Goal: Task Accomplishment & Management: Manage account settings

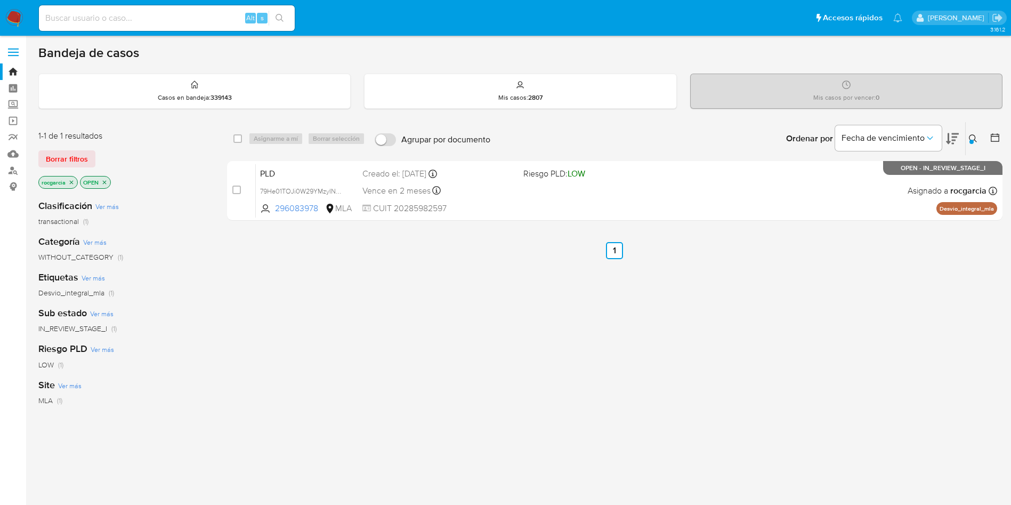
click at [973, 134] on icon at bounding box center [973, 138] width 9 height 9
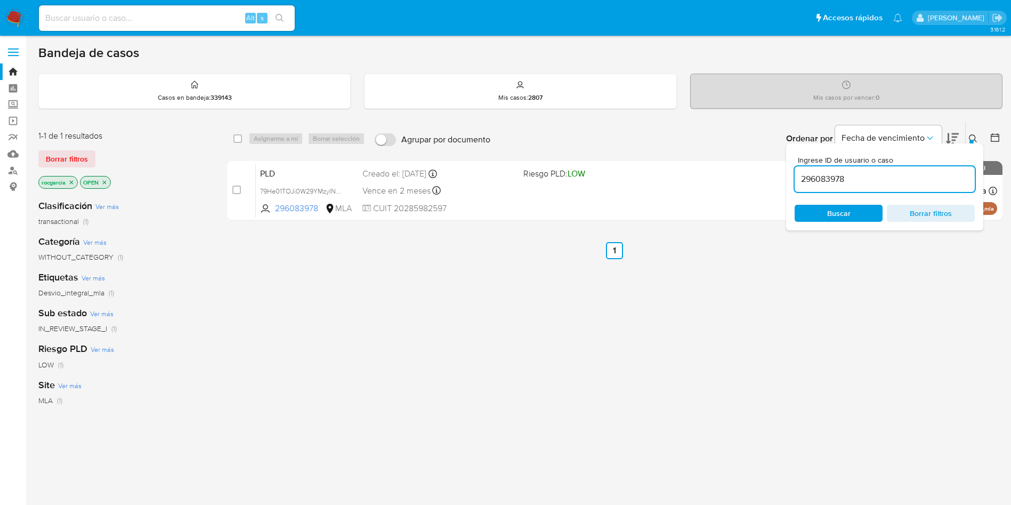
click at [839, 180] on input "296083978" at bounding box center [885, 179] width 180 height 14
type input "60412336"
click at [974, 136] on icon at bounding box center [973, 138] width 9 height 9
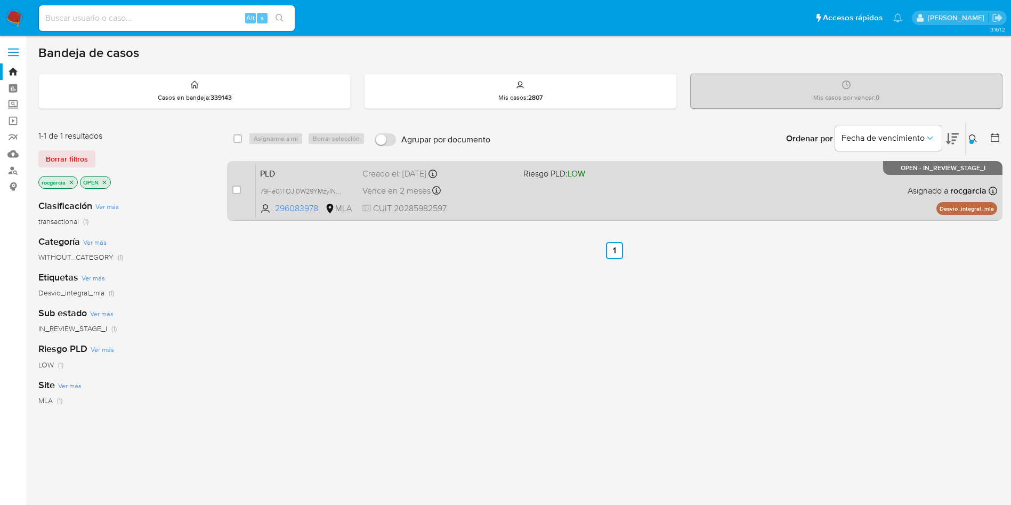
click at [637, 205] on div "PLD 79He01TOJi0W29YMzyINKq9l 296083978 MLA Riesgo PLD: LOW Creado el: 12/09/202…" at bounding box center [627, 191] width 742 height 54
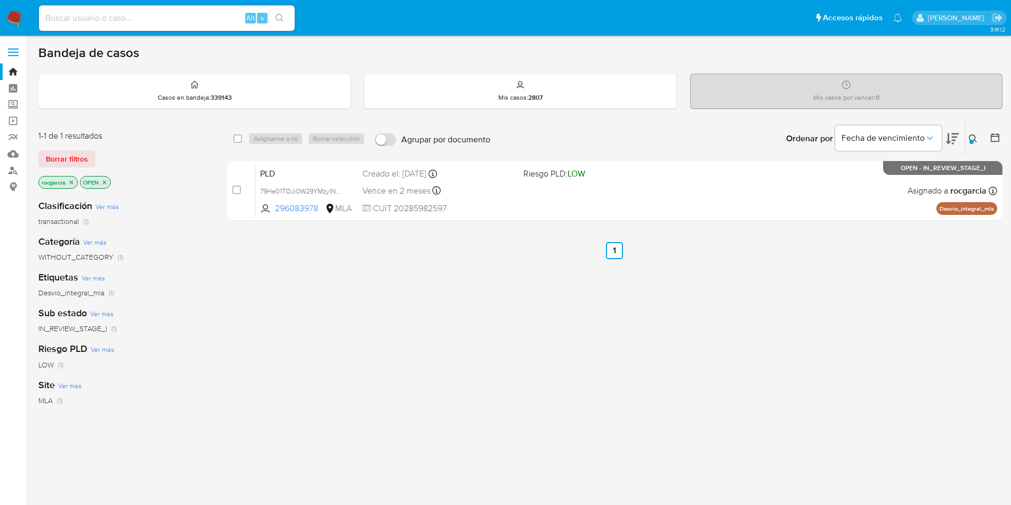
click at [966, 139] on button at bounding box center [975, 138] width 18 height 13
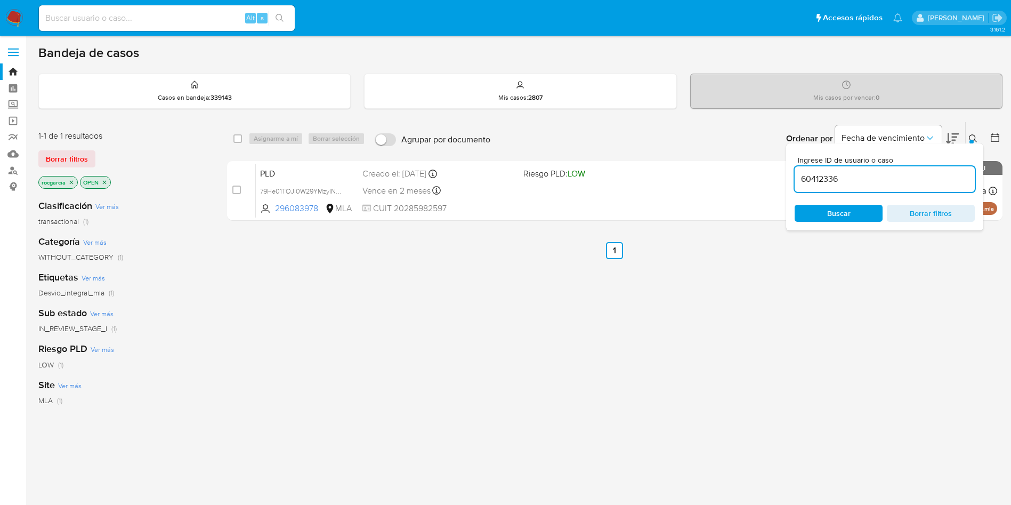
click at [828, 178] on input "60412336" at bounding box center [885, 179] width 180 height 14
click at [814, 220] on span "Buscar" at bounding box center [838, 213] width 73 height 15
click at [832, 325] on div "select-all-cases-checkbox Asignarme a mí Borrar selección Agrupar por documento…" at bounding box center [615, 363] width 776 height 483
click at [970, 134] on icon at bounding box center [973, 138] width 9 height 9
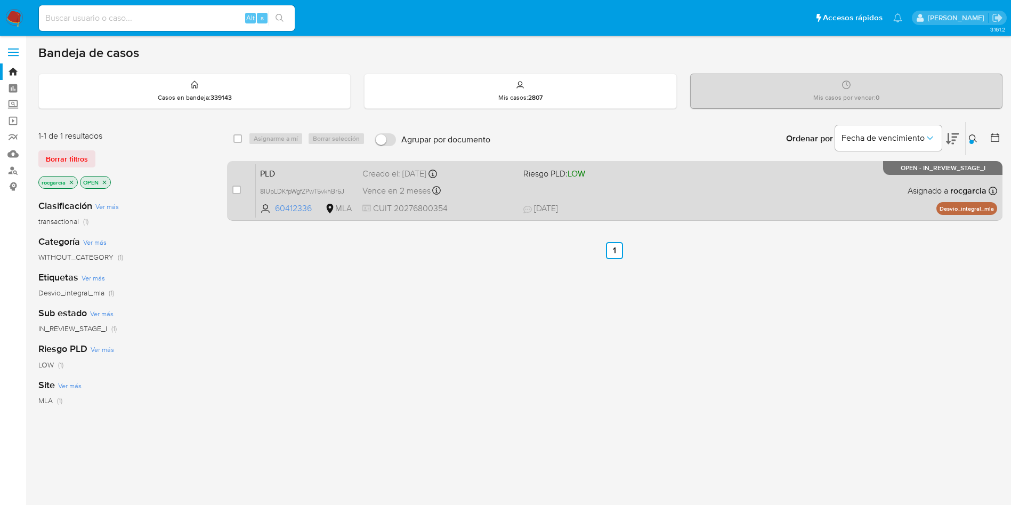
click at [716, 168] on div "PLD 8IUpLDKfpWgfZPwT5vkhBr5J 60412336 MLA Riesgo PLD: LOW Creado el: 12/09/2025…" at bounding box center [627, 191] width 742 height 54
click at [237, 190] on input "checkbox" at bounding box center [236, 190] width 9 height 9
checkbox input "true"
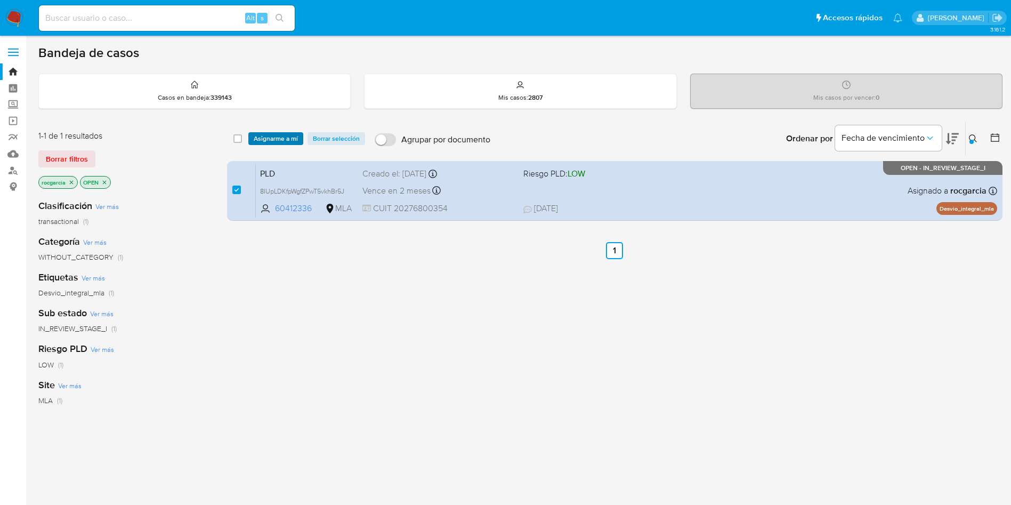
click at [272, 142] on span "Asignarme a mí" at bounding box center [276, 138] width 44 height 11
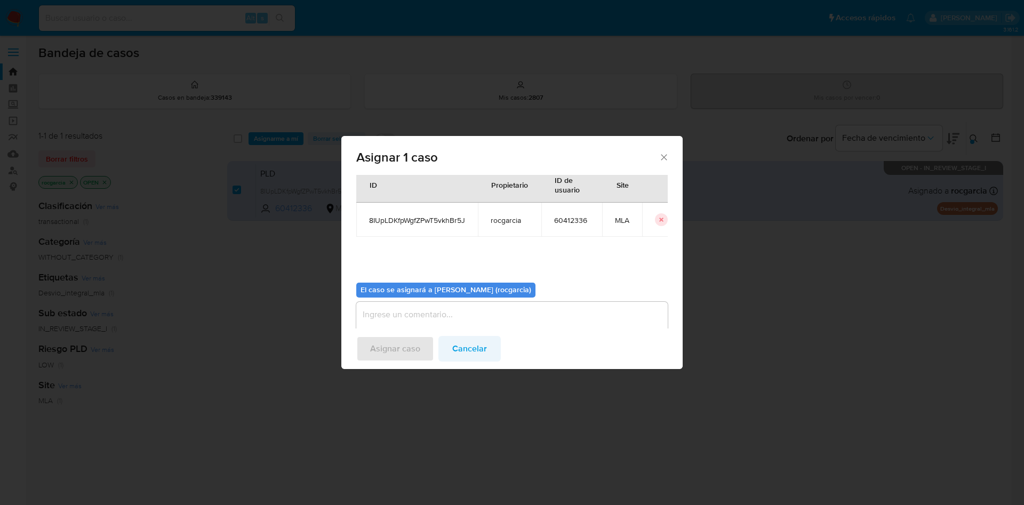
scroll to position [55, 0]
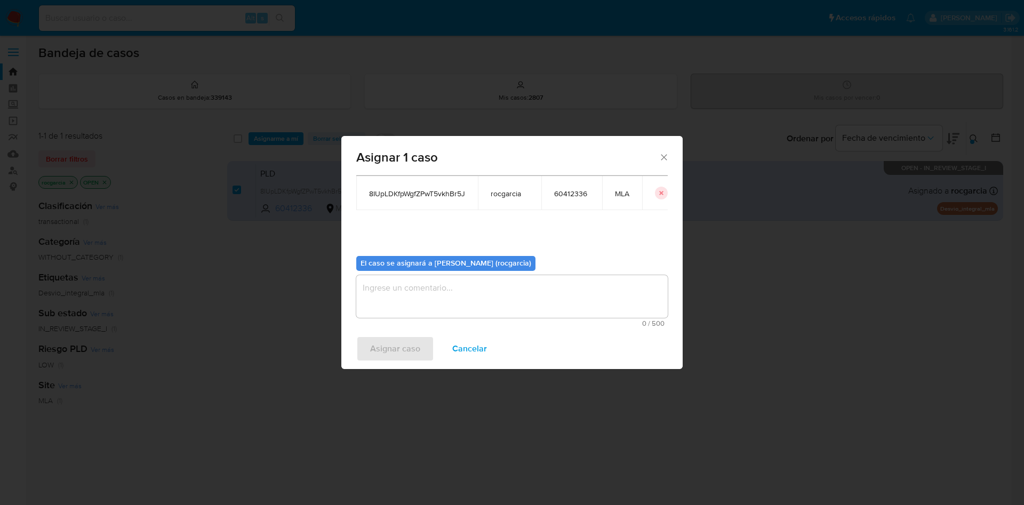
click at [464, 313] on textarea "assign-modal" at bounding box center [511, 296] width 311 height 43
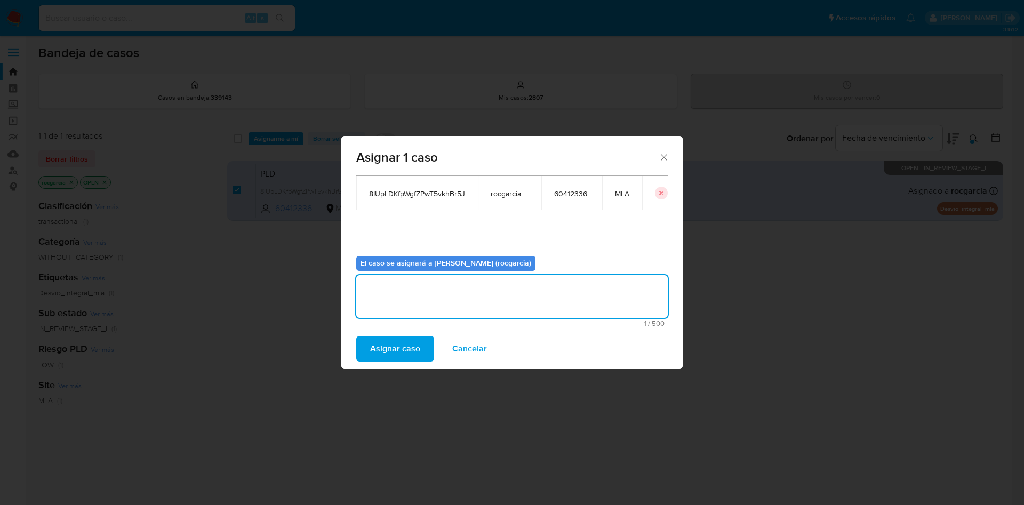
click at [404, 353] on span "Asignar caso" at bounding box center [395, 348] width 50 height 23
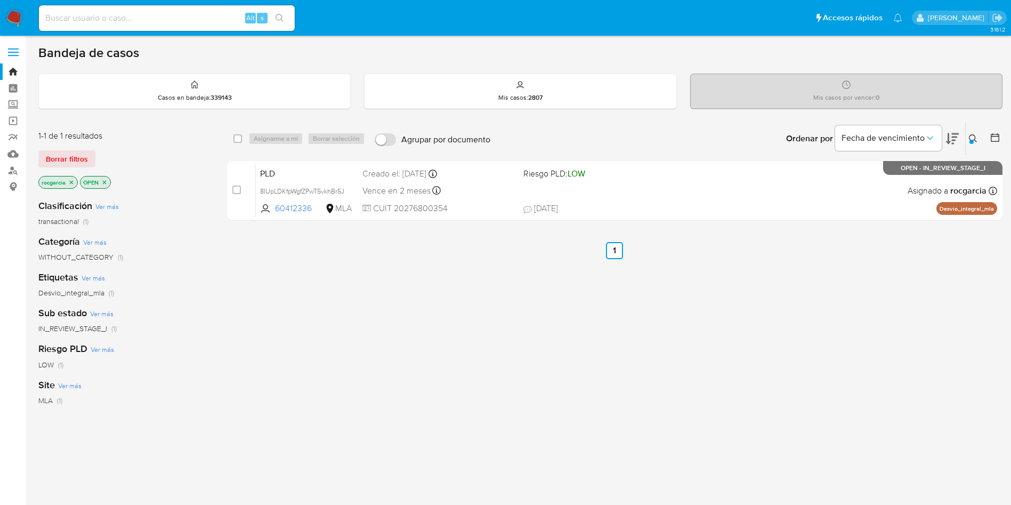
click at [970, 140] on div at bounding box center [972, 142] width 4 height 4
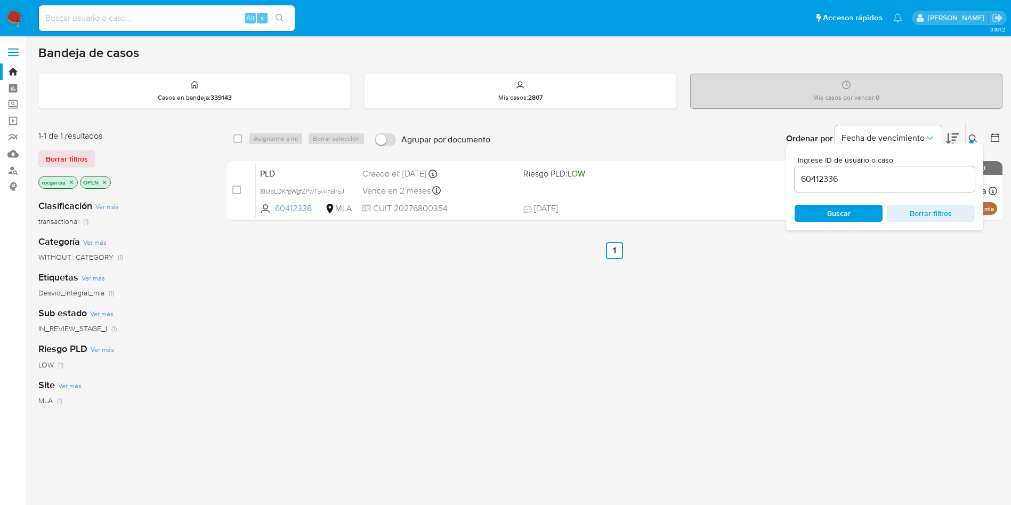
click at [828, 176] on input "60412336" at bounding box center [885, 179] width 180 height 14
click at [979, 138] on button at bounding box center [975, 138] width 18 height 13
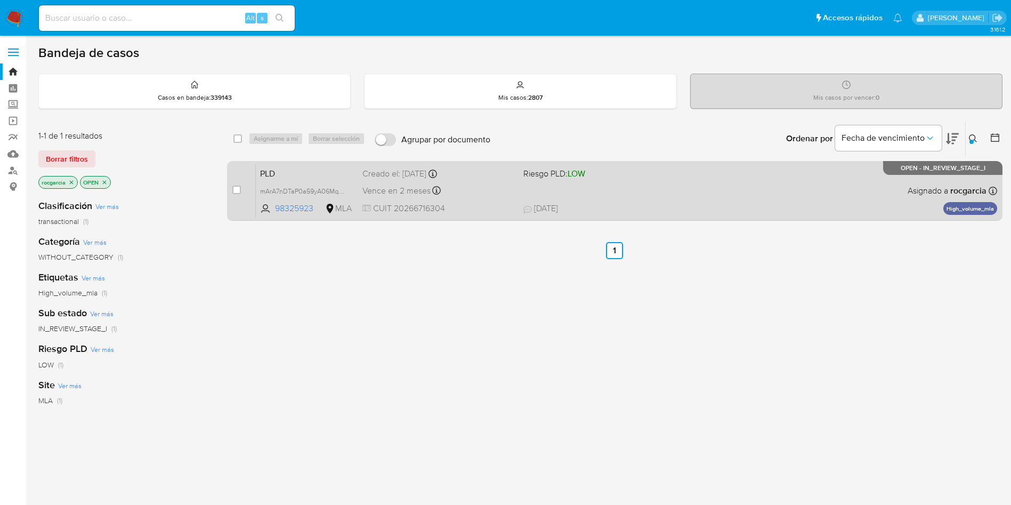
click at [743, 208] on span "17/09/2025 17/09/2025 14:28" at bounding box center [679, 209] width 313 height 12
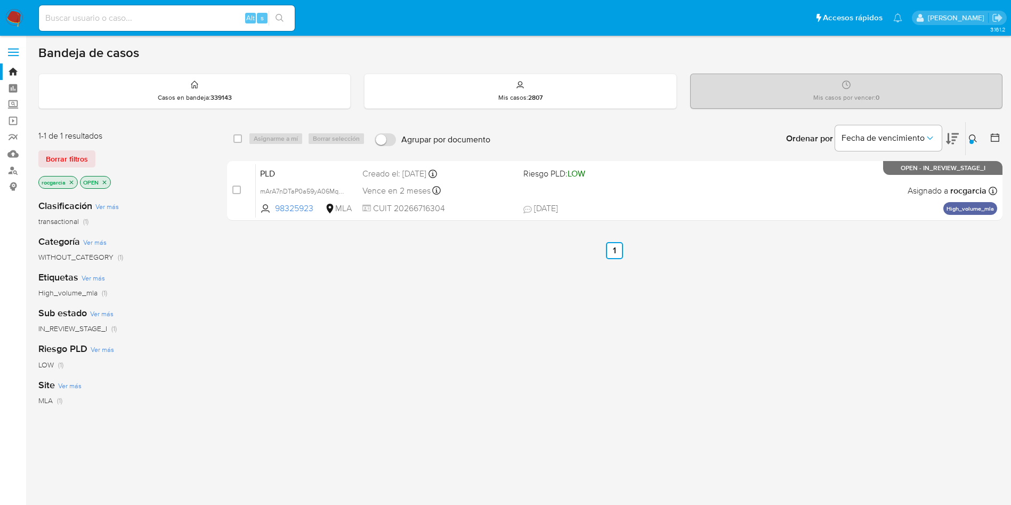
drag, startPoint x: 973, startPoint y: 140, endPoint x: 866, endPoint y: 172, distance: 112.0
click at [969, 141] on button at bounding box center [975, 138] width 18 height 13
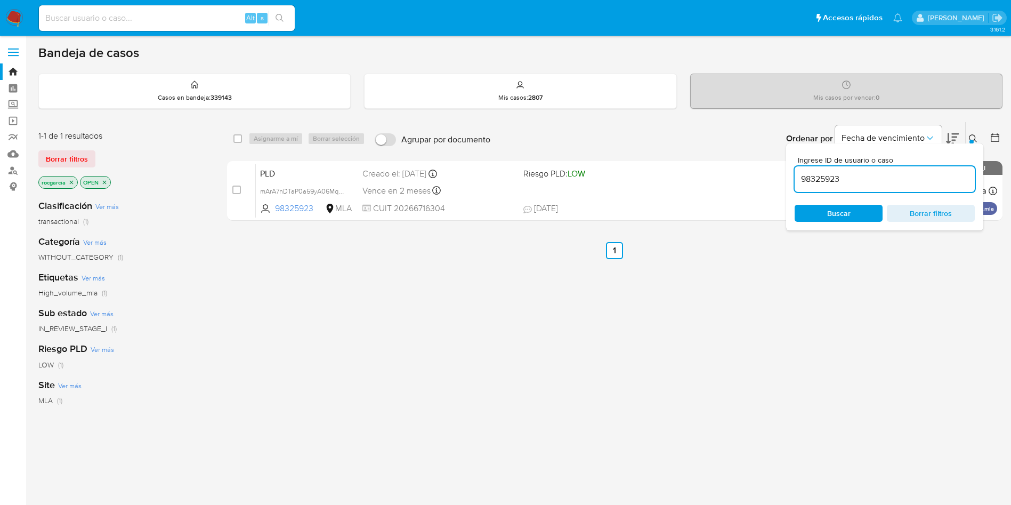
click at [817, 183] on input "98325923" at bounding box center [885, 179] width 180 height 14
click at [976, 140] on icon at bounding box center [973, 138] width 9 height 9
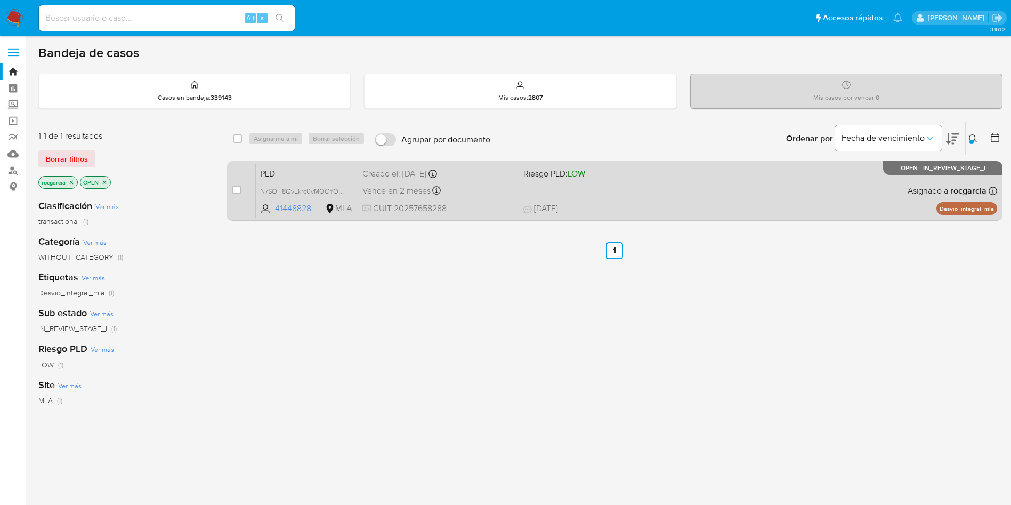
click at [775, 208] on span "17/09/2025 17/09/2025 11:44" at bounding box center [679, 209] width 313 height 12
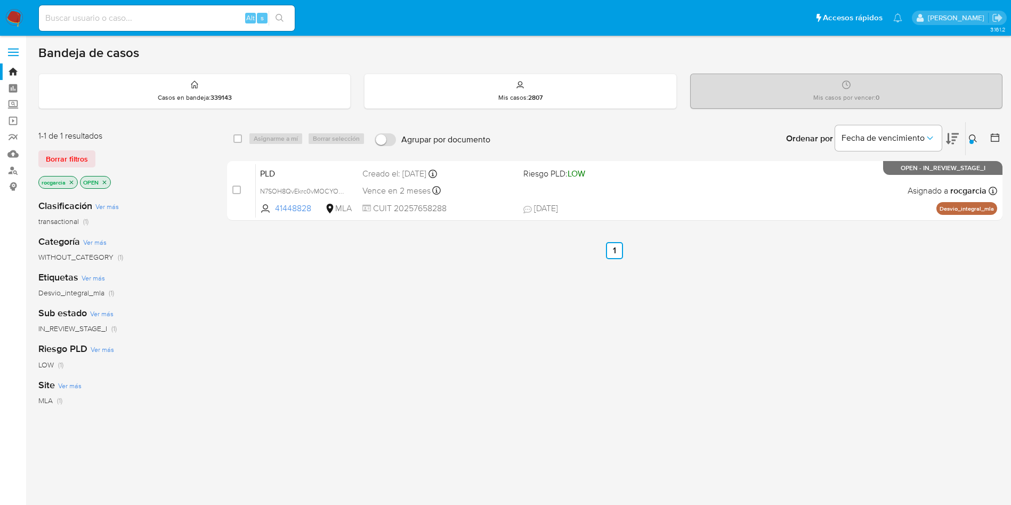
click at [972, 146] on div "Ingrese ID de usuario o caso 41448828 Buscar Borrar filtros" at bounding box center [974, 138] width 18 height 33
click at [973, 123] on div "Ingrese ID de usuario o caso 41448828 Buscar Borrar filtros" at bounding box center [974, 138] width 18 height 33
click at [972, 138] on icon at bounding box center [973, 138] width 9 height 9
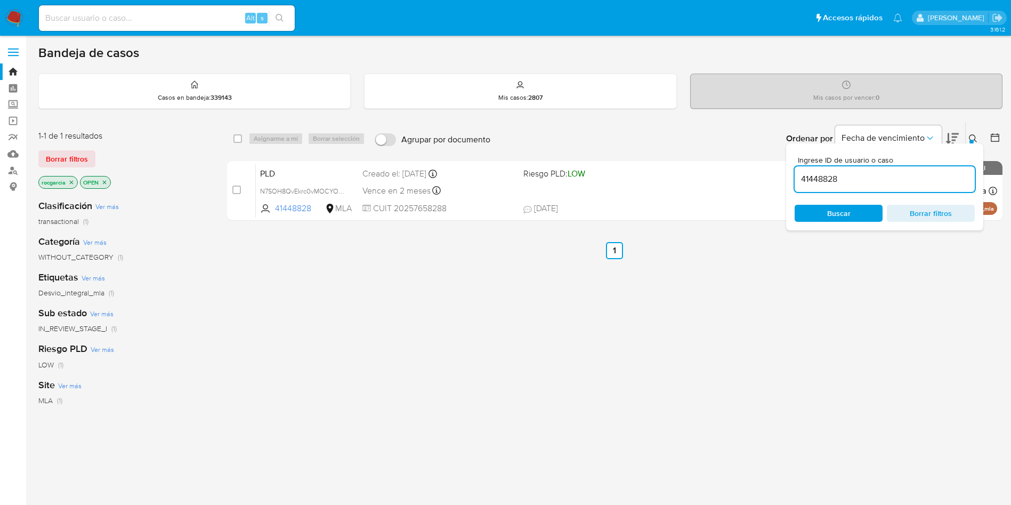
click at [813, 184] on input "41448828" at bounding box center [885, 179] width 180 height 14
type input "98325923"
click at [969, 139] on button at bounding box center [975, 138] width 18 height 13
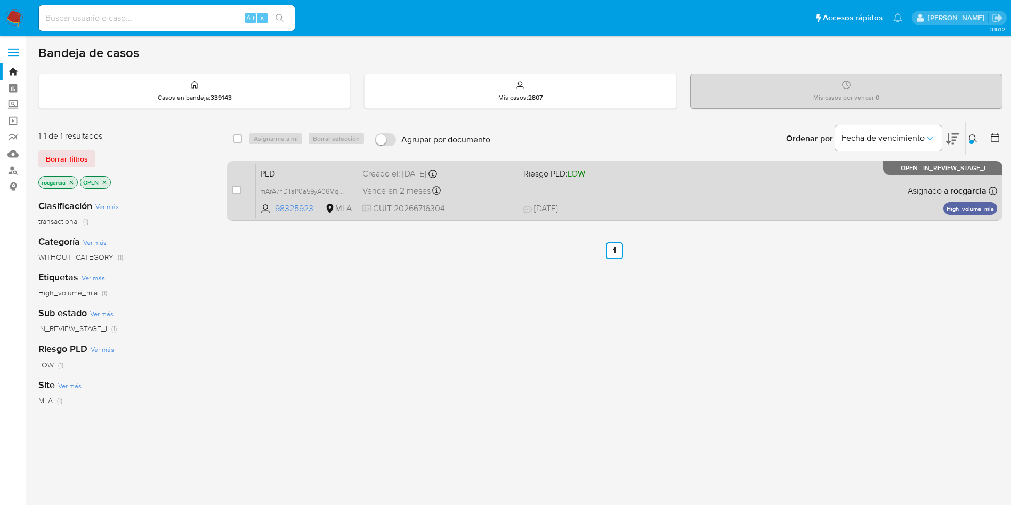
click at [759, 203] on span "17/09/2025 17/09/2025 14:28" at bounding box center [679, 209] width 313 height 12
click at [233, 192] on input "checkbox" at bounding box center [236, 190] width 9 height 9
checkbox input "true"
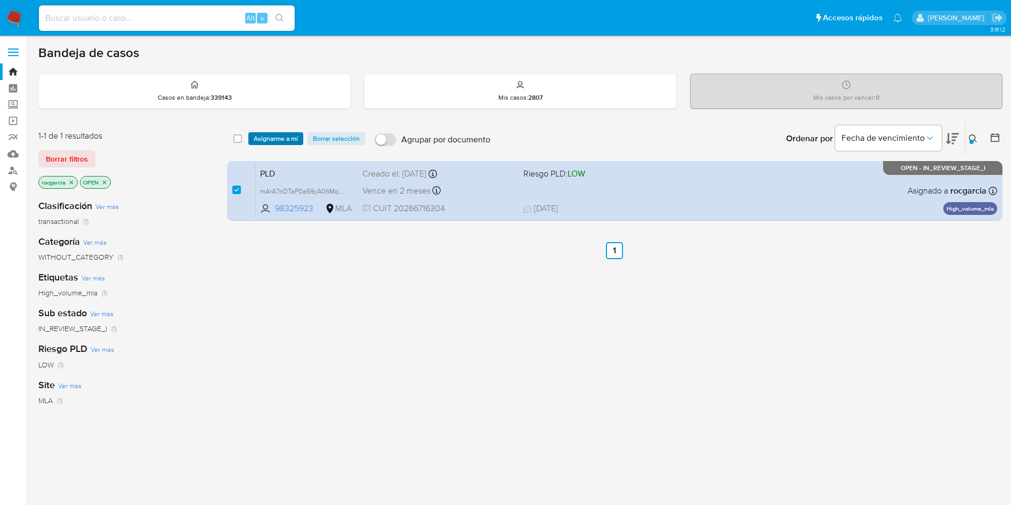
click at [285, 136] on span "Asignarme a mí" at bounding box center [276, 138] width 44 height 11
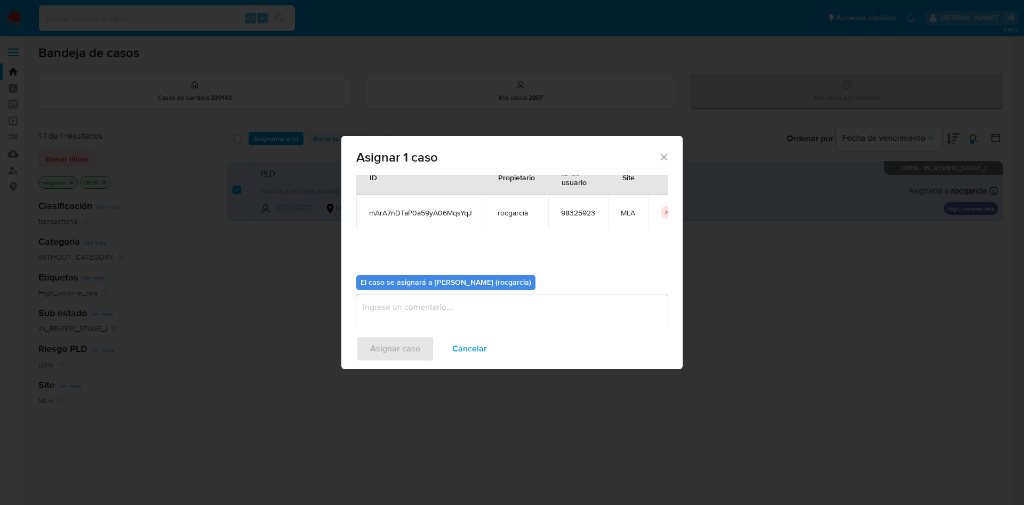
scroll to position [55, 0]
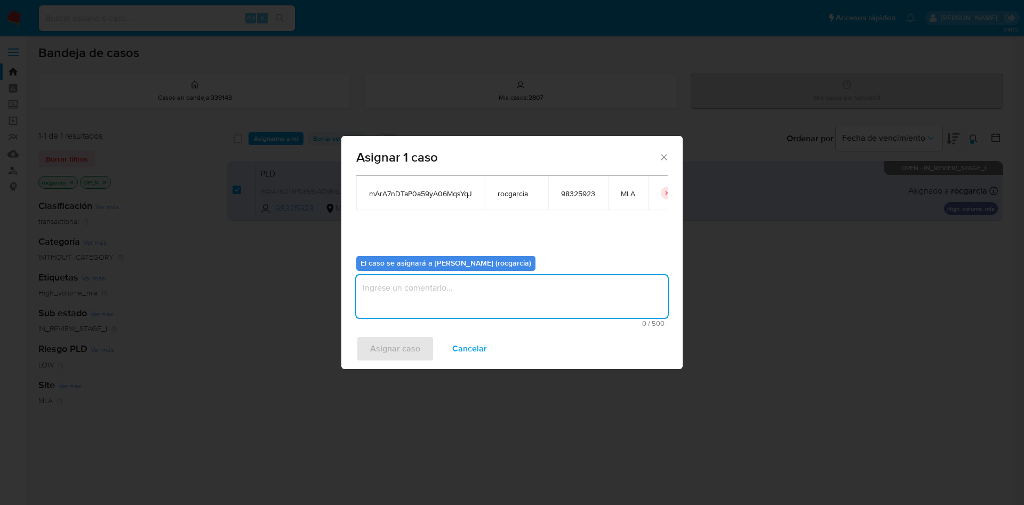
click at [406, 296] on textarea "assign-modal" at bounding box center [511, 296] width 311 height 43
drag, startPoint x: 385, startPoint y: 352, endPoint x: 395, endPoint y: 125, distance: 227.3
click at [385, 351] on span "Asignar caso" at bounding box center [395, 348] width 50 height 23
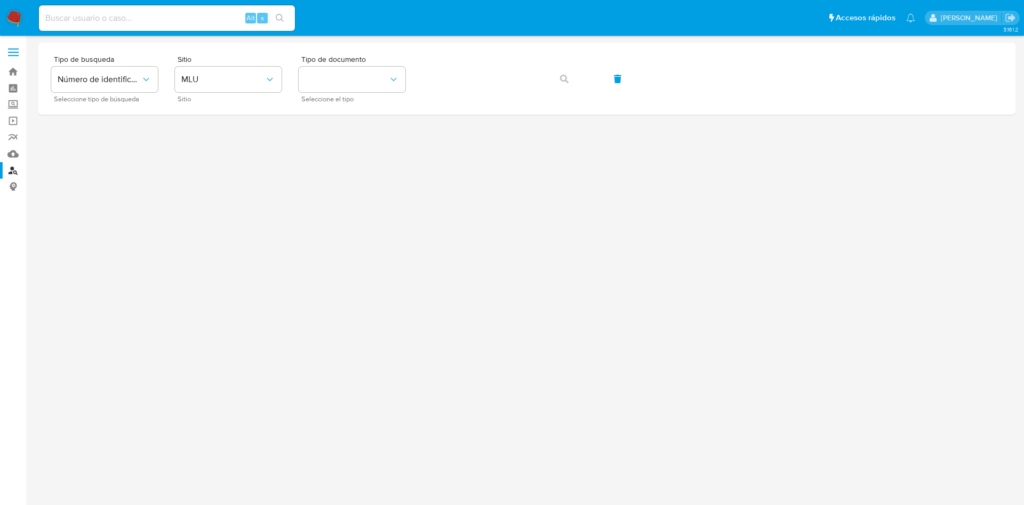
click at [160, 26] on div "Alt s" at bounding box center [167, 18] width 256 height 26
click at [133, 14] on input at bounding box center [167, 18] width 256 height 14
paste input "60412336"
type input "60412336"
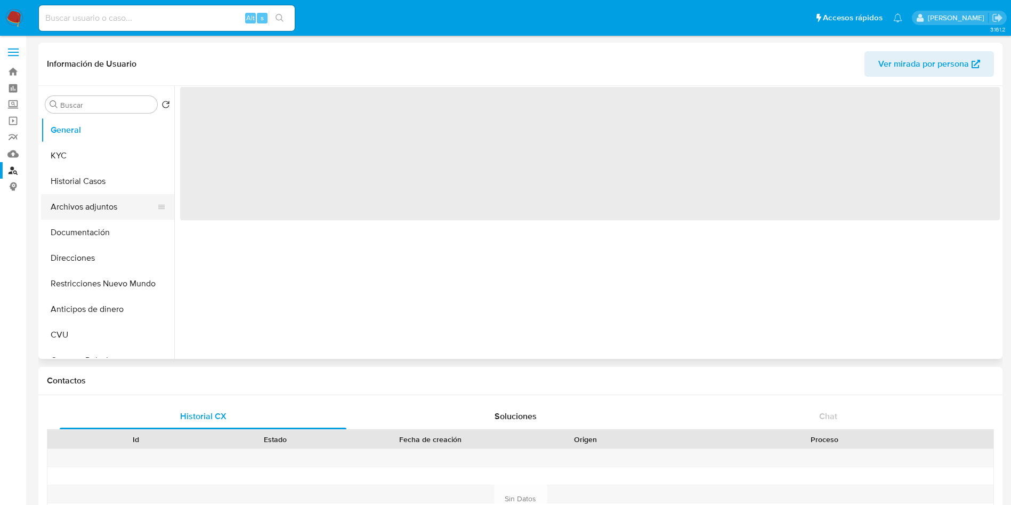
click at [102, 211] on button "Archivos adjuntos" at bounding box center [103, 207] width 125 height 26
select select "10"
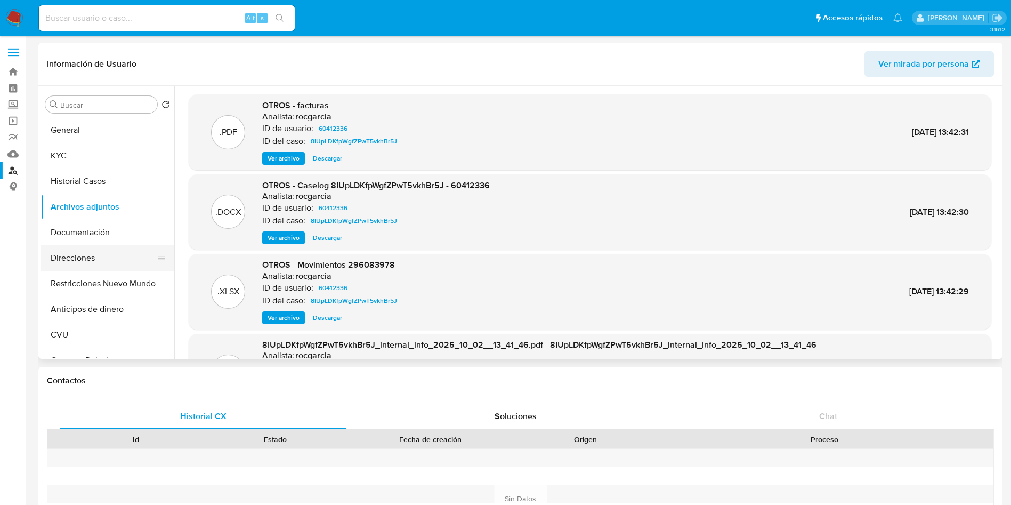
drag, startPoint x: 96, startPoint y: 411, endPoint x: 44, endPoint y: 260, distance: 159.5
click at [99, 123] on button "General" at bounding box center [103, 130] width 125 height 26
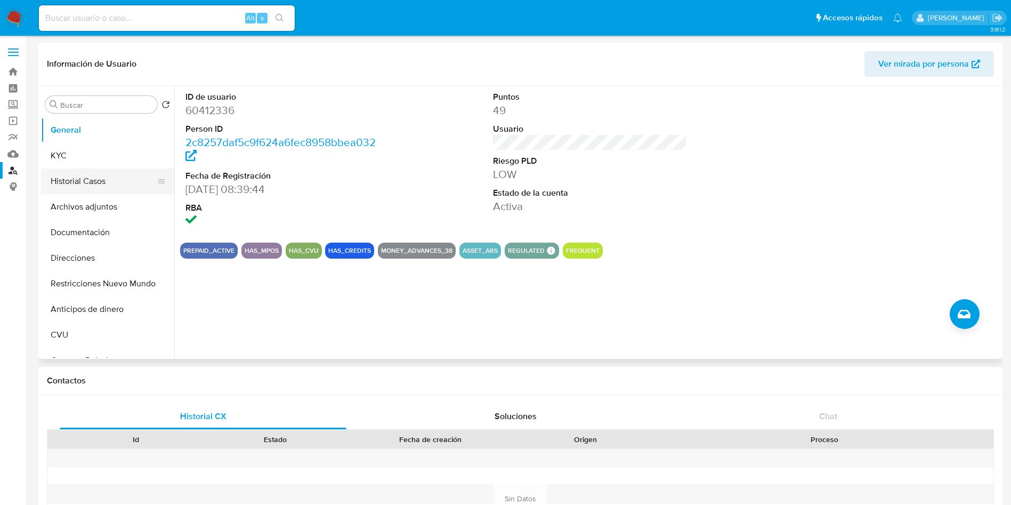
click at [118, 190] on button "Historial Casos" at bounding box center [103, 181] width 125 height 26
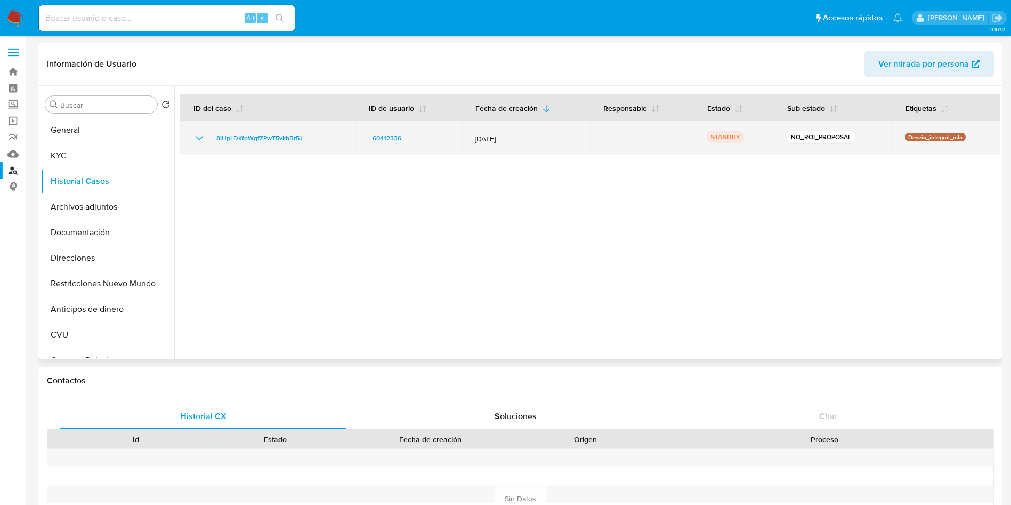
drag, startPoint x: 277, startPoint y: 143, endPoint x: 212, endPoint y: 141, distance: 65.1
click at [212, 141] on td "8IUpLDKfpWgfZPwT5vkhBr5J" at bounding box center [267, 138] width 175 height 34
click at [300, 141] on span "8IUpLDKfpWgfZPwT5vkhBr5J" at bounding box center [259, 138] width 86 height 13
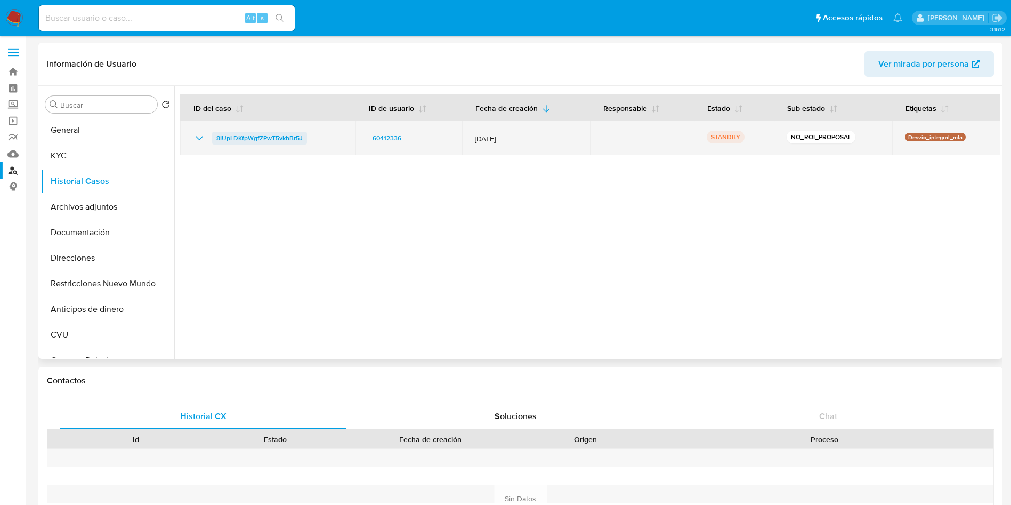
click at [255, 140] on span "8IUpLDKfpWgfZPwT5vkhBr5J" at bounding box center [259, 138] width 86 height 13
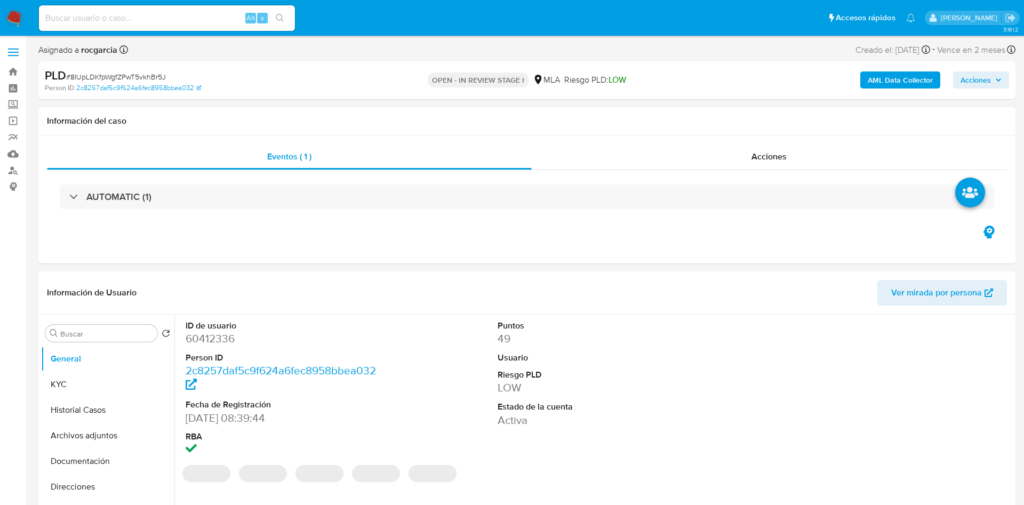
select select "10"
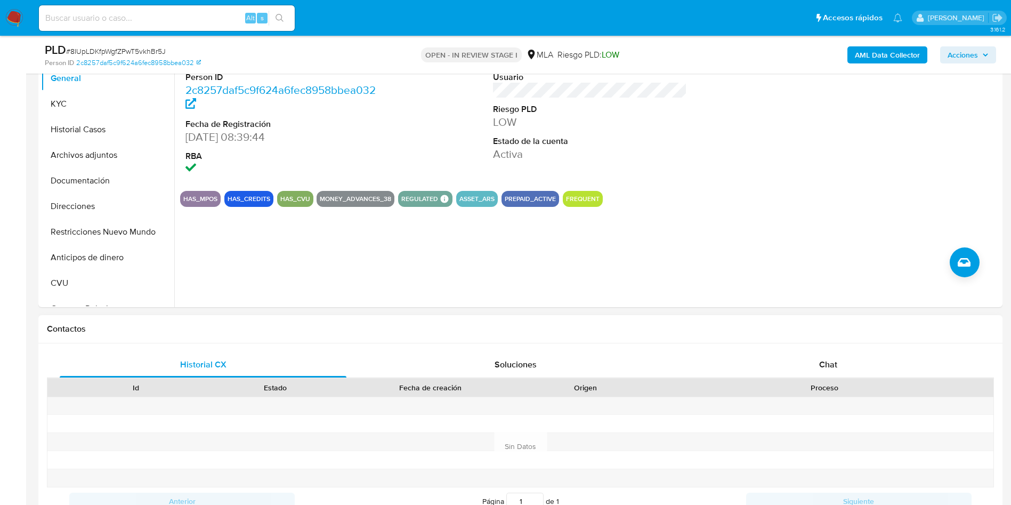
scroll to position [320, 0]
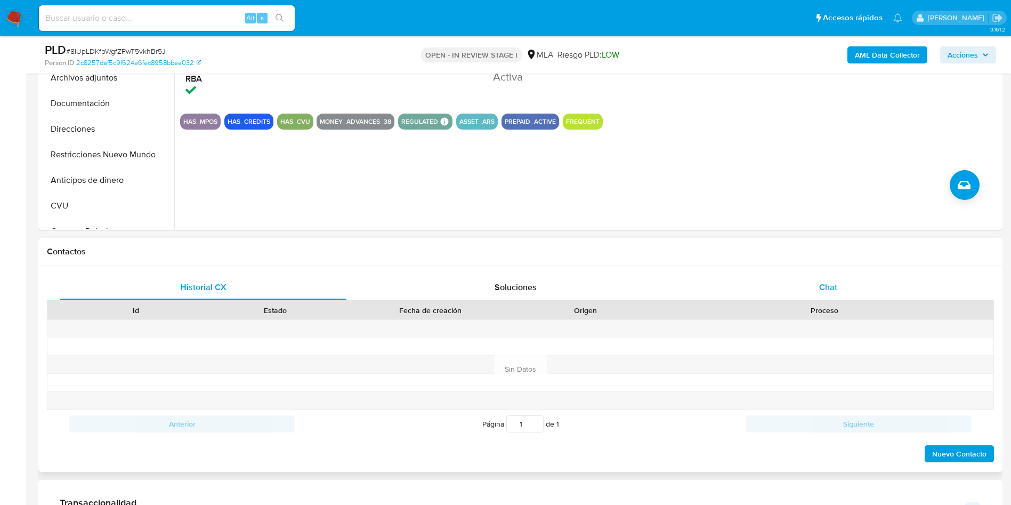
click at [840, 282] on div "Chat" at bounding box center [828, 288] width 287 height 26
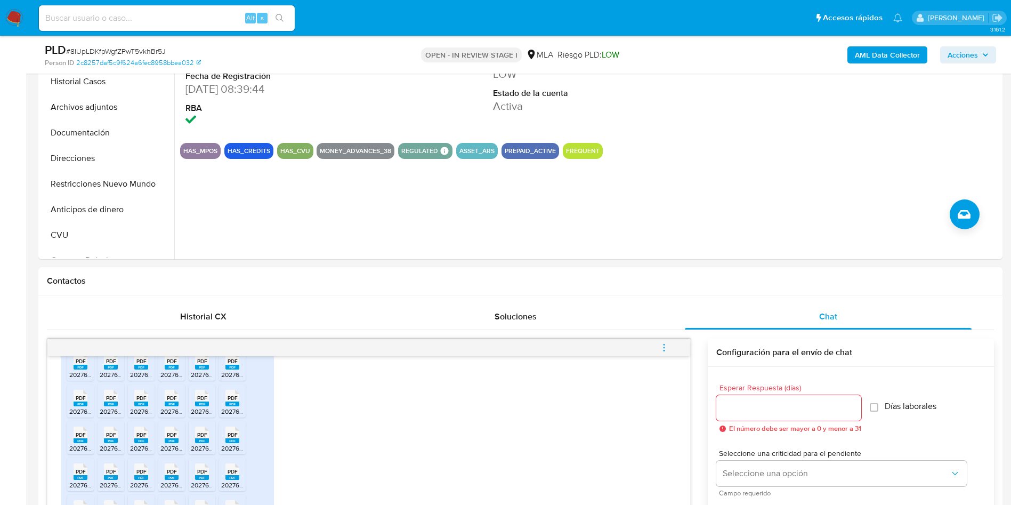
scroll to position [80, 0]
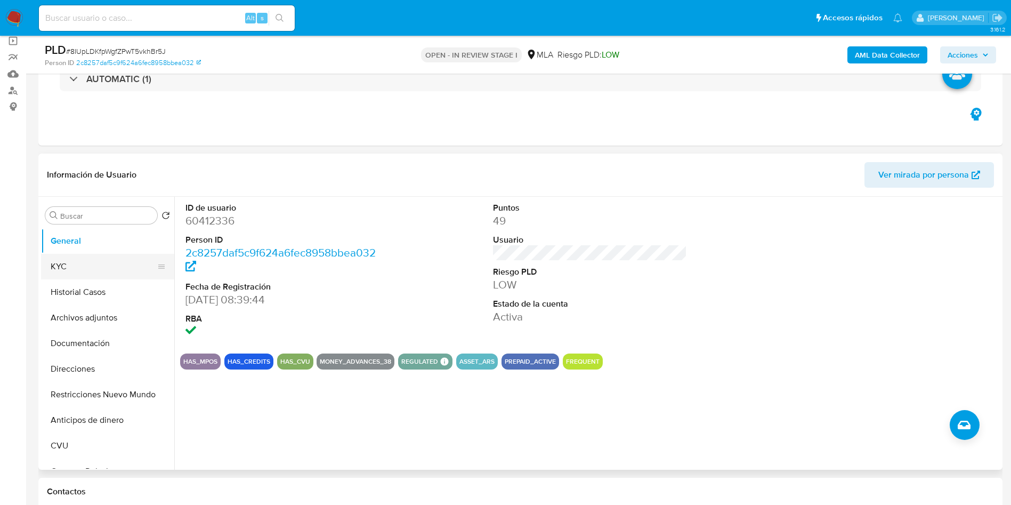
click at [82, 266] on button "KYC" at bounding box center [103, 267] width 125 height 26
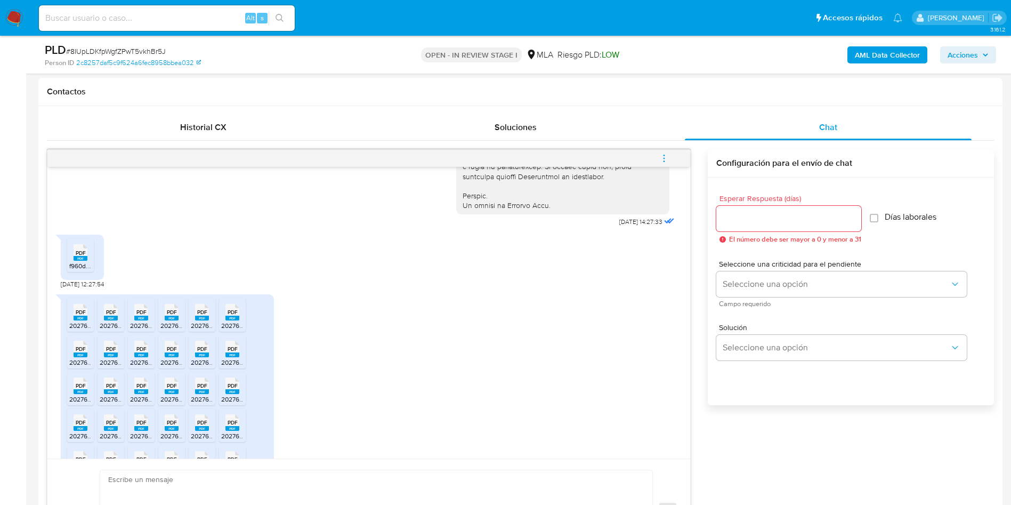
scroll to position [526, 0]
drag, startPoint x: 79, startPoint y: 285, endPoint x: 76, endPoint y: 295, distance: 11.1
click at [79, 271] on span "f960d.pdf" at bounding box center [82, 266] width 27 height 9
click at [83, 331] on span "20276800354_011_00002_00000191.pdf" at bounding box center [127, 325] width 116 height 9
drag, startPoint x: 112, startPoint y: 341, endPoint x: 134, endPoint y: 347, distance: 22.1
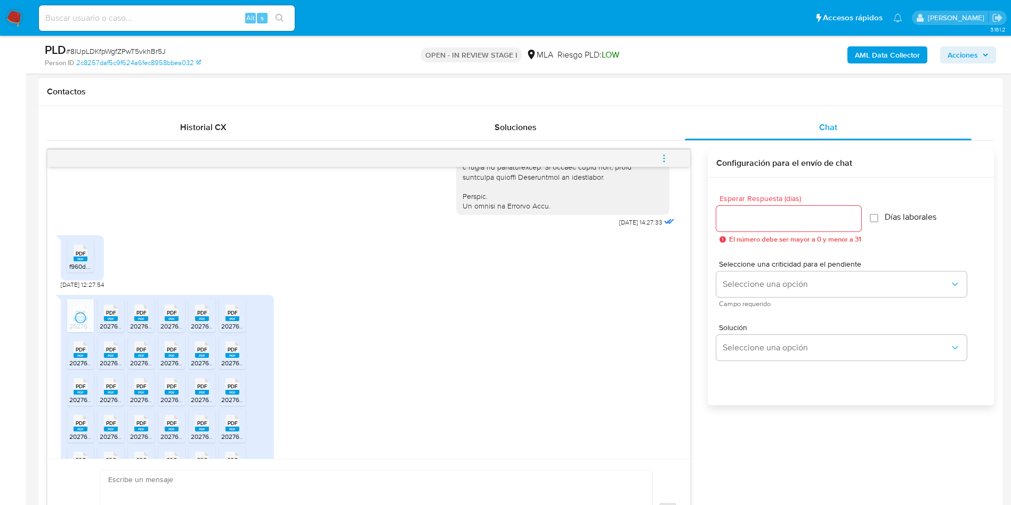
click at [112, 322] on icon "PDF" at bounding box center [111, 312] width 14 height 19
click at [142, 331] on span "20276800354_011_00002_00000193.pdf" at bounding box center [188, 325] width 117 height 9
click at [175, 331] on span "20276800354_011_00002_00000192.pdf" at bounding box center [218, 325] width 117 height 9
click at [198, 331] on span "20276800354_011_00002_00000189.pdf" at bounding box center [249, 325] width 117 height 9
click at [235, 331] on span "20276800354_011_00002_00000197.pdf" at bounding box center [279, 325] width 116 height 9
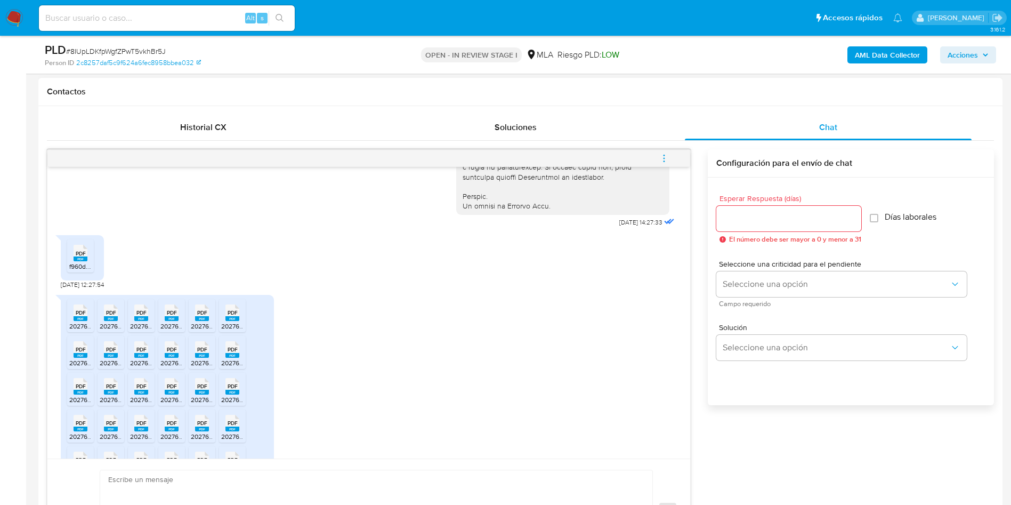
click at [91, 367] on span "20276800354_011_00002_00000195.pdf" at bounding box center [127, 362] width 117 height 9
click at [108, 359] on icon "PDF" at bounding box center [111, 349] width 14 height 19
click at [147, 358] on rect at bounding box center [141, 355] width 14 height 5
click at [174, 367] on span "20276800354_011_00002_00000198.pdf" at bounding box center [218, 362] width 117 height 9
click at [209, 367] on span "20276800354_011_00002_00000200.pdf" at bounding box center [250, 362] width 119 height 9
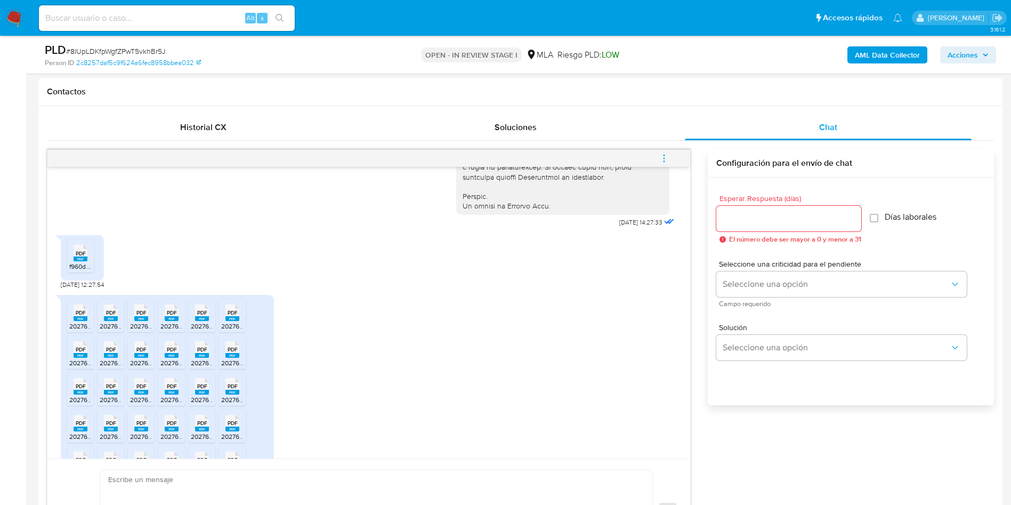
click at [244, 367] on span "20276800354_011_00002_00000205.pdf" at bounding box center [280, 362] width 119 height 9
click at [85, 404] on span "20276800354_011_00002_00000202.pdf" at bounding box center [128, 399] width 119 height 9
click at [109, 394] on rect at bounding box center [111, 392] width 14 height 5
click at [138, 404] on span "20276800354_011_00002_00000216.pdf" at bounding box center [188, 399] width 117 height 9
click at [180, 404] on span "20276800354_011_00002_00000209.pdf" at bounding box center [219, 399] width 119 height 9
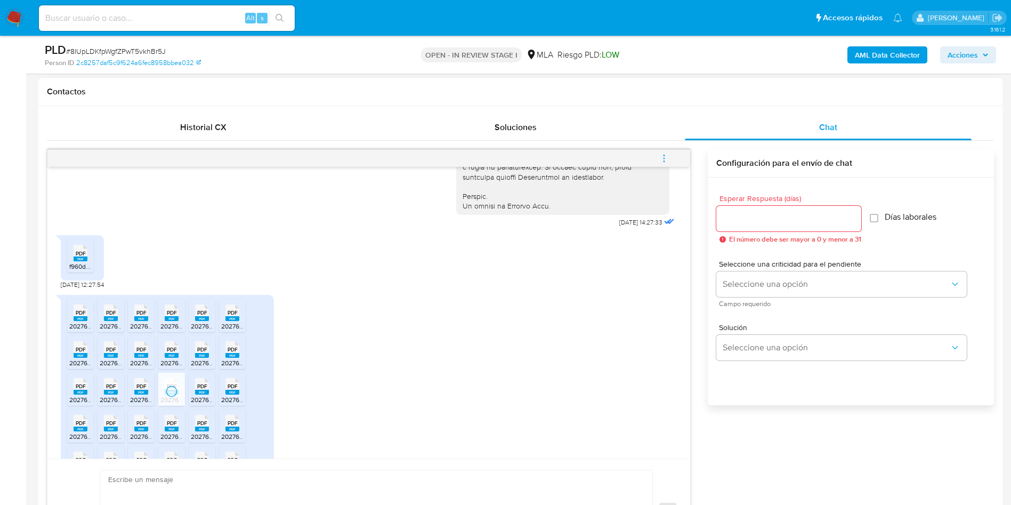
click at [200, 404] on span "20276800354_011_00002_00000207.pdf" at bounding box center [250, 399] width 118 height 9
click at [237, 396] on icon "PDF" at bounding box center [232, 386] width 14 height 19
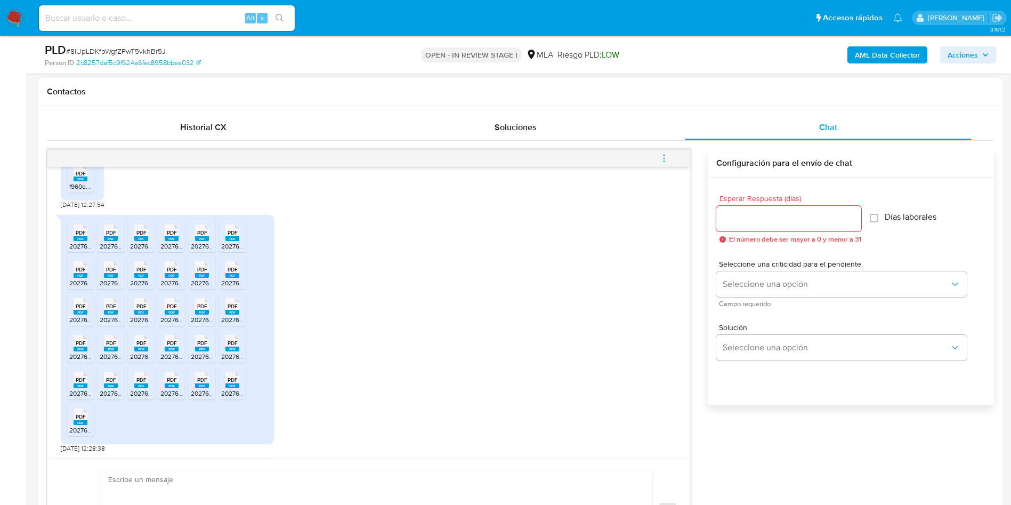
click at [85, 347] on span "PDF" at bounding box center [81, 343] width 10 height 7
click at [108, 361] on span "20276800354_011_00002_00000208.pdf" at bounding box center [159, 356] width 119 height 9
drag, startPoint x: 140, startPoint y: 362, endPoint x: 160, endPoint y: 376, distance: 24.1
click at [140, 347] on span "PDF" at bounding box center [141, 343] width 10 height 7
click at [163, 361] on span "20276800354_011_00002_00000224.pdf" at bounding box center [219, 356] width 119 height 9
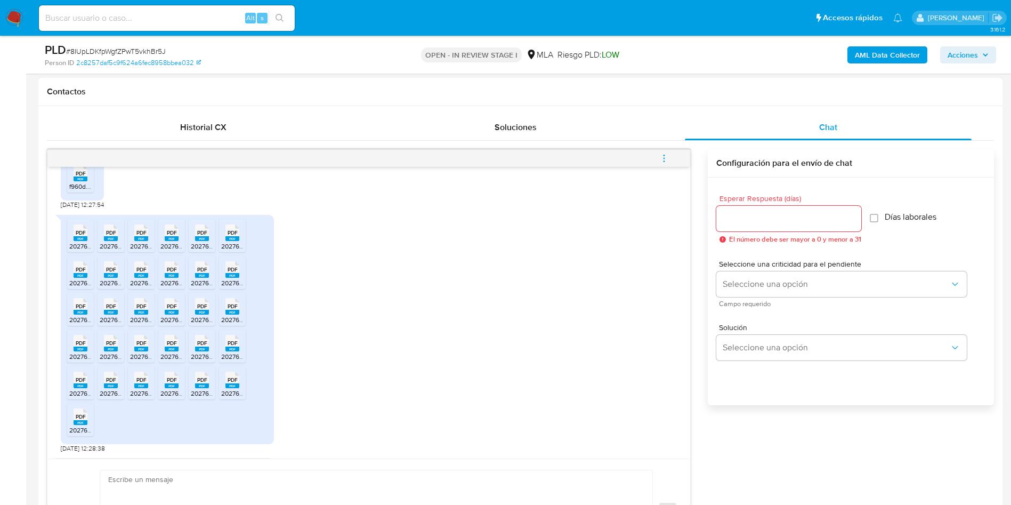
drag, startPoint x: 210, startPoint y: 372, endPoint x: 222, endPoint y: 369, distance: 13.1
click at [210, 361] on span "20276800354_011_00002_00000218.pdf" at bounding box center [249, 356] width 117 height 9
click at [234, 361] on span "20276800354_011_00002_00000220.pdf" at bounding box center [280, 356] width 119 height 9
click at [84, 383] on span "PDF" at bounding box center [81, 379] width 10 height 7
click at [103, 389] on div "PDF PDF" at bounding box center [111, 378] width 22 height 21
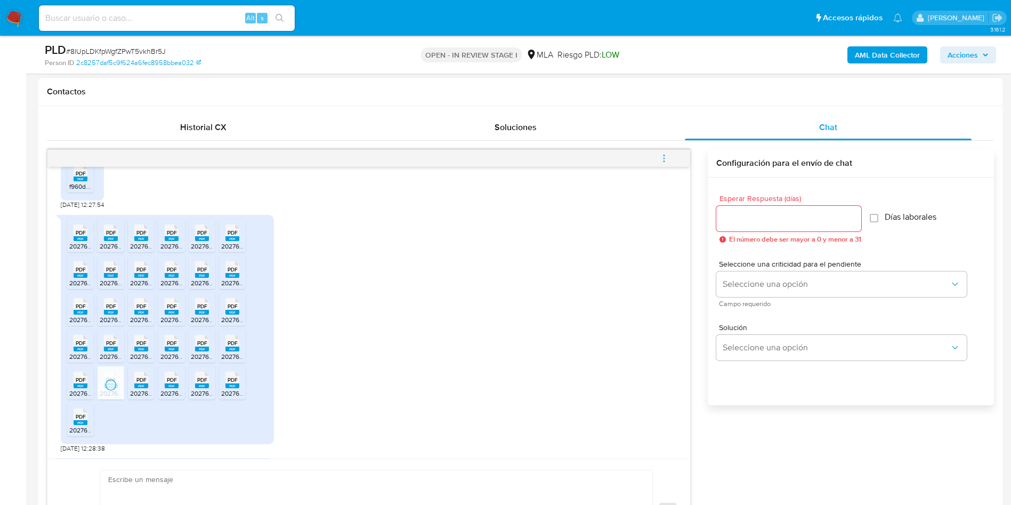
click at [143, 388] on rect at bounding box center [141, 385] width 14 height 5
drag, startPoint x: 169, startPoint y: 409, endPoint x: 188, endPoint y: 409, distance: 19.2
click at [169, 398] on span "20276800354_011_00002_00000219.pdf" at bounding box center [218, 393] width 117 height 9
click at [198, 388] on rect at bounding box center [202, 385] width 14 height 5
drag, startPoint x: 237, startPoint y: 406, endPoint x: 214, endPoint y: 418, distance: 26.3
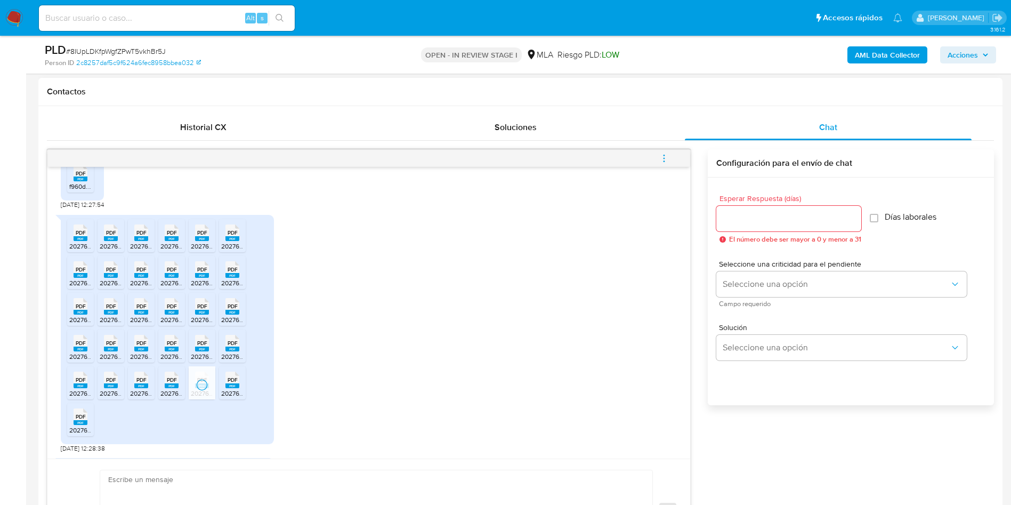
click at [237, 388] on rect at bounding box center [232, 385] width 14 height 5
click at [75, 434] on span "20276800354_011_00002_00000228 (1).pdf" at bounding box center [132, 429] width 126 height 9
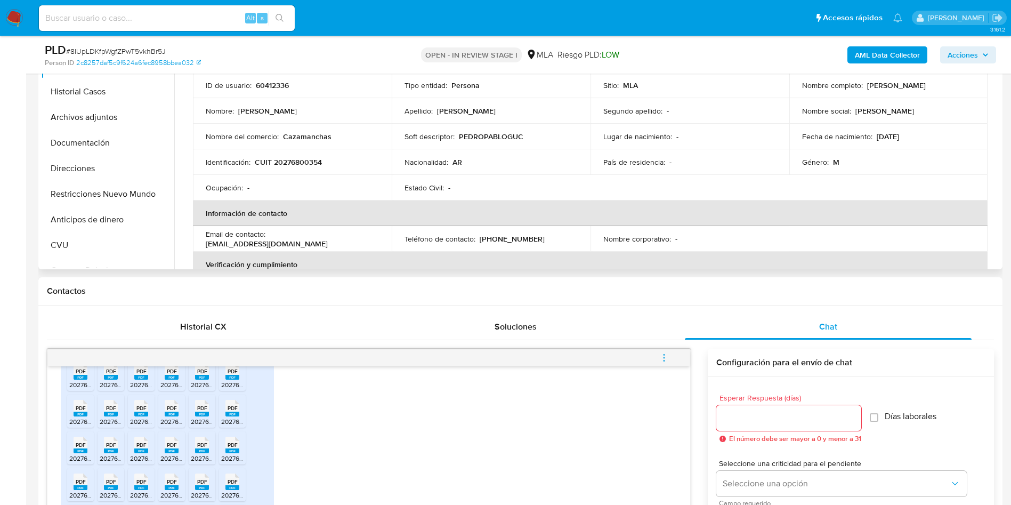
scroll to position [80, 0]
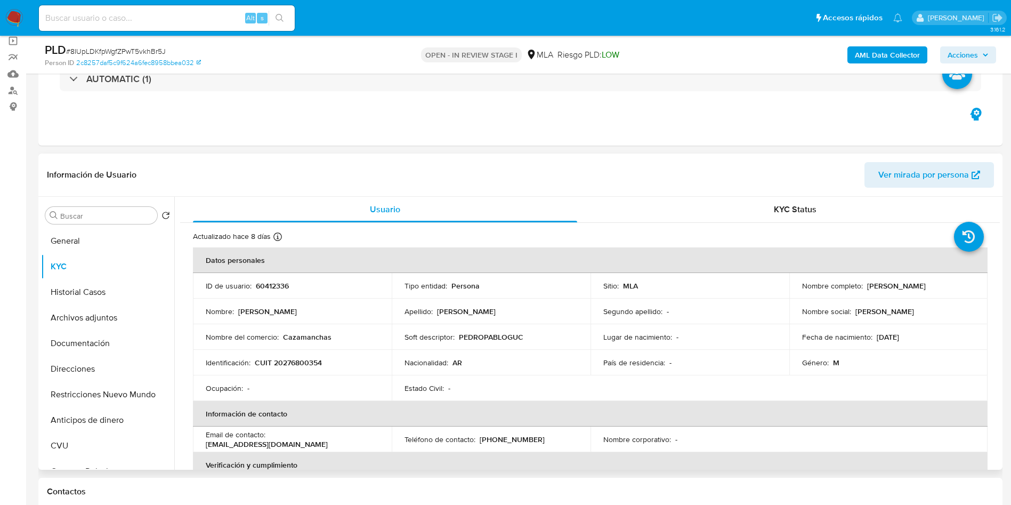
click at [284, 292] on td "ID de usuario : 60412336" at bounding box center [292, 286] width 199 height 26
click at [277, 287] on p "60412336" at bounding box center [272, 286] width 33 height 10
copy p "60412336"
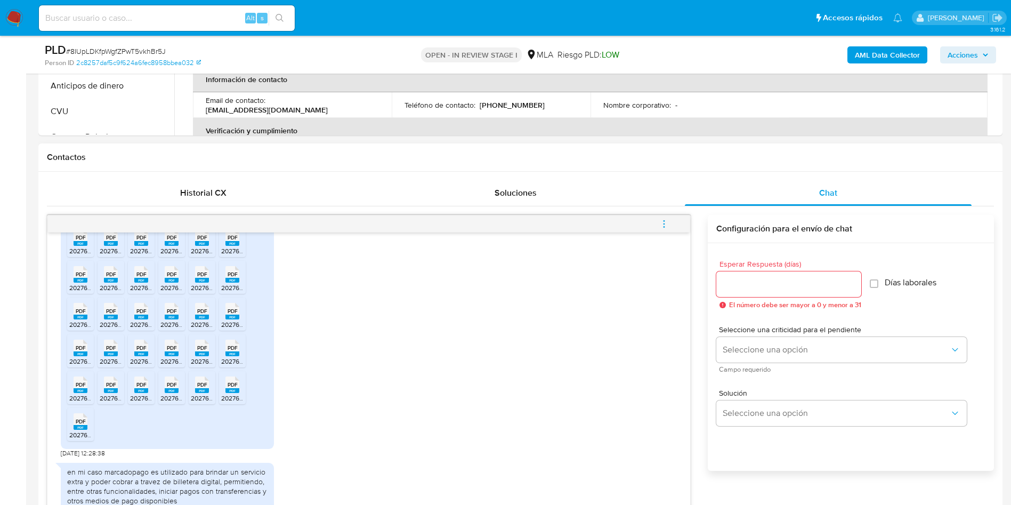
scroll to position [640, 0]
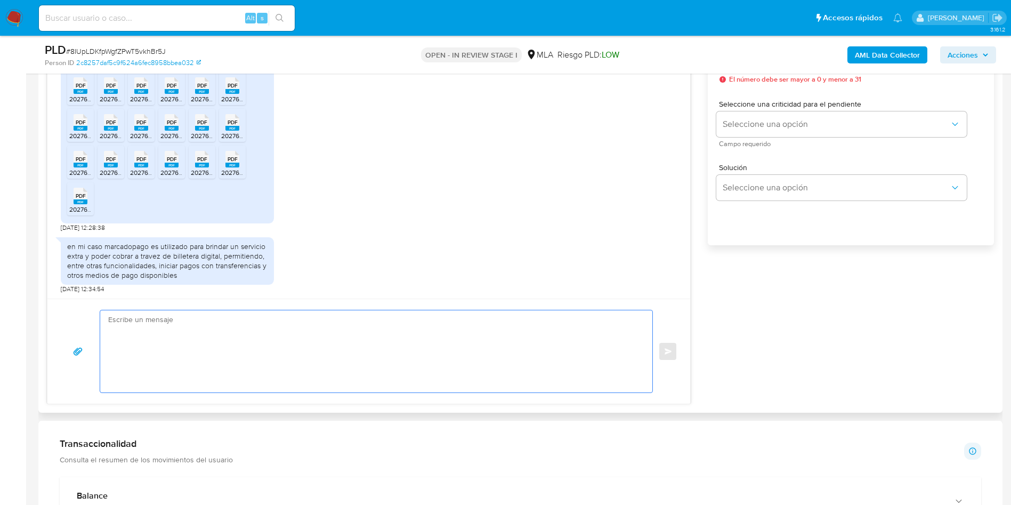
click at [235, 356] on textarea at bounding box center [373, 351] width 531 height 82
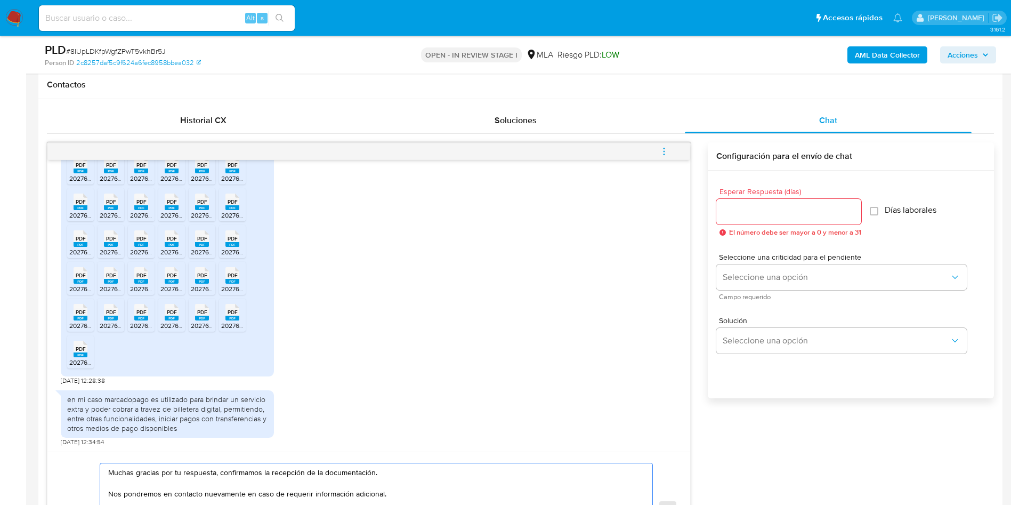
scroll to position [480, 0]
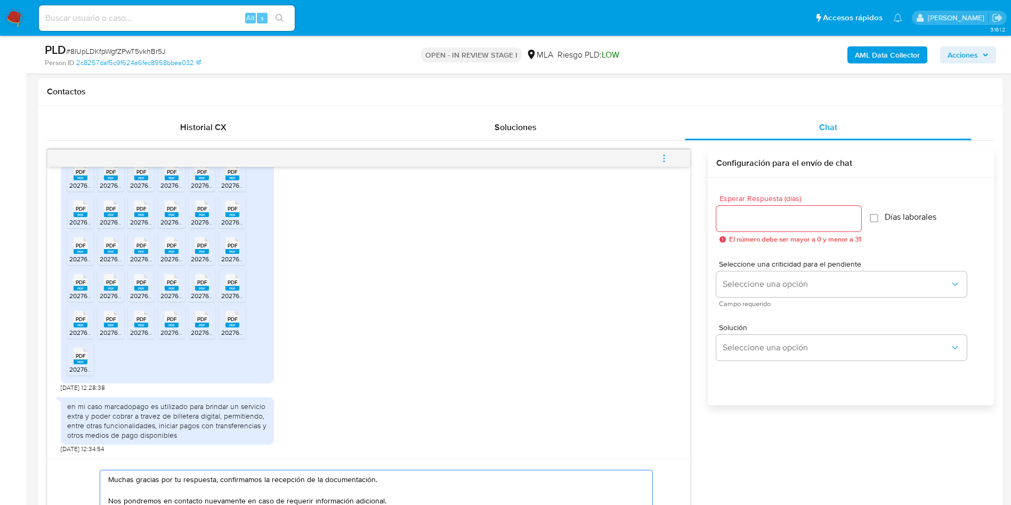
type textarea "Muchas gracias por tu respuesta, confirmamos la recepción de la documentación. …"
click at [764, 213] on input "Esperar Respuesta (días)" at bounding box center [788, 219] width 145 height 14
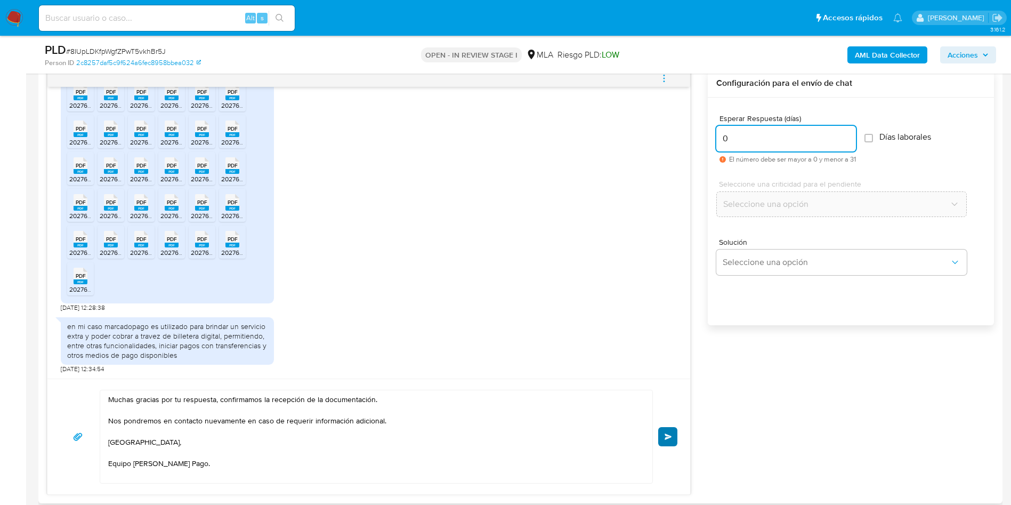
type input "0"
click at [675, 440] on button "Enviar" at bounding box center [667, 436] width 19 height 19
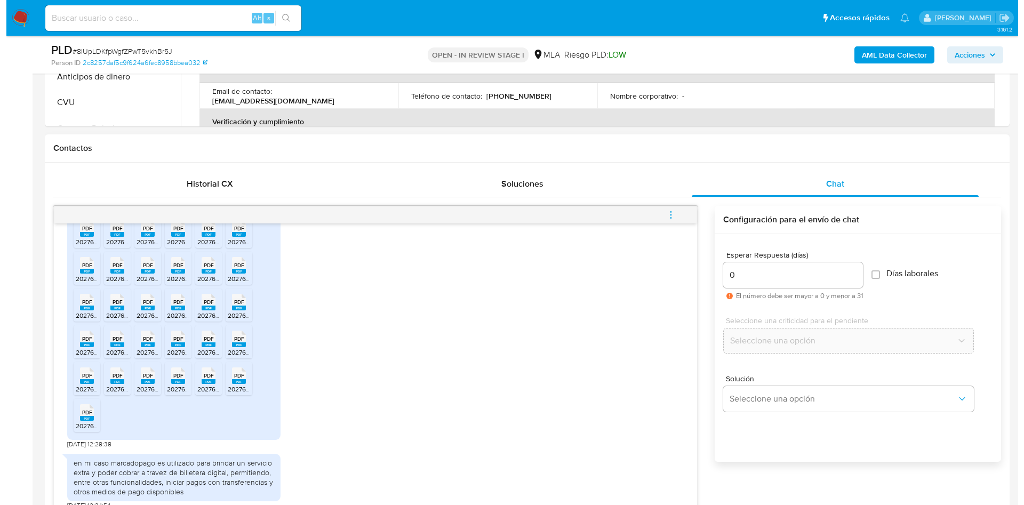
scroll to position [400, 0]
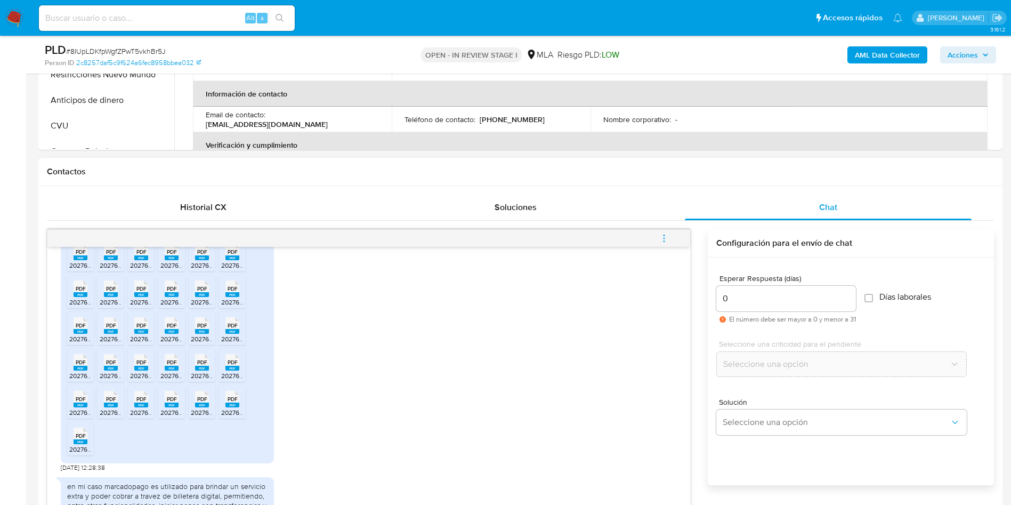
click at [666, 225] on span "menu-action" at bounding box center [664, 238] width 10 height 26
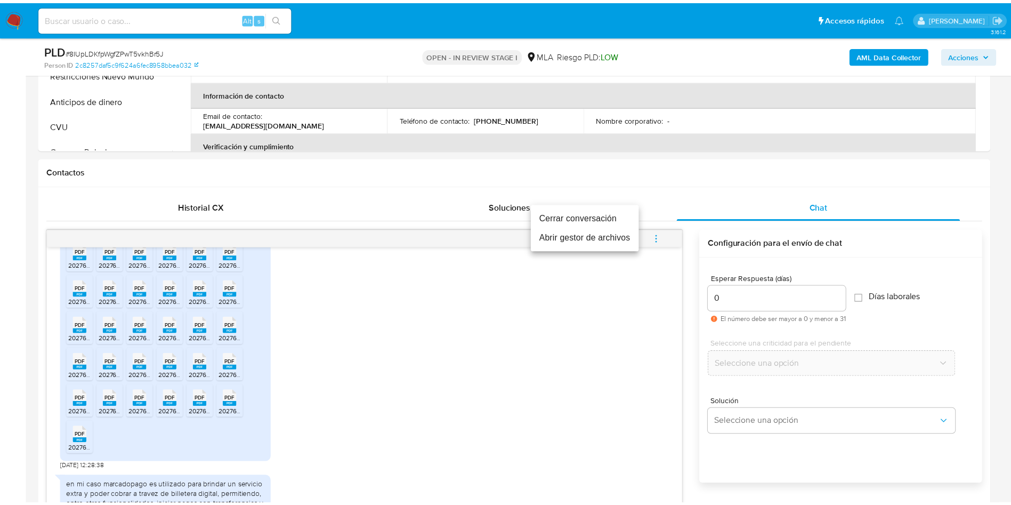
scroll to position [804, 0]
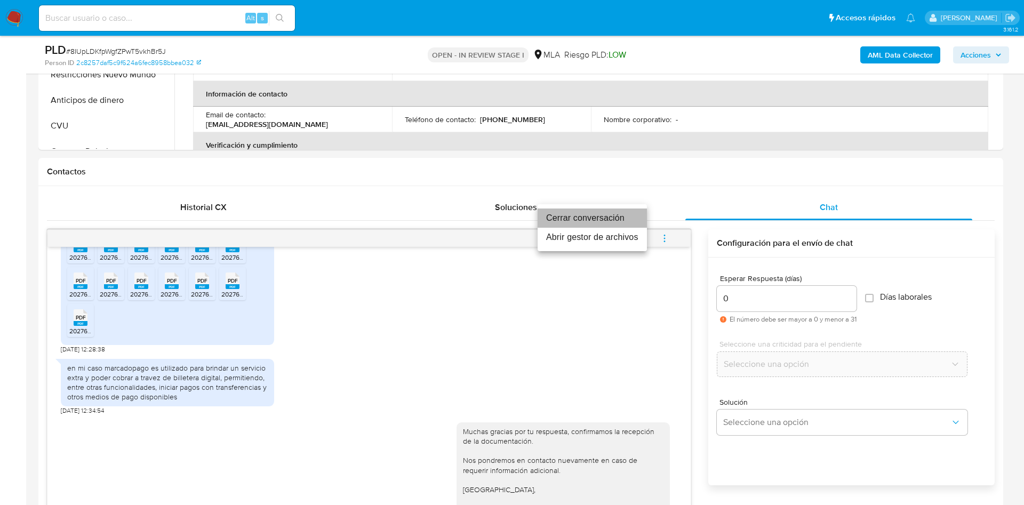
click at [609, 219] on li "Cerrar conversación" at bounding box center [591, 217] width 109 height 19
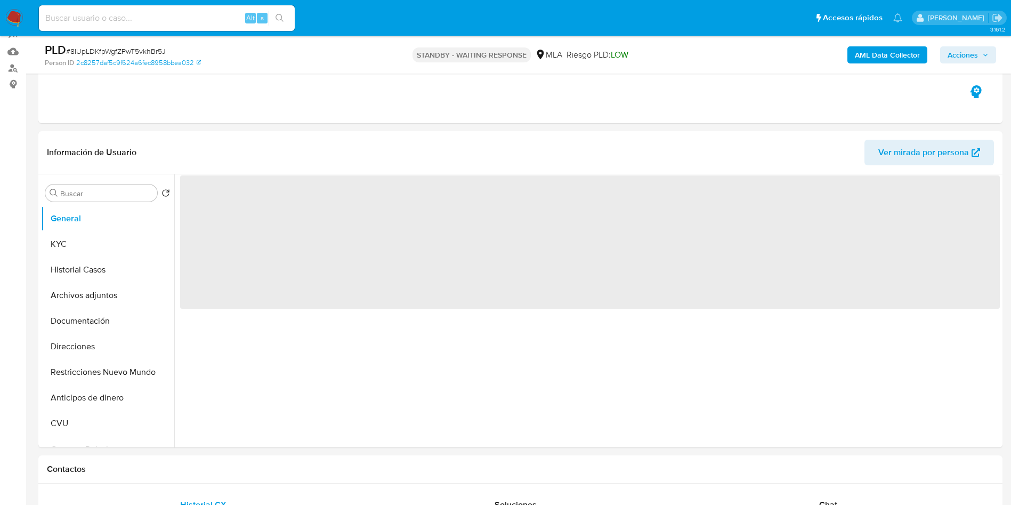
scroll to position [160, 0]
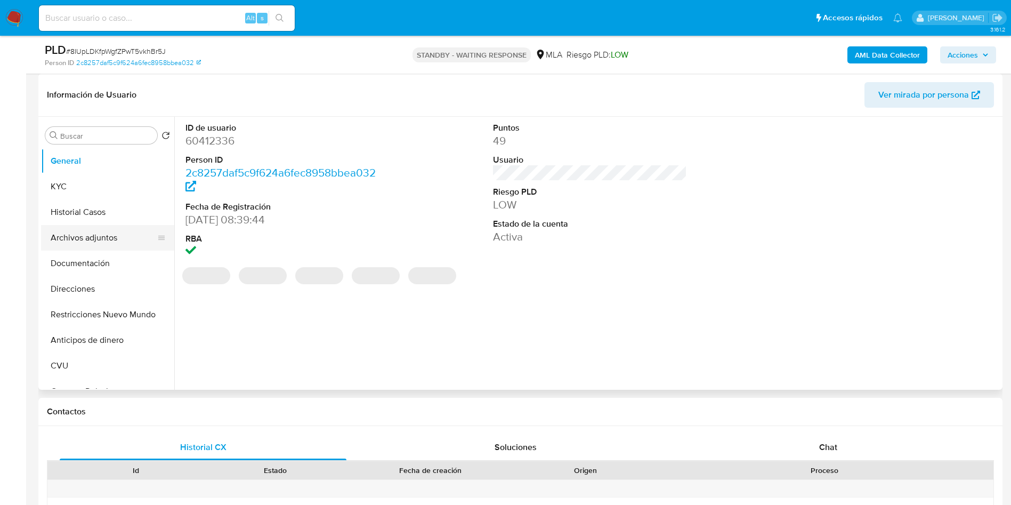
click at [77, 245] on button "Archivos adjuntos" at bounding box center [103, 238] width 125 height 26
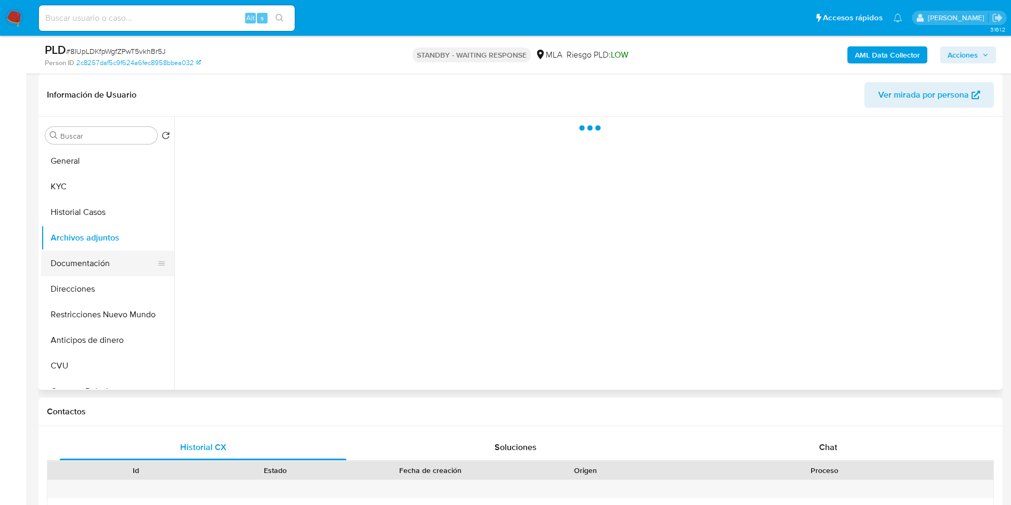
select select "10"
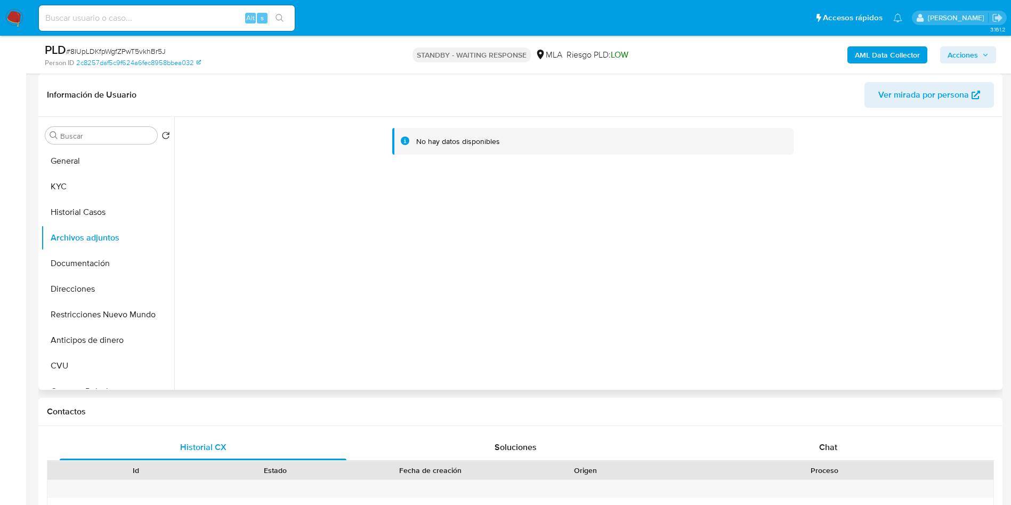
drag, startPoint x: 262, startPoint y: 199, endPoint x: 271, endPoint y: 197, distance: 8.7
click at [262, 199] on div "No hay datos disponibles" at bounding box center [587, 253] width 826 height 273
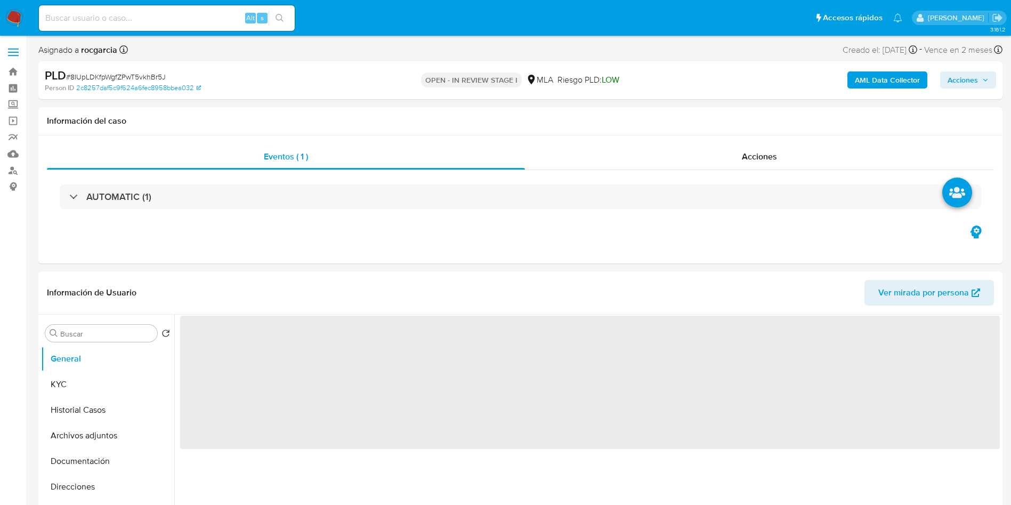
select select "10"
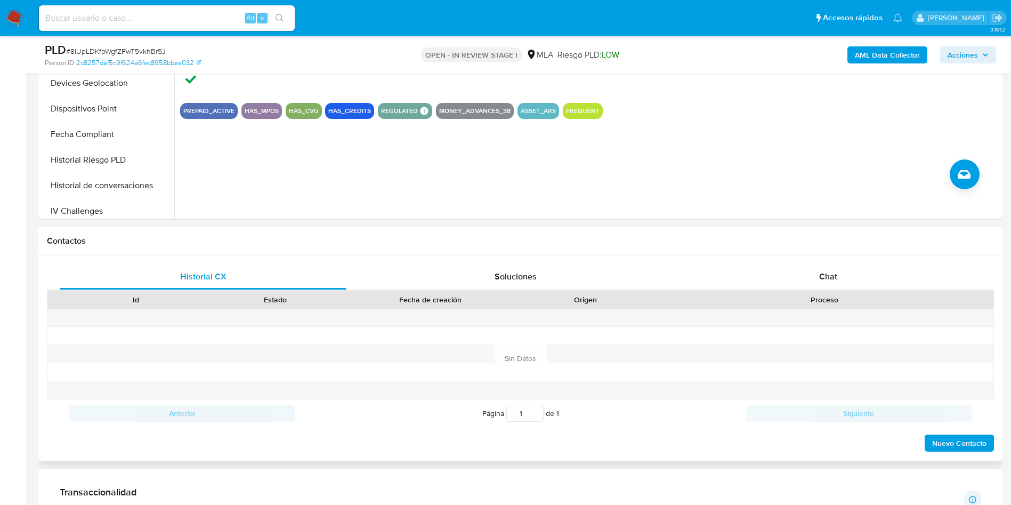
scroll to position [400, 0]
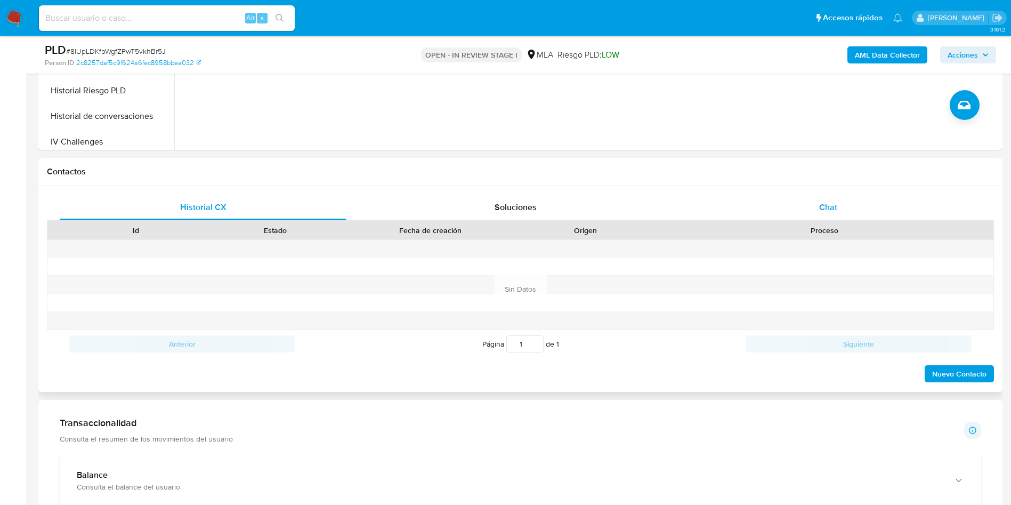
click at [834, 212] on span "Chat" at bounding box center [828, 207] width 18 height 12
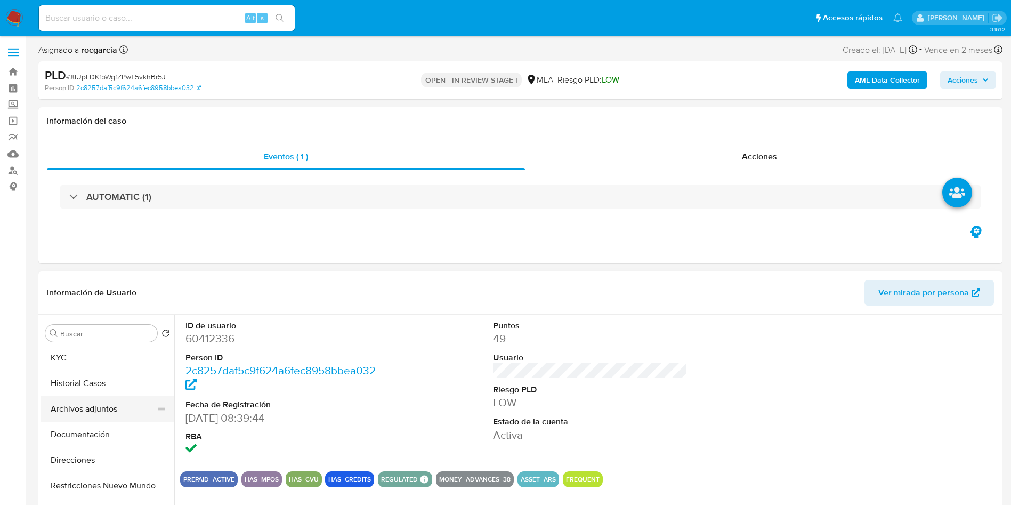
scroll to position [0, 0]
click at [106, 432] on button "Archivos adjuntos" at bounding box center [103, 436] width 125 height 26
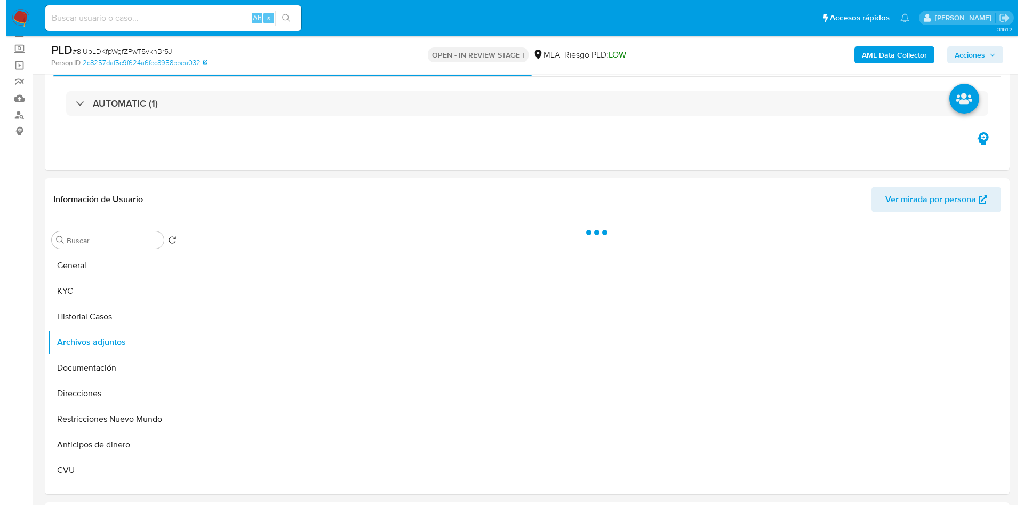
scroll to position [80, 0]
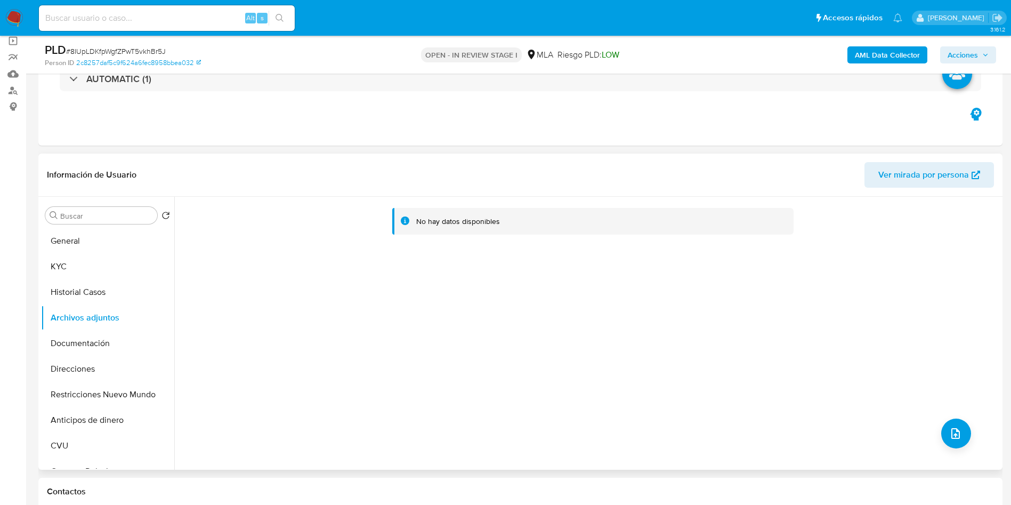
drag, startPoint x: 474, startPoint y: 306, endPoint x: 610, endPoint y: 247, distance: 148.0
click at [474, 306] on div "No hay datos disponibles" at bounding box center [587, 333] width 826 height 273
click at [895, 49] on b "AML Data Collector" at bounding box center [887, 54] width 65 height 17
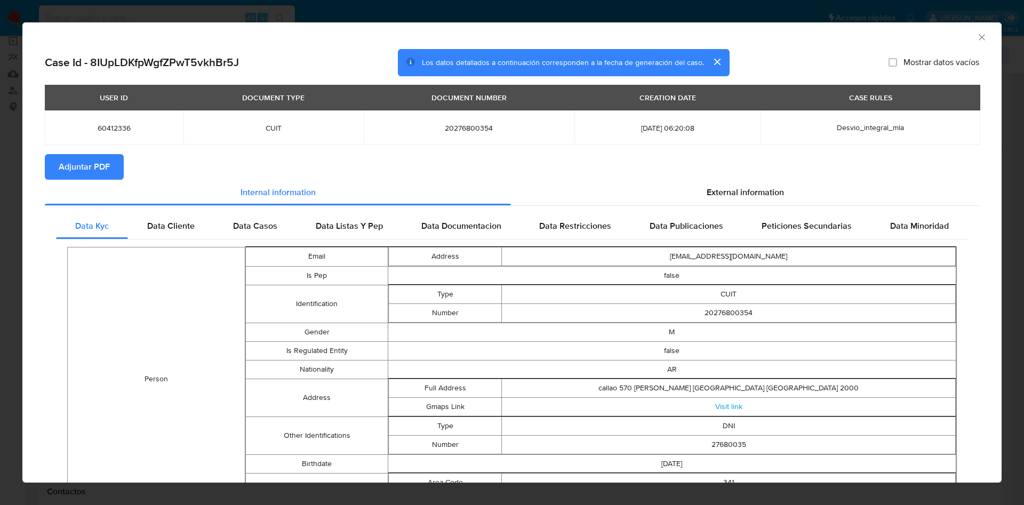
click at [718, 176] on section "Adjuntar PDF" at bounding box center [512, 167] width 934 height 26
click at [710, 194] on span "External information" at bounding box center [744, 192] width 77 height 12
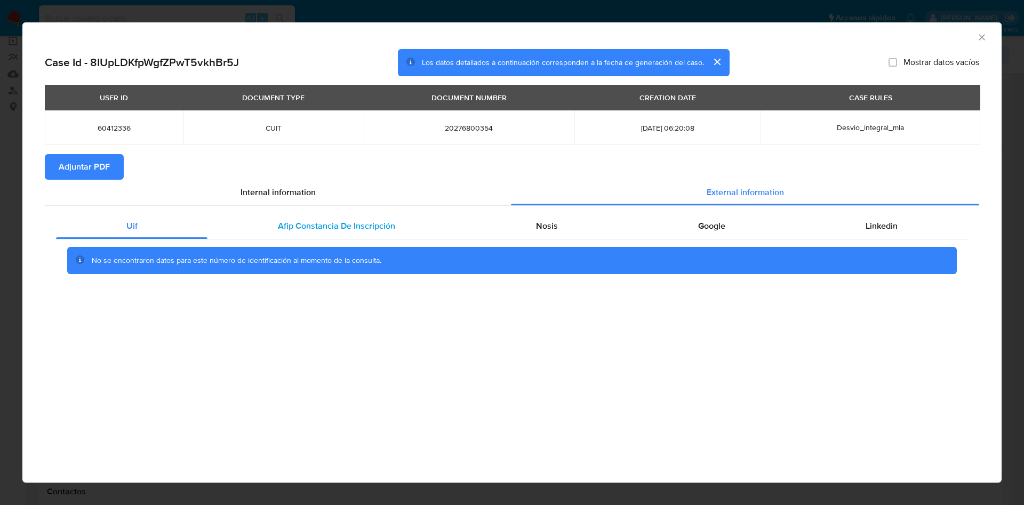
click at [368, 215] on div "Afip Constancia De Inscripción" at bounding box center [335, 226] width 257 height 26
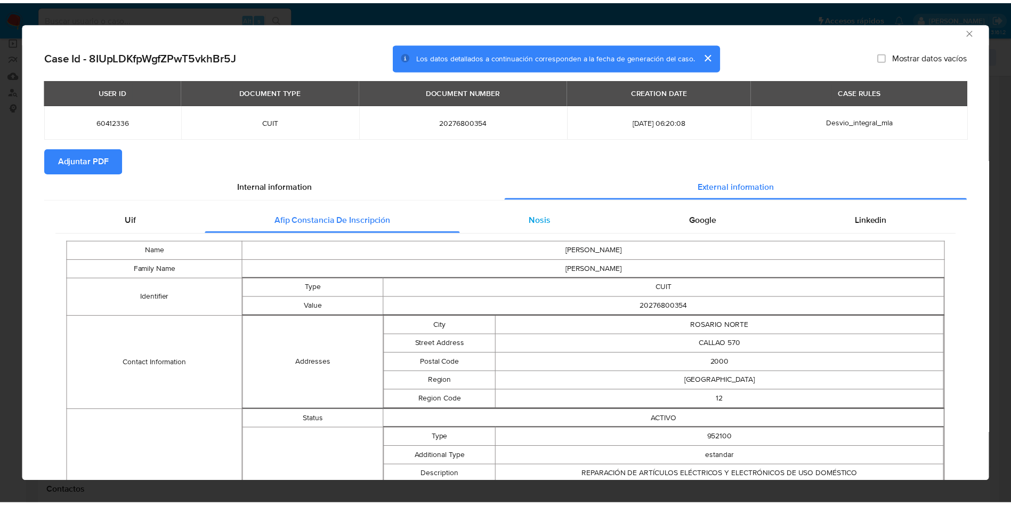
scroll to position [0, 0]
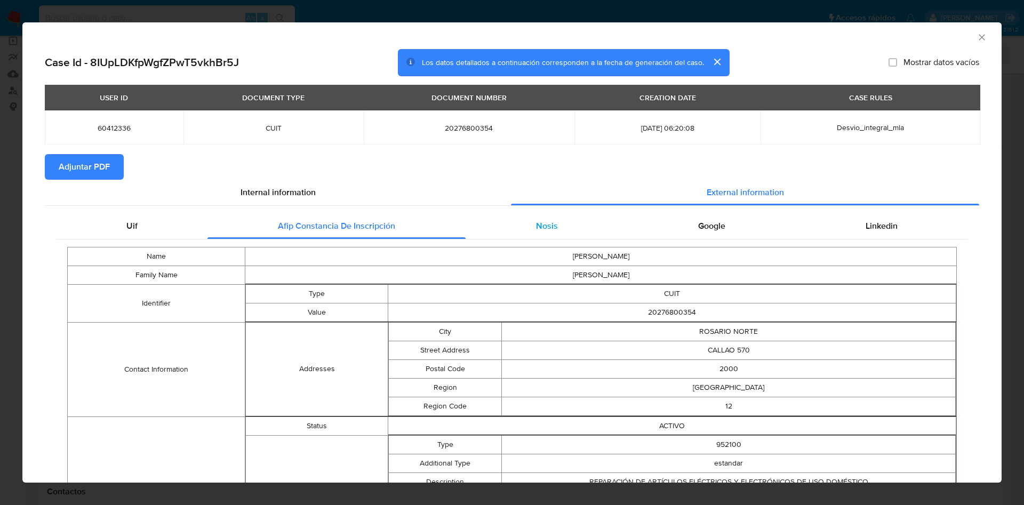
click at [526, 216] on div "Nosis" at bounding box center [546, 226] width 162 height 26
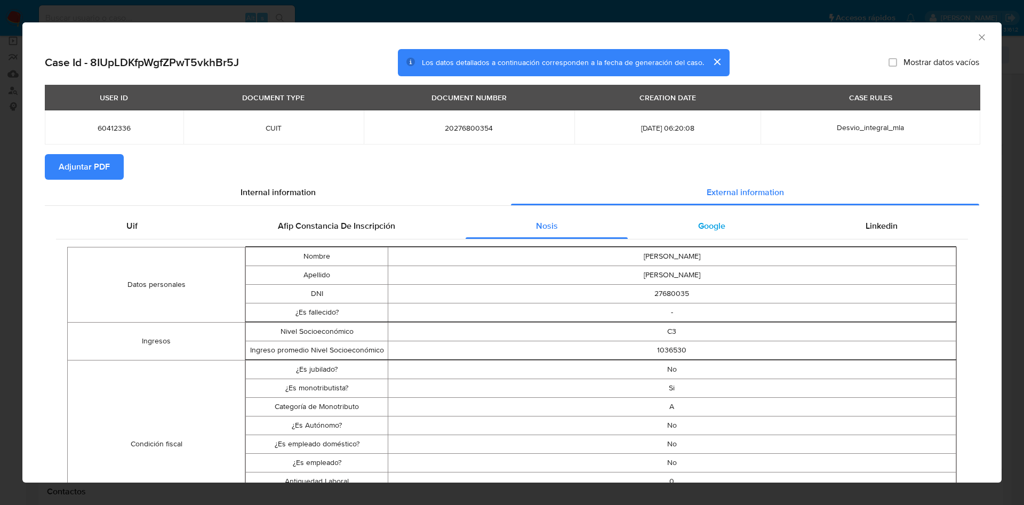
click at [710, 227] on span "Google" at bounding box center [711, 226] width 27 height 12
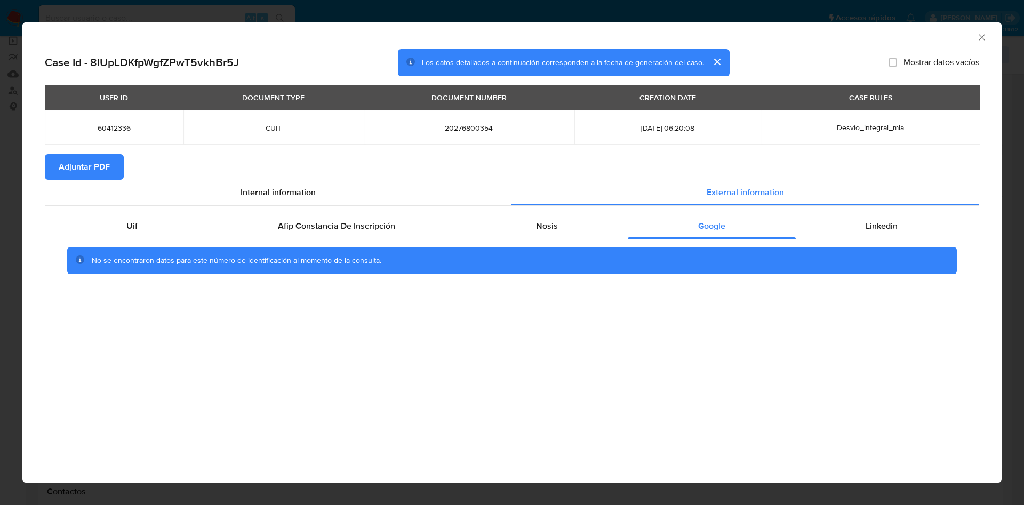
click at [914, 245] on div "No se encontraron datos para este número de identificación al momento de la con…" at bounding box center [512, 260] width 912 height 43
click at [908, 222] on div "Linkedin" at bounding box center [881, 226] width 172 height 26
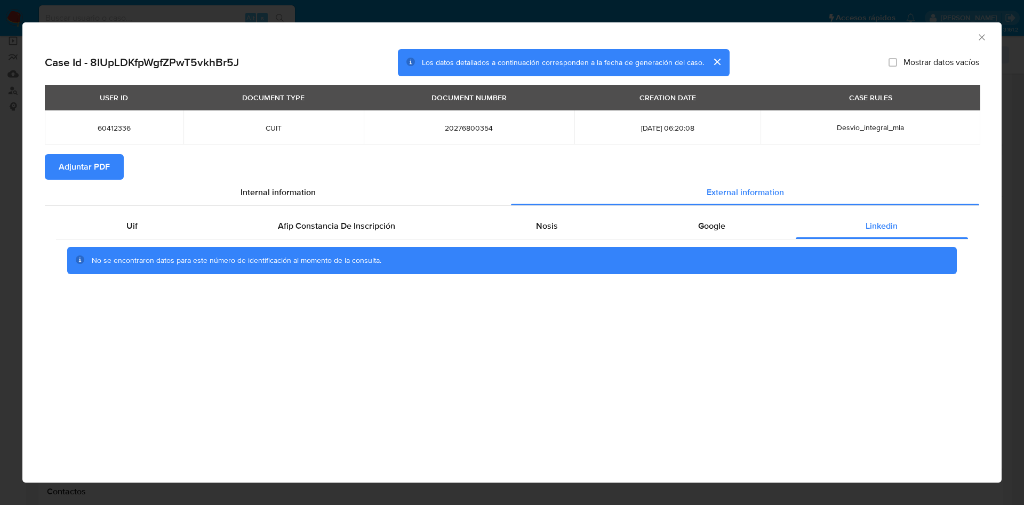
drag, startPoint x: 98, startPoint y: 164, endPoint x: 103, endPoint y: 127, distance: 37.8
click at [99, 161] on span "Adjuntar PDF" at bounding box center [84, 166] width 51 height 23
click at [980, 33] on icon "Cerrar ventana" at bounding box center [981, 37] width 11 height 11
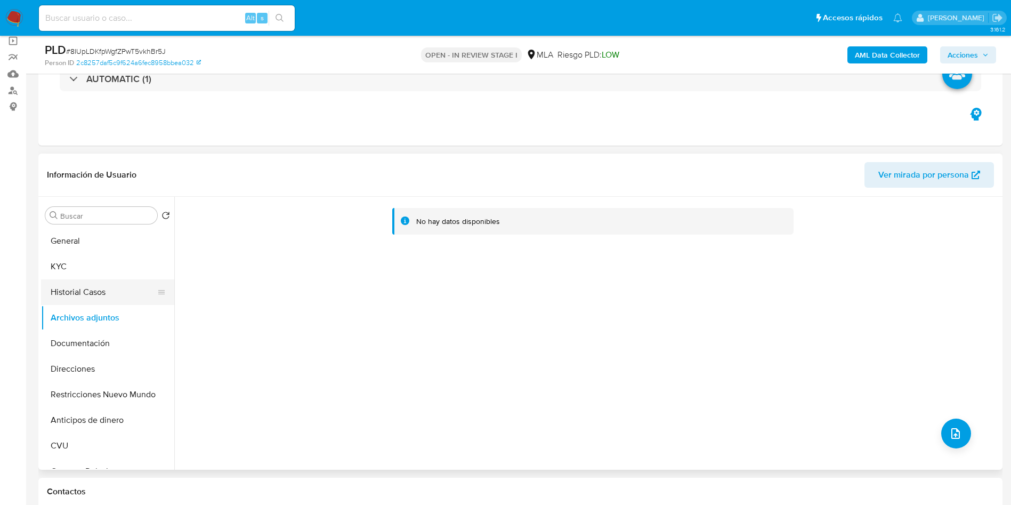
click at [93, 296] on button "Historial Casos" at bounding box center [103, 292] width 125 height 26
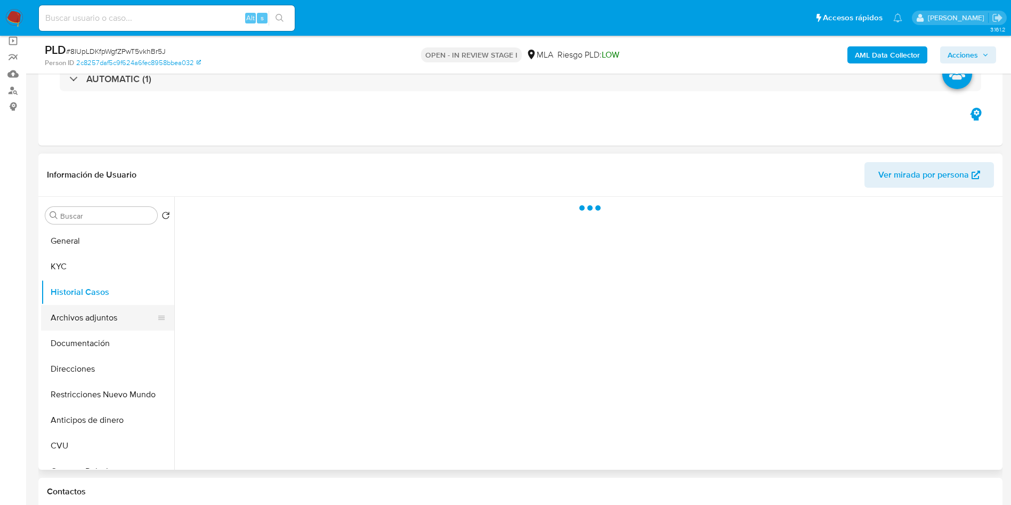
click at [90, 318] on button "Archivos adjuntos" at bounding box center [103, 318] width 125 height 26
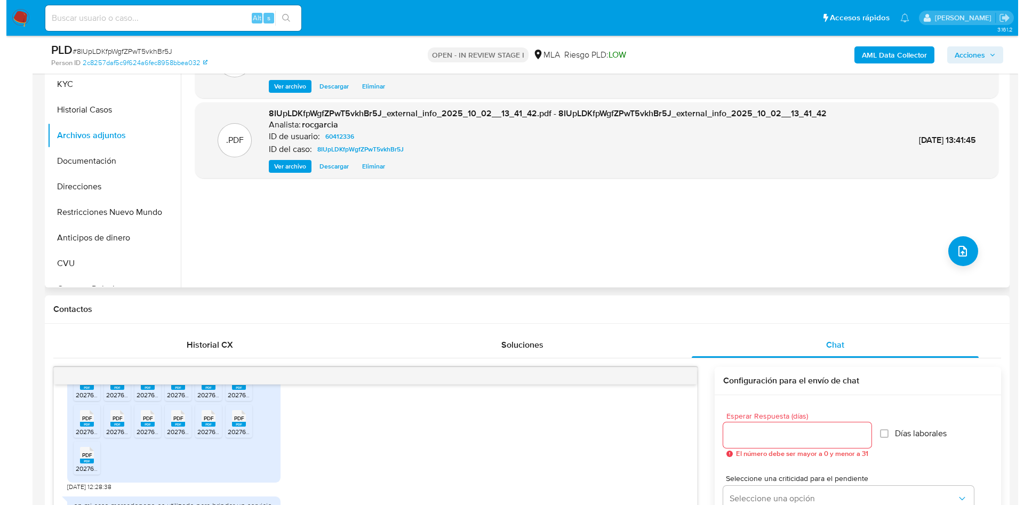
scroll to position [240, 0]
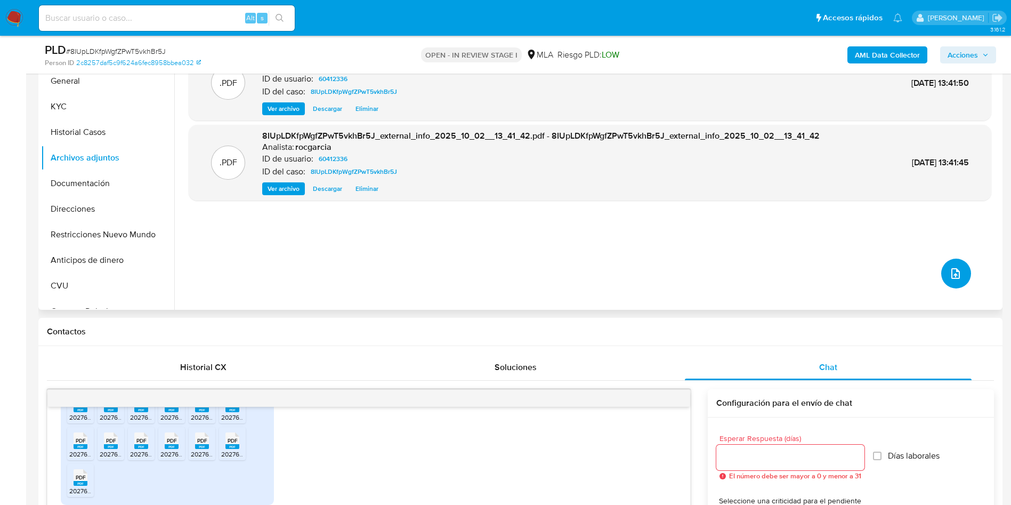
click at [953, 279] on icon "upload-file" at bounding box center [955, 273] width 13 height 13
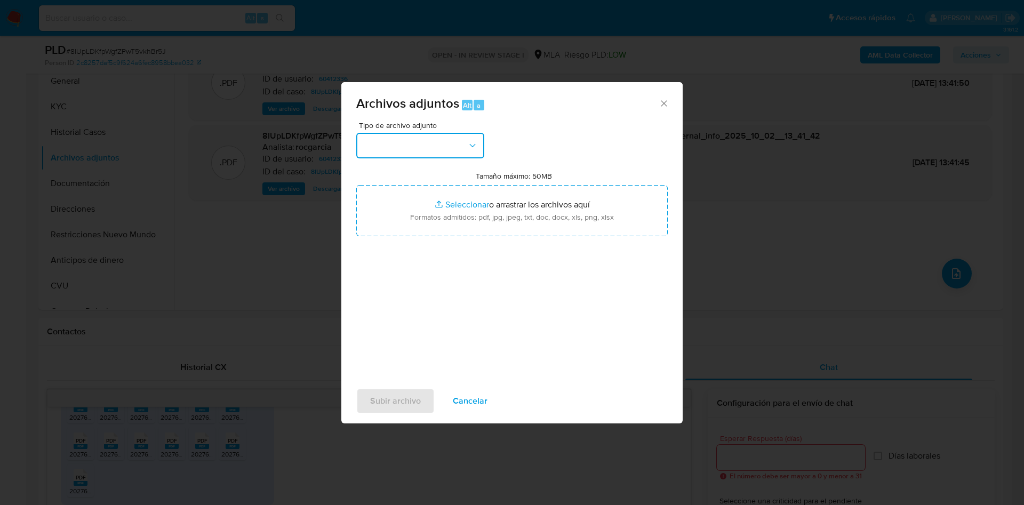
click at [394, 143] on button "button" at bounding box center [420, 146] width 128 height 26
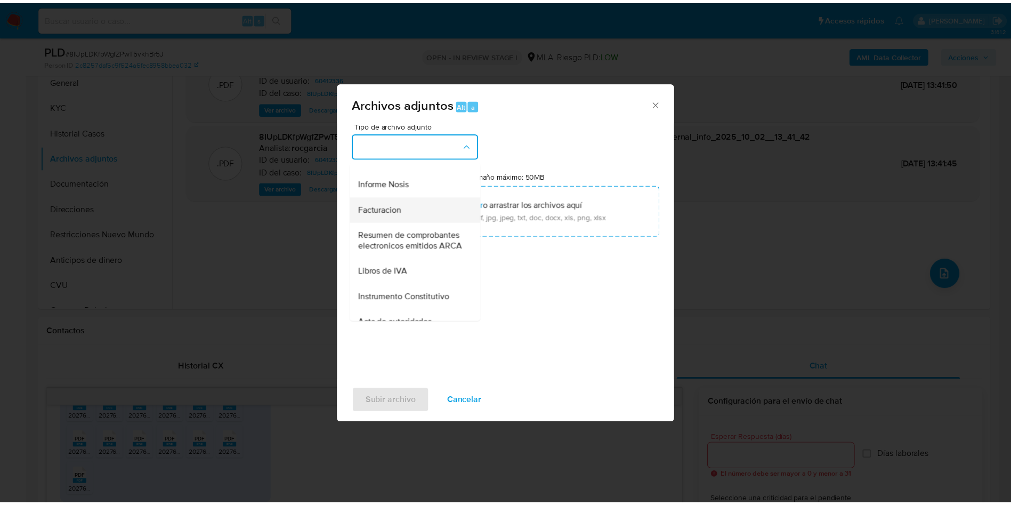
scroll to position [160, 0]
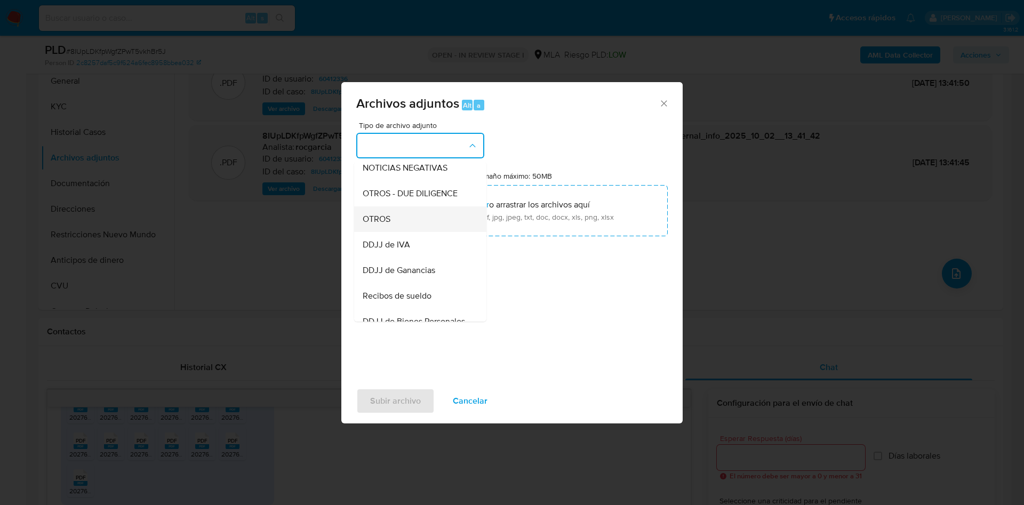
click at [401, 232] on div "OTROS" at bounding box center [417, 219] width 109 height 26
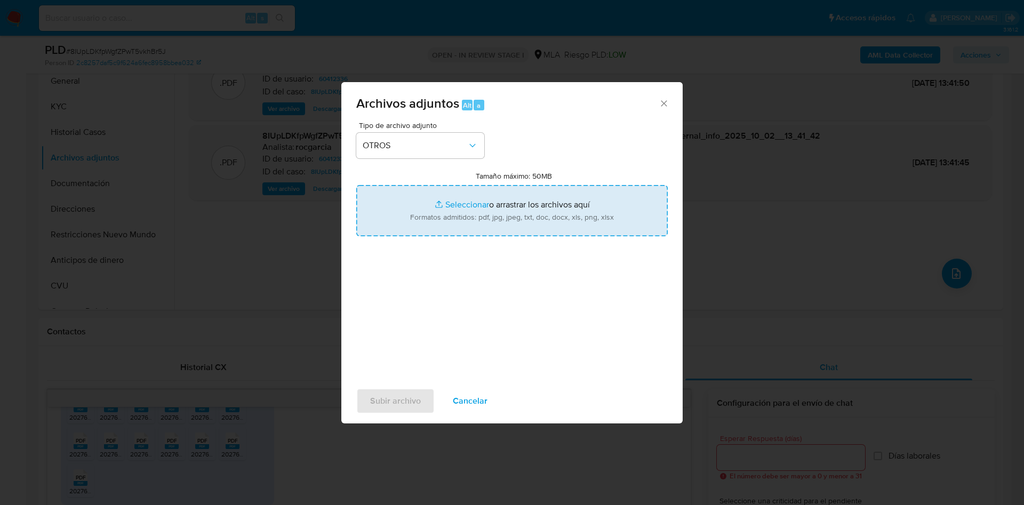
click at [447, 207] on input "Tamaño máximo: 50MB Seleccionar archivos" at bounding box center [511, 210] width 311 height 51
type input "C:\fakepath\Caselog 8IUpLDKfpWgfZPwT5vkhBr5J - 60412336.docx"
click at [434, 222] on input "Tamaño máximo: 50MB Seleccionar archivos" at bounding box center [511, 210] width 311 height 51
type input "C:\fakepath\Movimientos 296083978.xlsx"
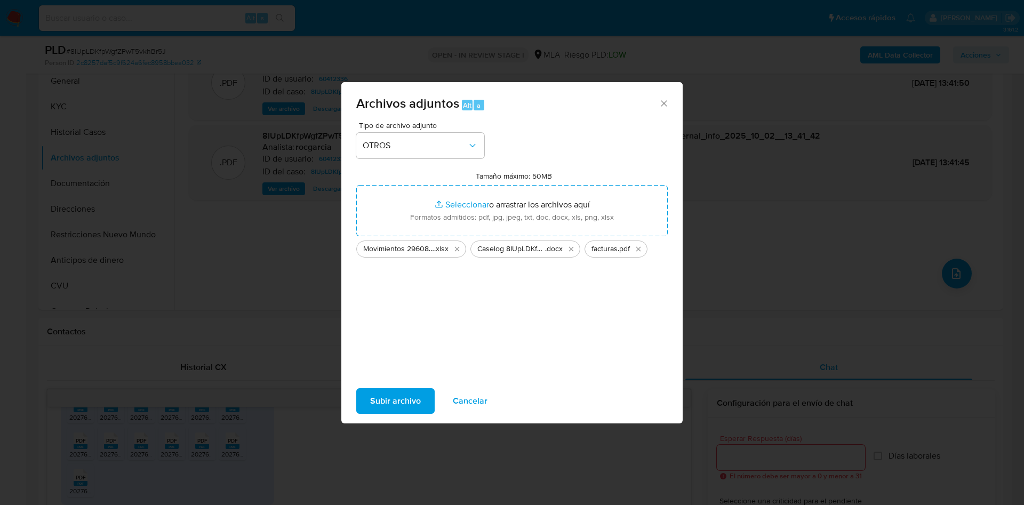
drag, startPoint x: 434, startPoint y: 222, endPoint x: 376, endPoint y: 402, distance: 189.3
click at [376, 402] on span "Subir archivo" at bounding box center [395, 400] width 51 height 23
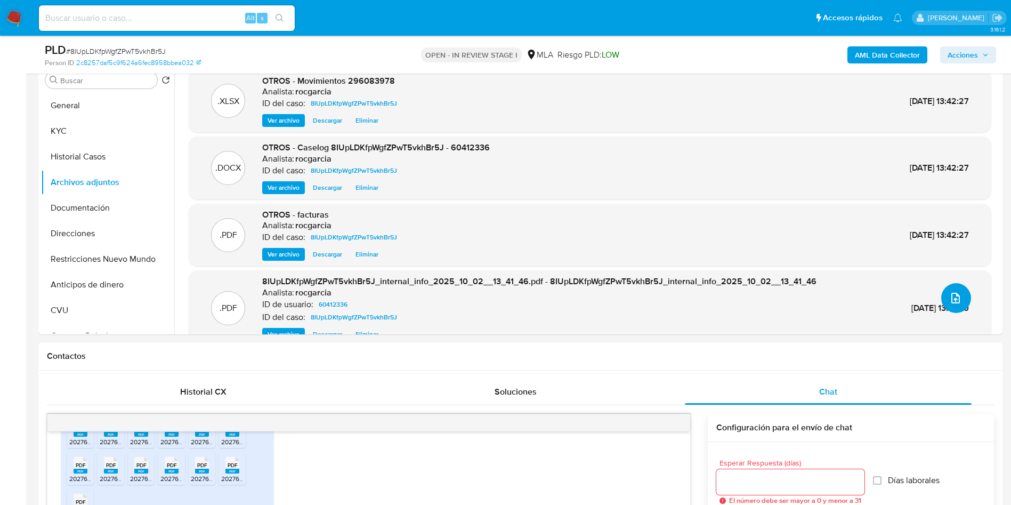
scroll to position [0, 0]
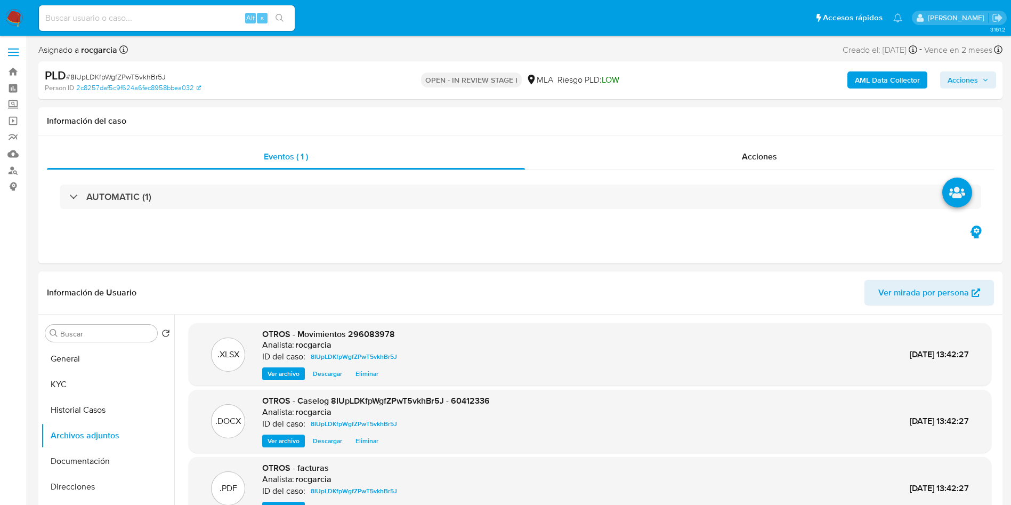
click at [968, 83] on span "Acciones" at bounding box center [963, 79] width 30 height 17
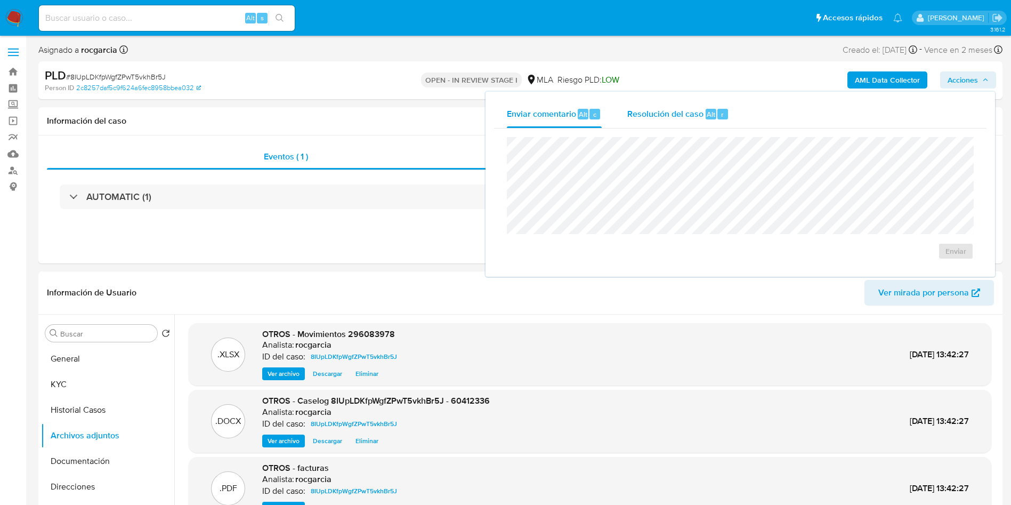
click at [721, 109] on span "r" at bounding box center [722, 114] width 3 height 10
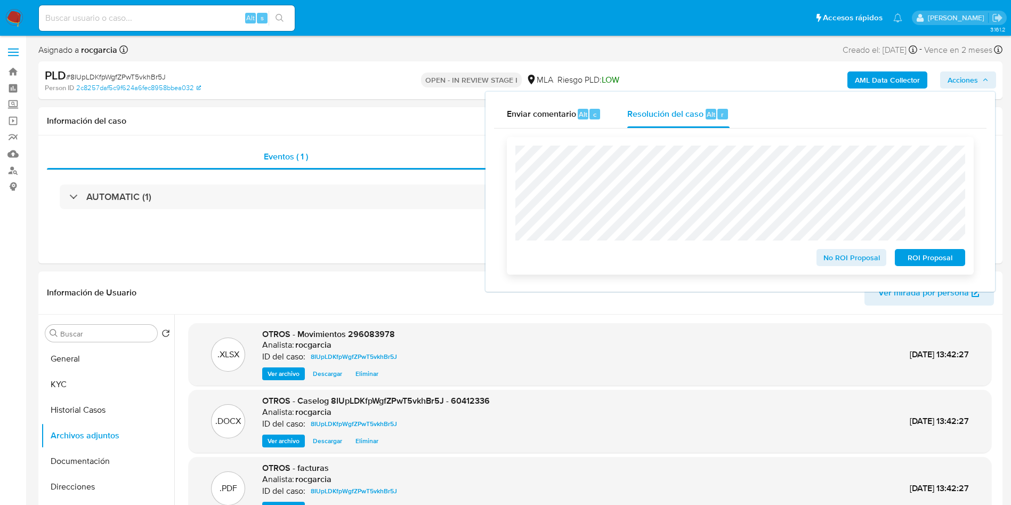
click at [844, 257] on span "No ROI Proposal" at bounding box center [851, 257] width 55 height 15
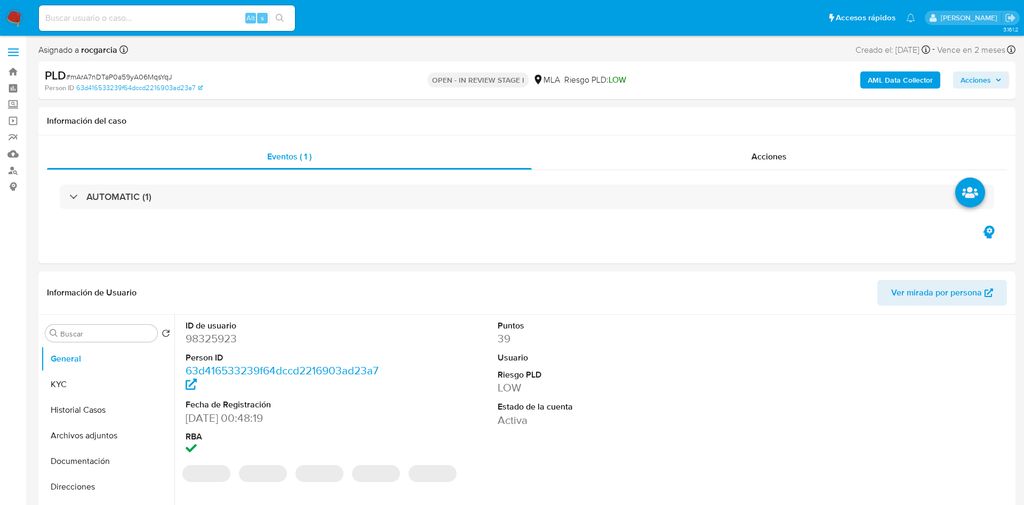
select select "10"
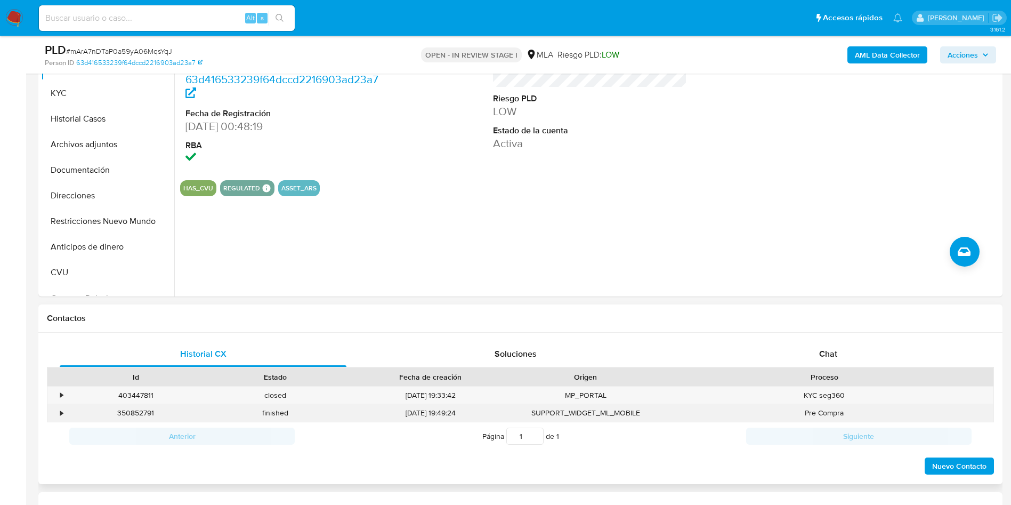
scroll to position [400, 0]
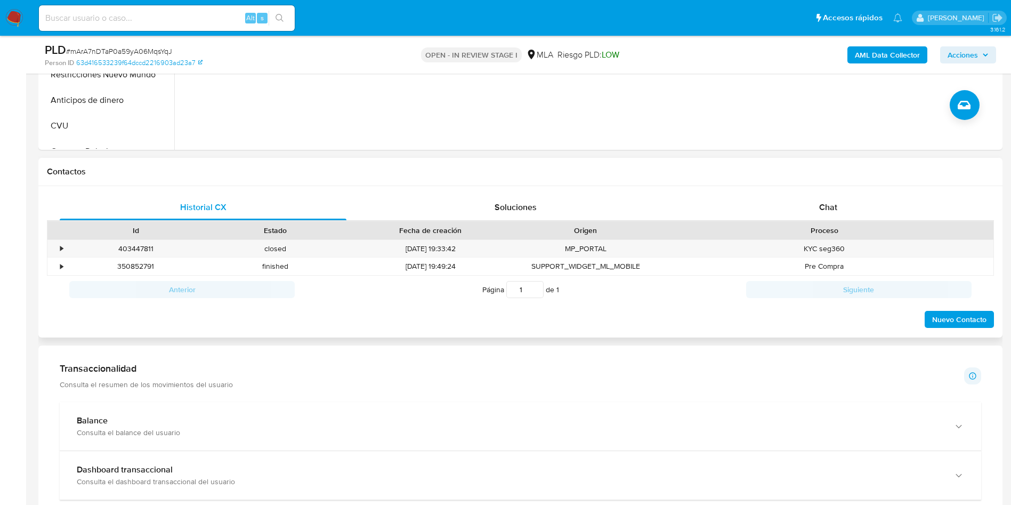
drag, startPoint x: 827, startPoint y: 211, endPoint x: 390, endPoint y: 228, distance: 437.4
click at [827, 211] on span "Chat" at bounding box center [828, 207] width 18 height 12
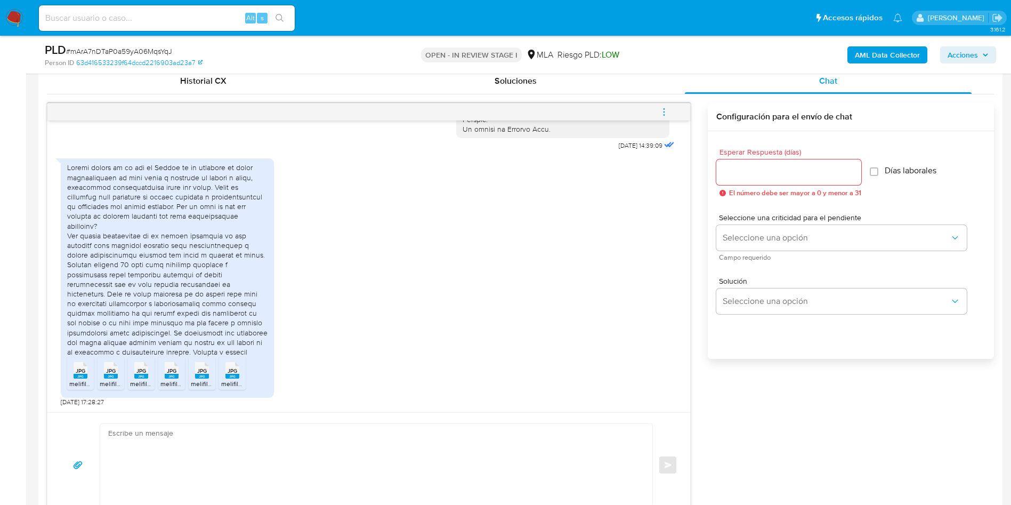
scroll to position [240, 0]
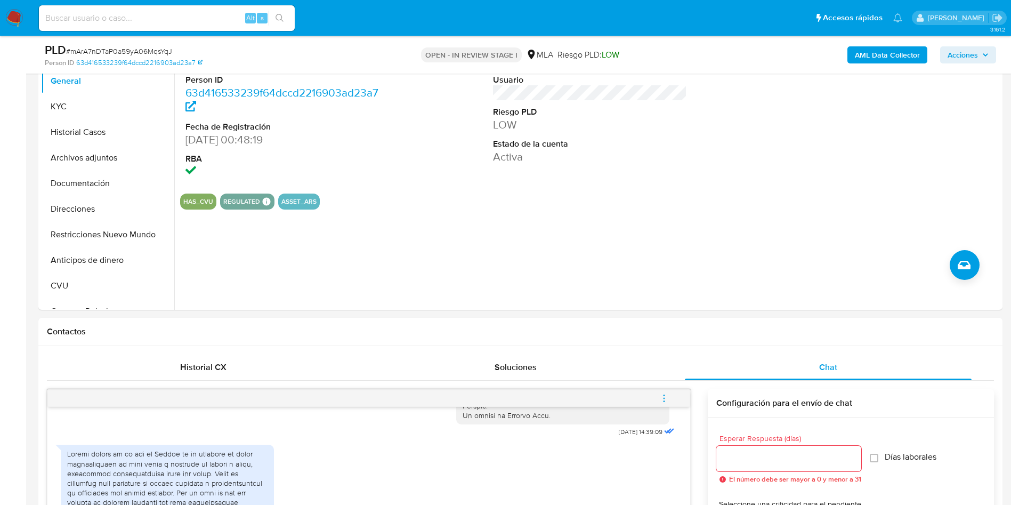
drag, startPoint x: 73, startPoint y: 133, endPoint x: 0, endPoint y: 220, distance: 113.1
click at [73, 133] on button "Historial Casos" at bounding box center [107, 132] width 133 height 26
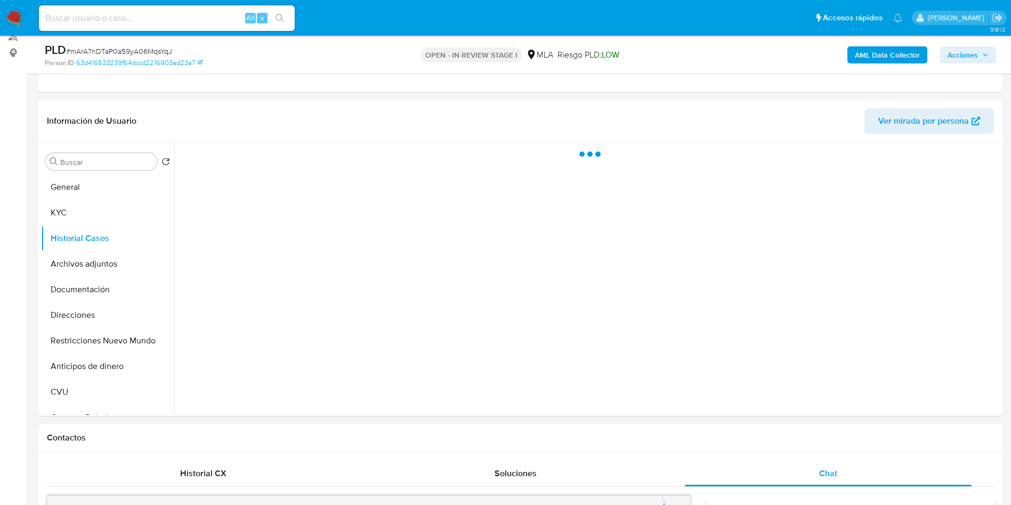
scroll to position [80, 0]
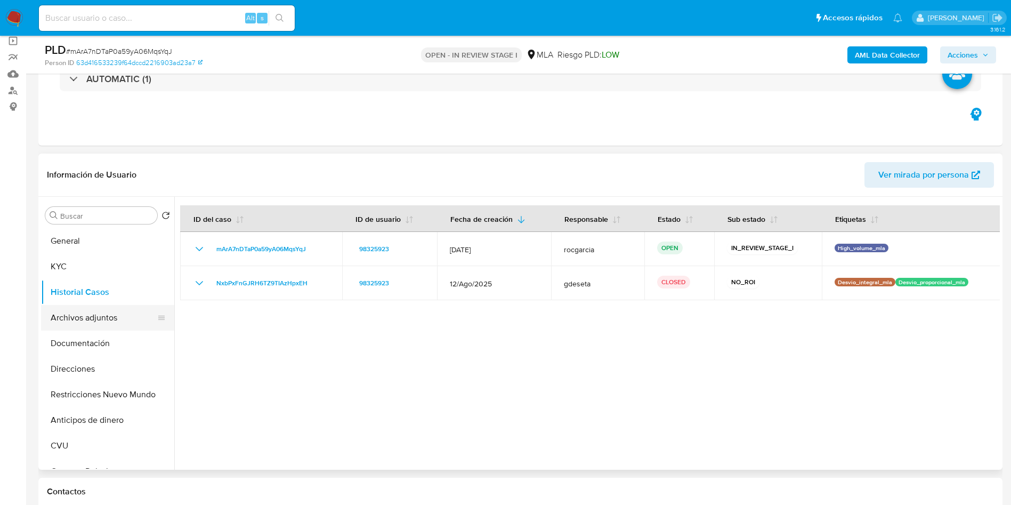
click at [94, 328] on button "Archivos adjuntos" at bounding box center [103, 318] width 125 height 26
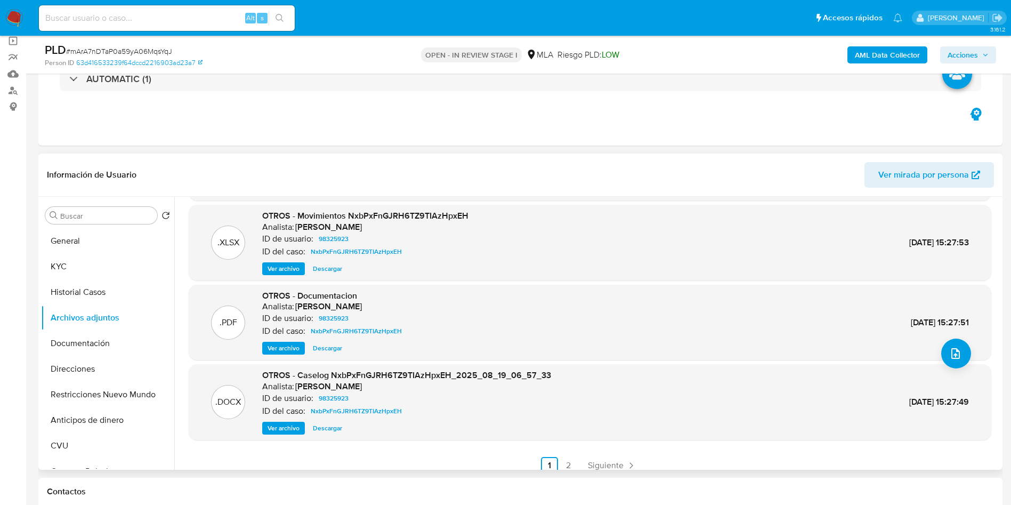
click at [289, 428] on span "Ver archivo" at bounding box center [284, 428] width 32 height 11
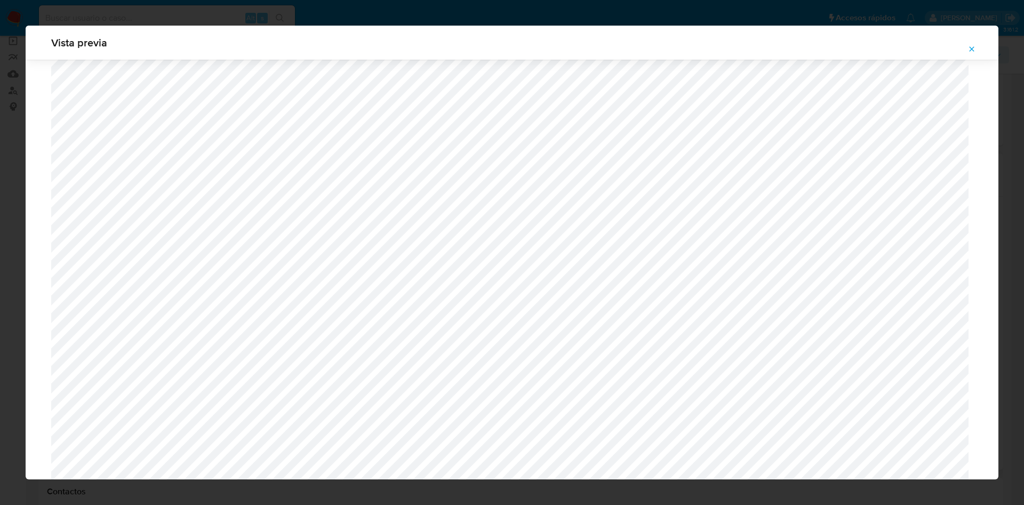
scroll to position [299, 0]
click at [0, 321] on div "Vista previa" at bounding box center [512, 252] width 1024 height 505
click at [970, 47] on icon "Attachment preview" at bounding box center [971, 49] width 9 height 9
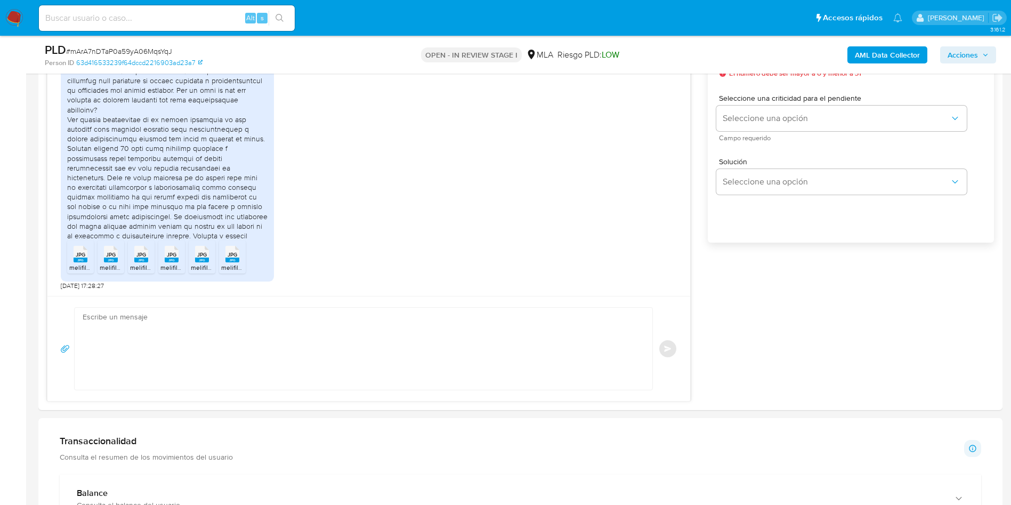
scroll to position [880, 0]
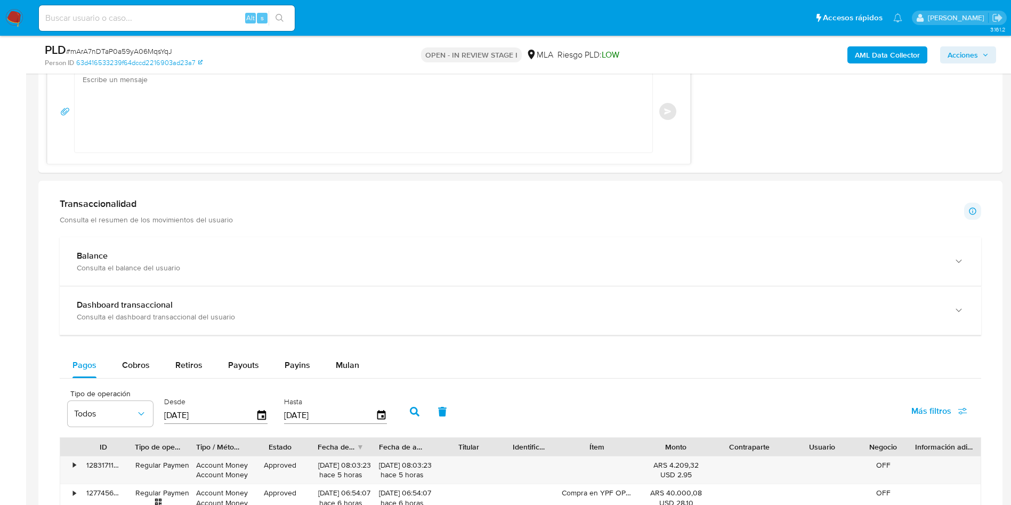
click at [340, 358] on div "Mulan" at bounding box center [347, 365] width 23 height 26
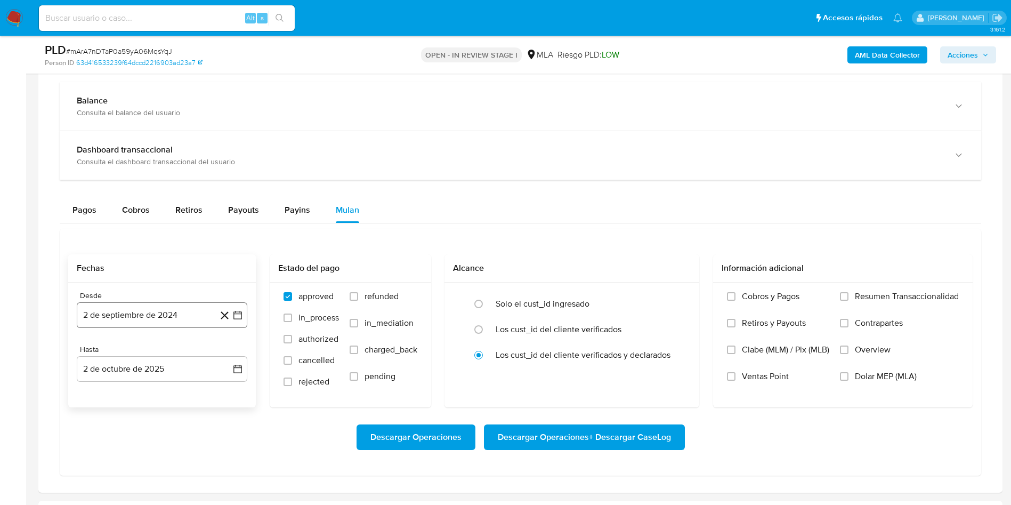
scroll to position [1040, 0]
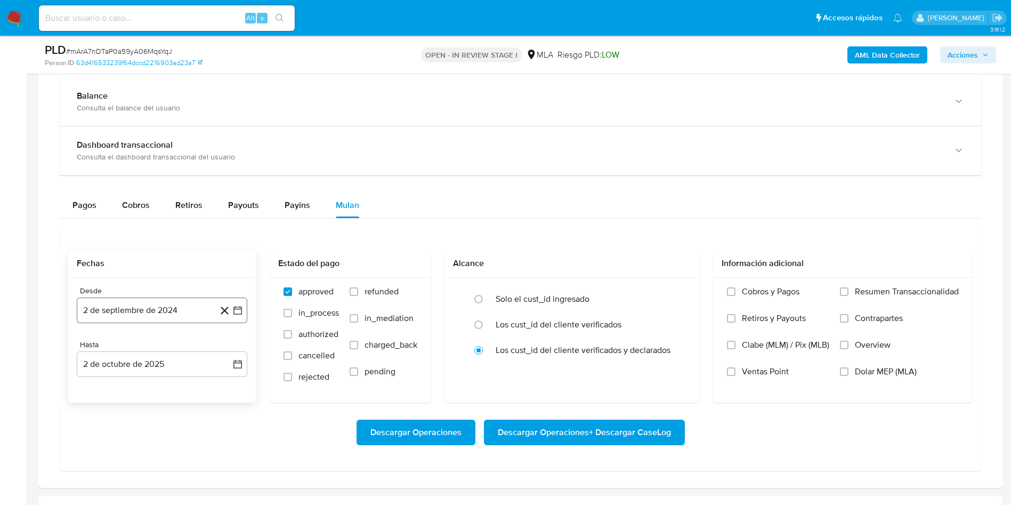
click at [244, 309] on button "2 de septiembre de 2024" at bounding box center [162, 310] width 171 height 26
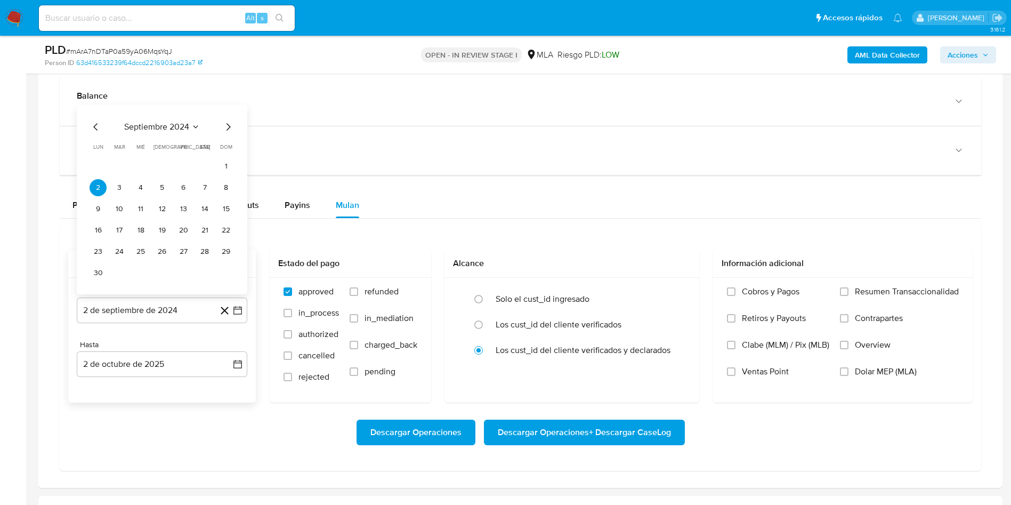
click at [185, 126] on span "septiembre 2024" at bounding box center [156, 127] width 65 height 11
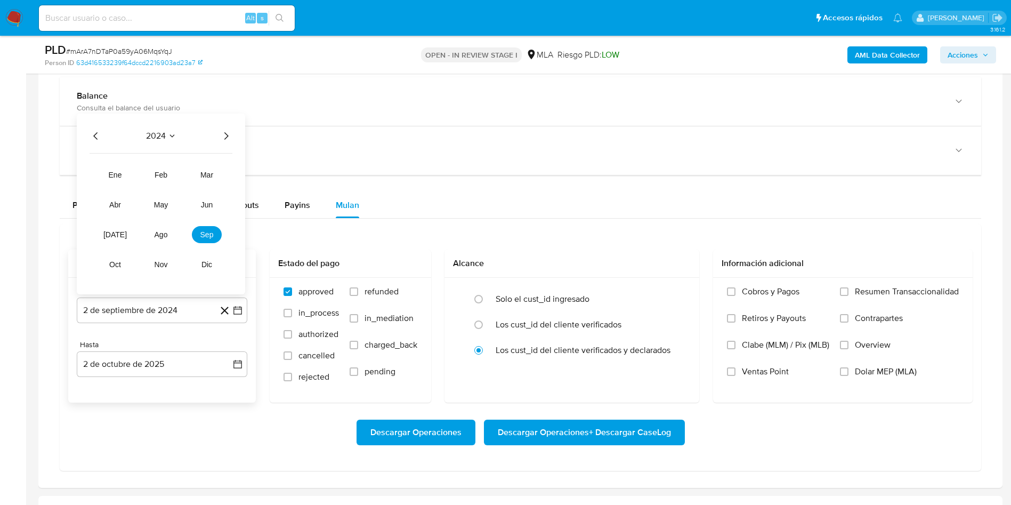
click at [222, 139] on icon "Año siguiente" at bounding box center [226, 136] width 13 height 13
click at [161, 233] on span "ago" at bounding box center [161, 234] width 13 height 9
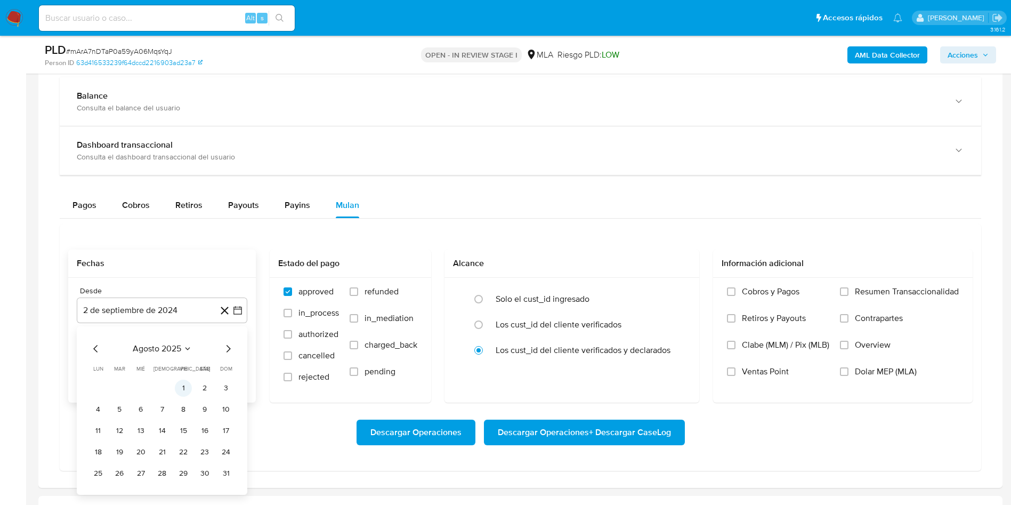
click at [184, 388] on button "1" at bounding box center [183, 388] width 17 height 17
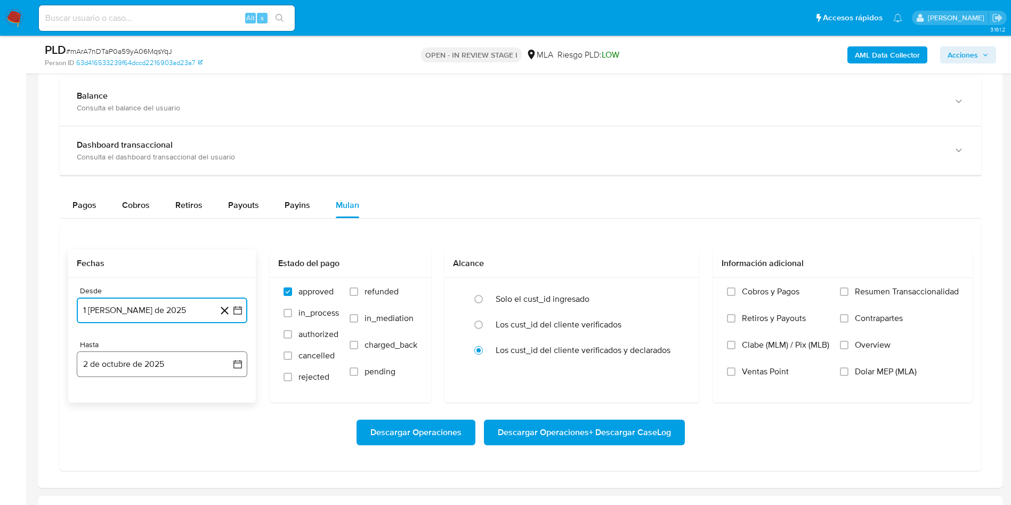
click at [227, 364] on button "2 de octubre de 2025" at bounding box center [162, 364] width 171 height 26
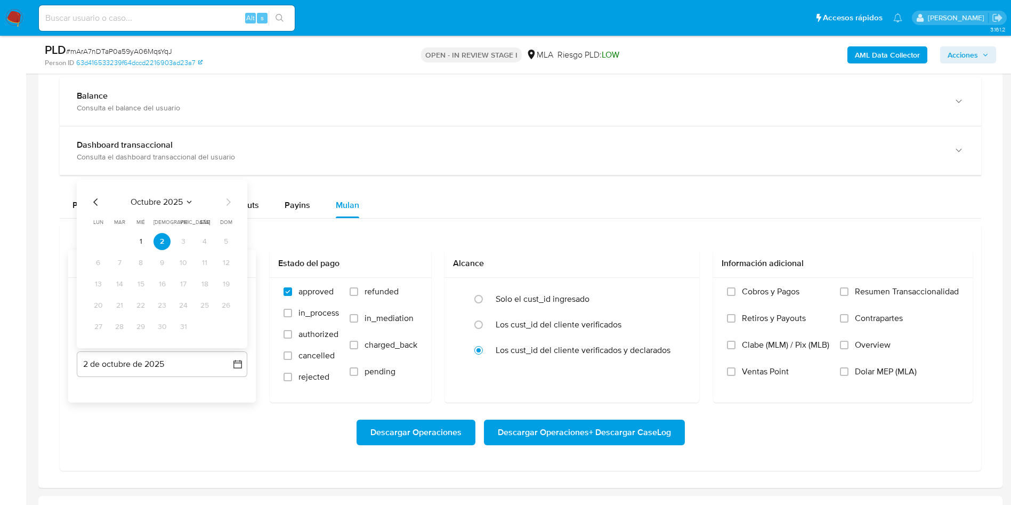
click at [94, 198] on icon "Mes anterior" at bounding box center [96, 202] width 13 height 13
click at [115, 332] on button "30" at bounding box center [119, 326] width 17 height 17
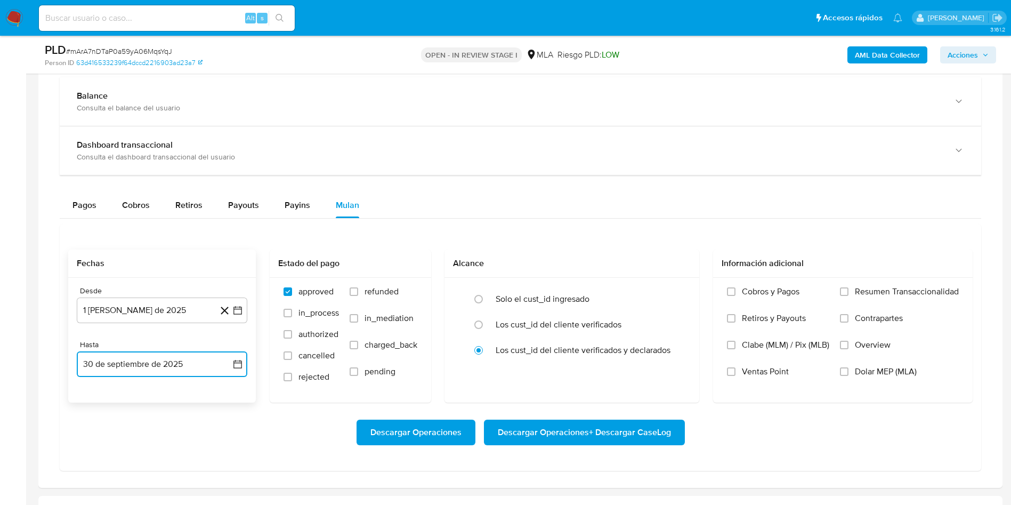
click at [235, 359] on icon "button" at bounding box center [237, 364] width 11 height 11
click at [97, 200] on icon "Mes anterior" at bounding box center [96, 202] width 13 height 13
click at [227, 321] on button "31" at bounding box center [226, 326] width 17 height 17
drag, startPoint x: 357, startPoint y: 292, endPoint x: 708, endPoint y: 366, distance: 359.0
click at [364, 292] on label "refunded" at bounding box center [384, 299] width 68 height 27
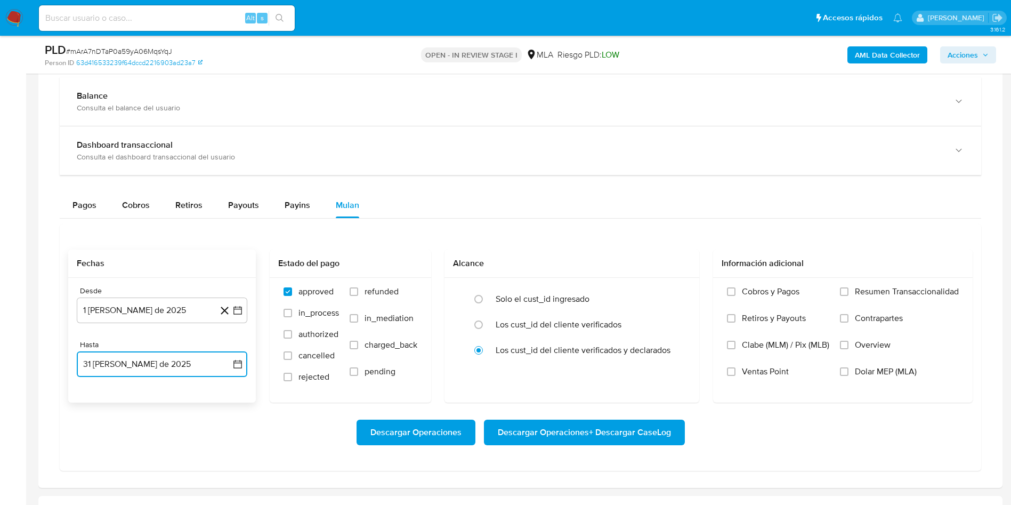
click at [358, 292] on input "refunded" at bounding box center [354, 291] width 9 height 9
checkbox input "true"
click at [845, 367] on input "Dolar MEP (MLA)" at bounding box center [844, 371] width 9 height 9
click at [584, 435] on span "Descargar Operaciones + Descargar CaseLog" at bounding box center [584, 432] width 173 height 23
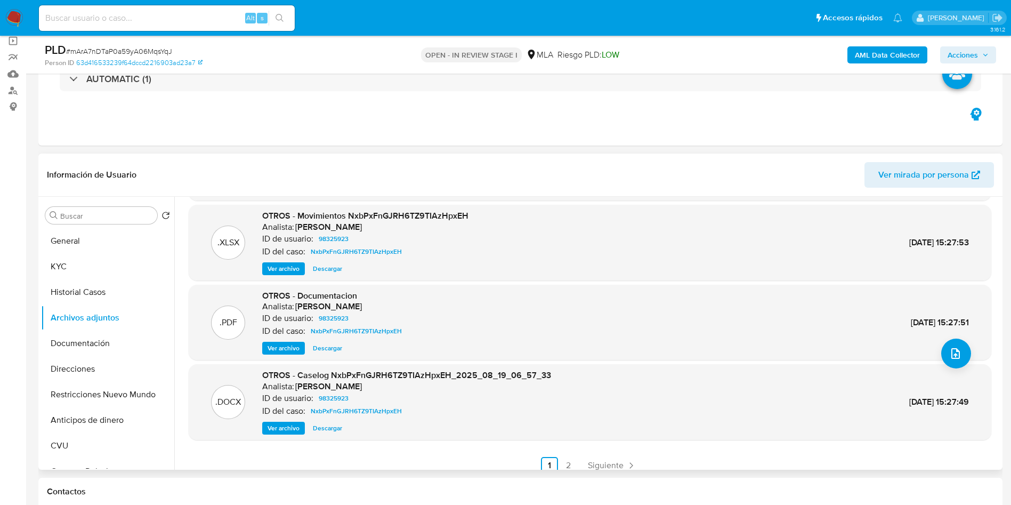
scroll to position [0, 0]
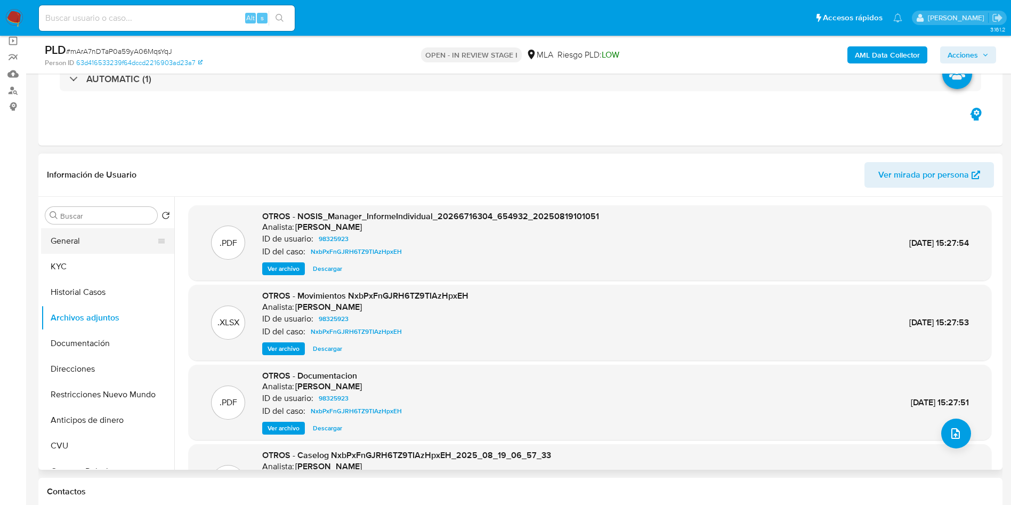
click at [83, 241] on button "General" at bounding box center [103, 241] width 125 height 26
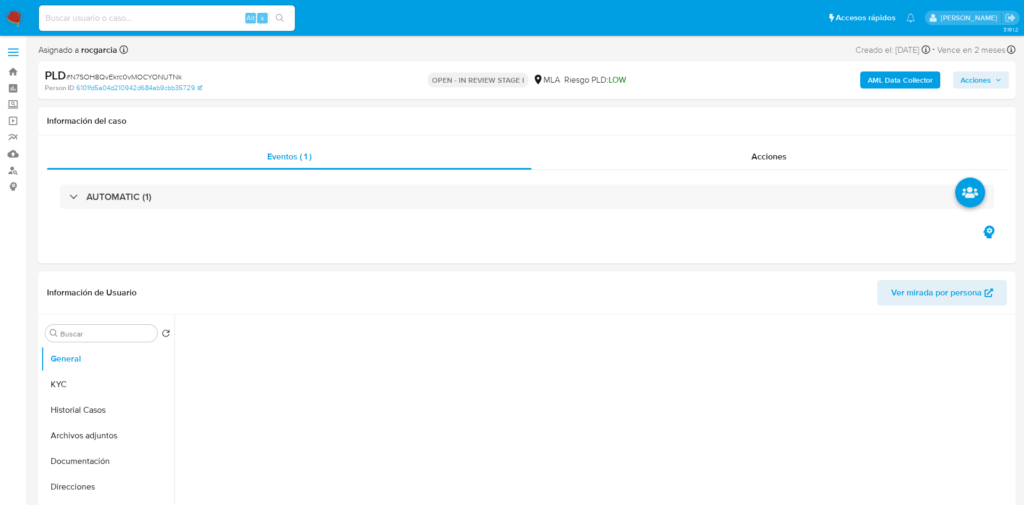
select select "10"
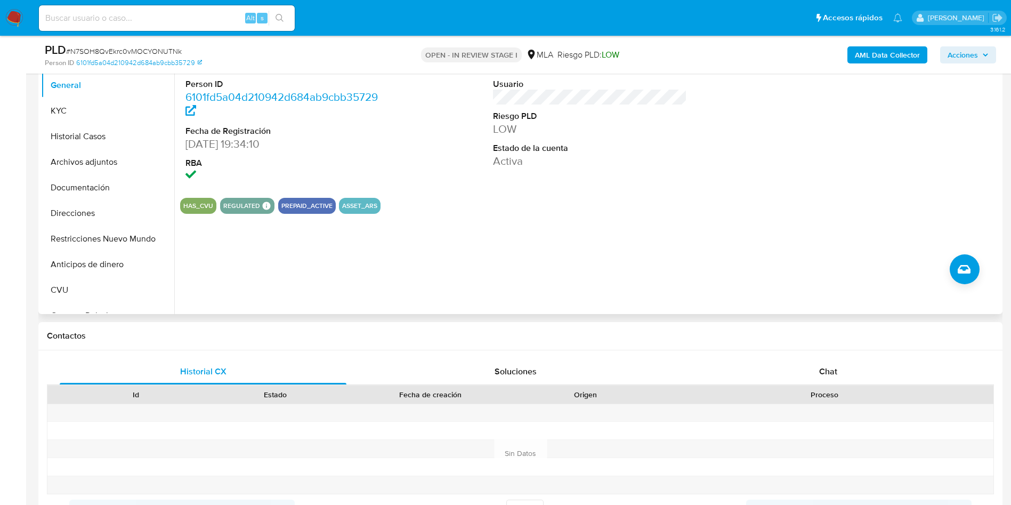
scroll to position [240, 0]
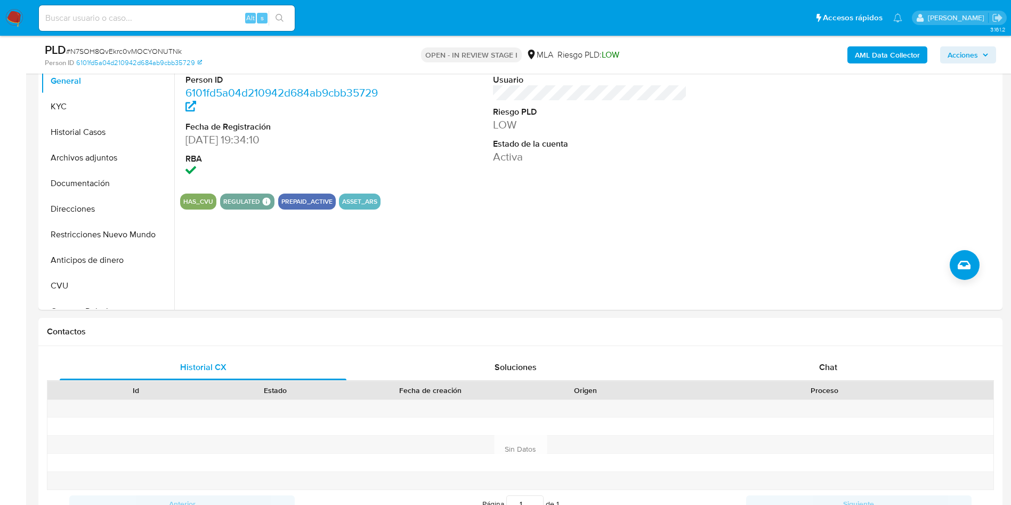
drag, startPoint x: 829, startPoint y: 364, endPoint x: 0, endPoint y: 281, distance: 833.6
click at [829, 364] on span "Chat" at bounding box center [828, 367] width 18 height 12
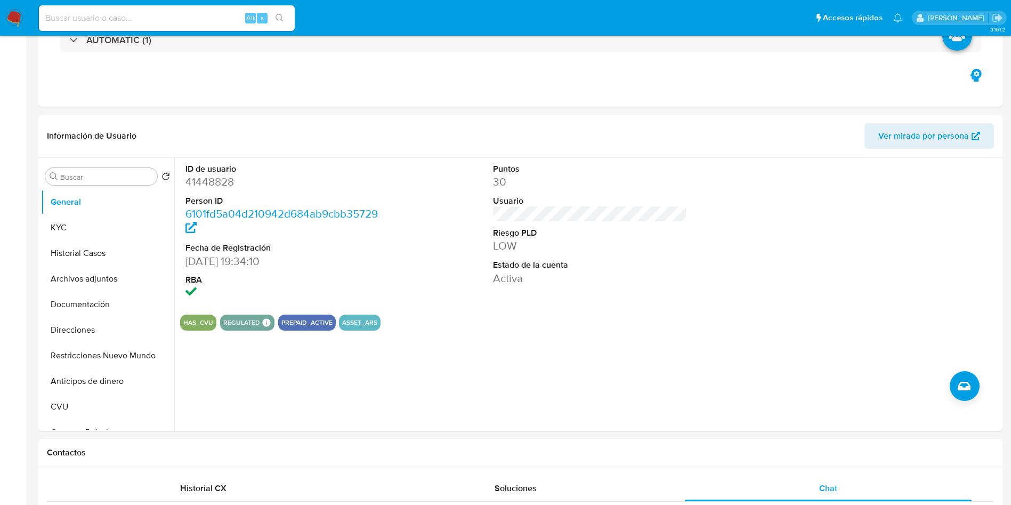
scroll to position [0, 0]
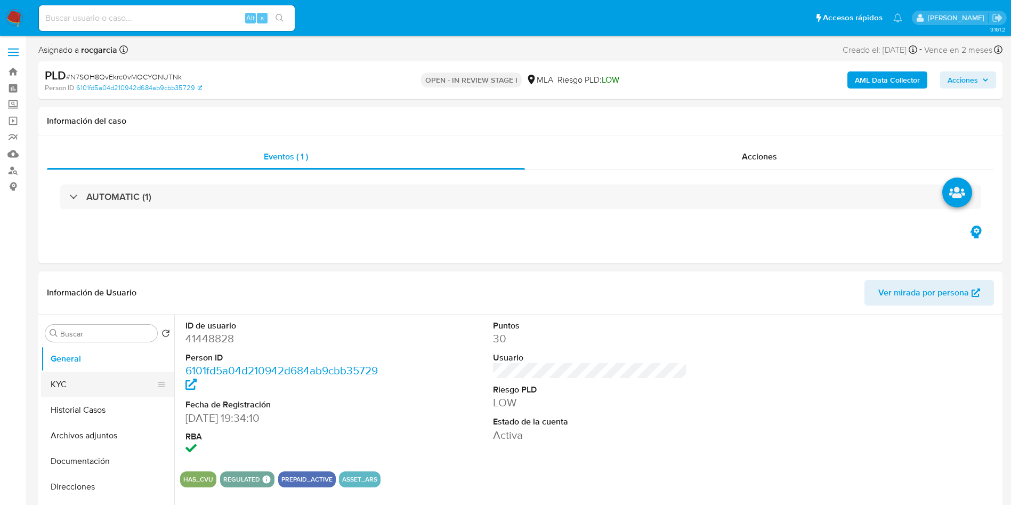
click at [49, 377] on button "KYC" at bounding box center [103, 385] width 125 height 26
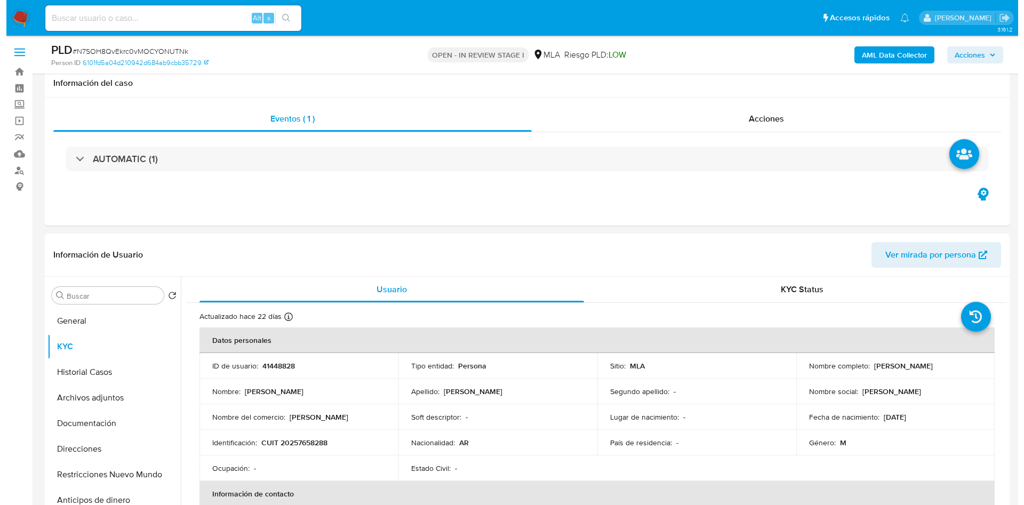
scroll to position [160, 0]
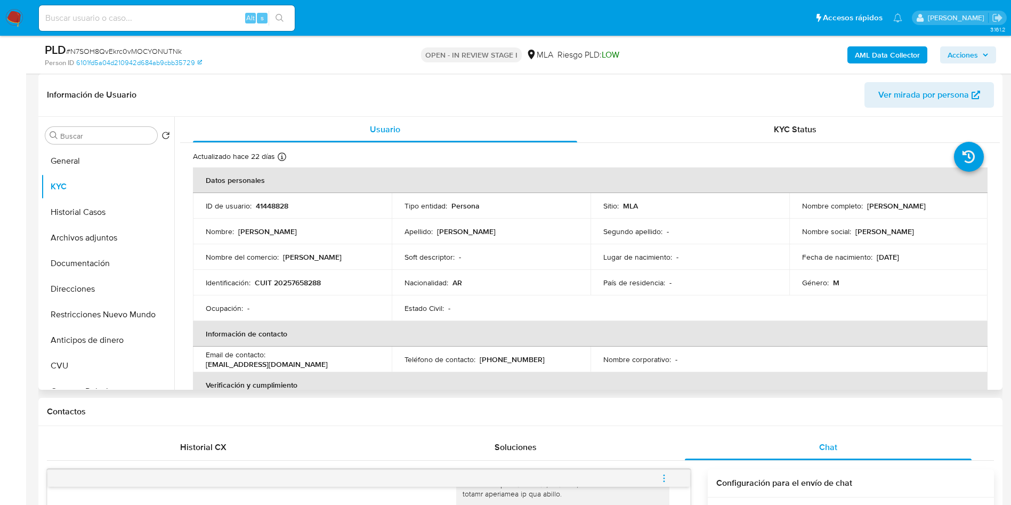
click at [270, 201] on p "41448828" at bounding box center [272, 206] width 33 height 10
copy p "41448828"
click at [70, 245] on button "Archivos adjuntos" at bounding box center [103, 238] width 125 height 26
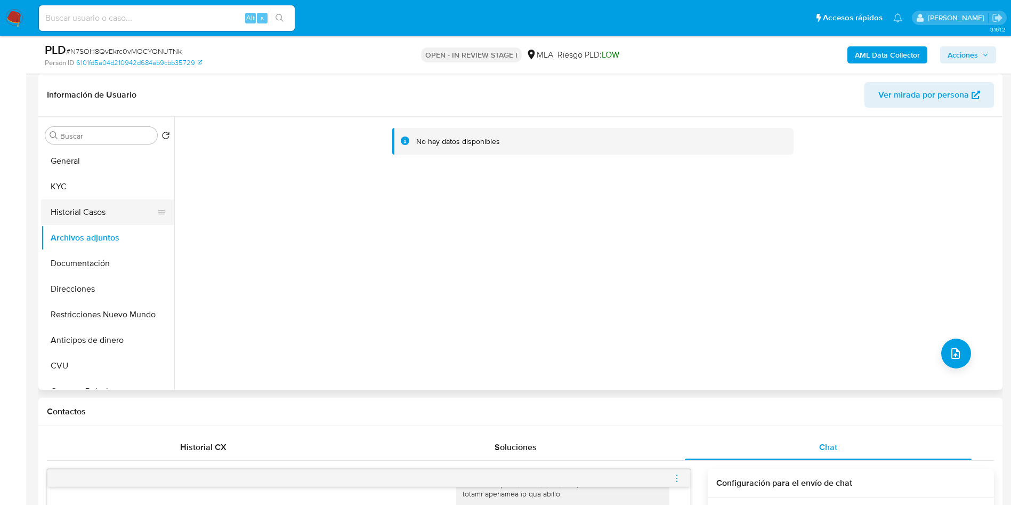
click at [110, 211] on button "Historial Casos" at bounding box center [103, 212] width 125 height 26
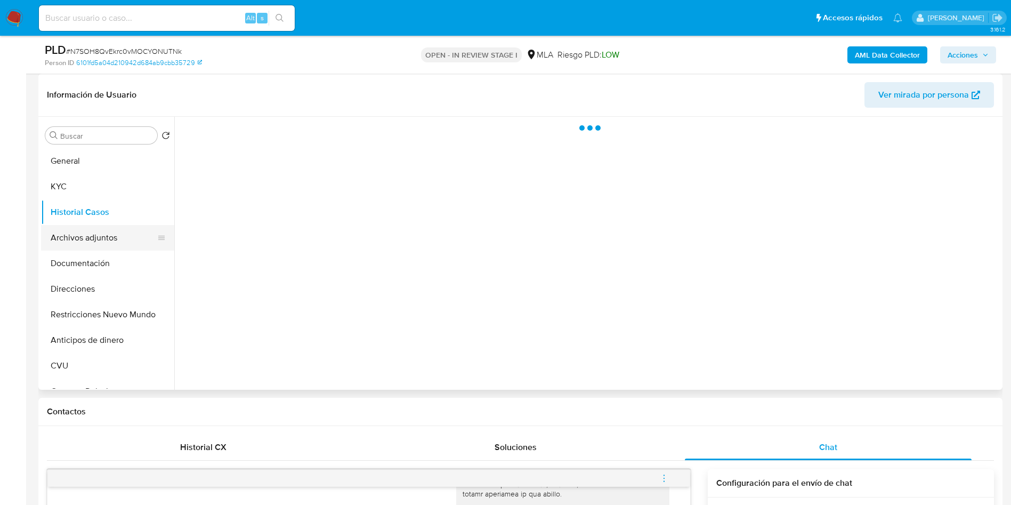
click at [108, 239] on button "Archivos adjuntos" at bounding box center [103, 238] width 125 height 26
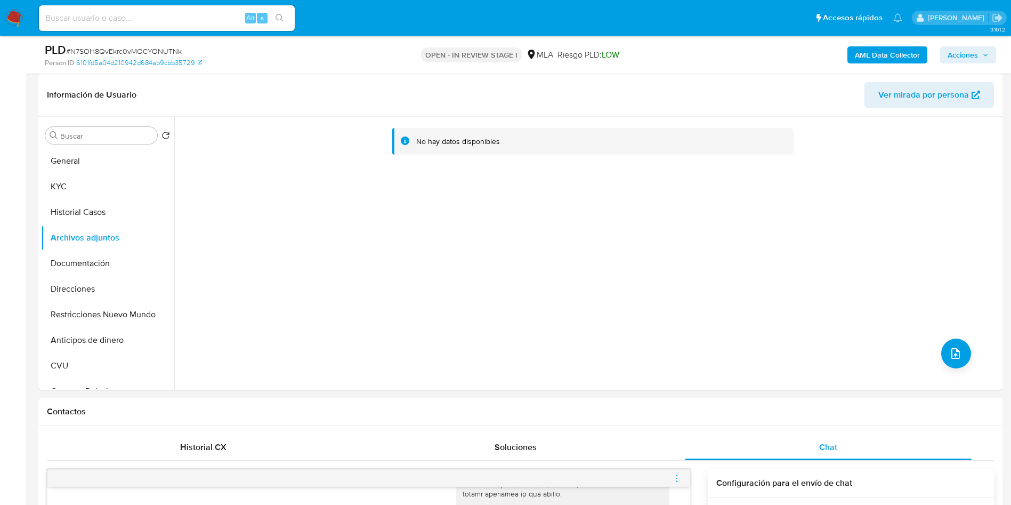
click at [880, 57] on b "AML Data Collector" at bounding box center [887, 54] width 65 height 17
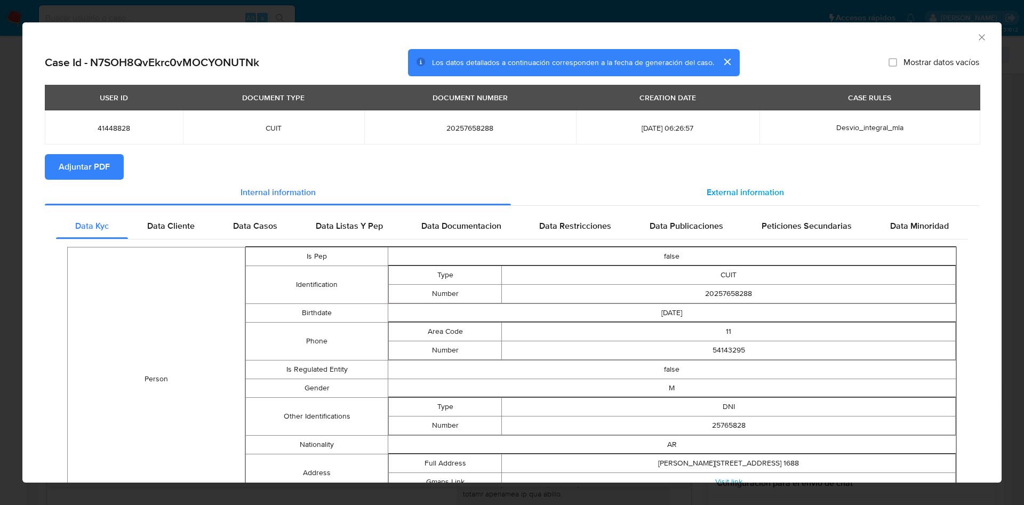
click at [728, 190] on span "External information" at bounding box center [744, 192] width 77 height 12
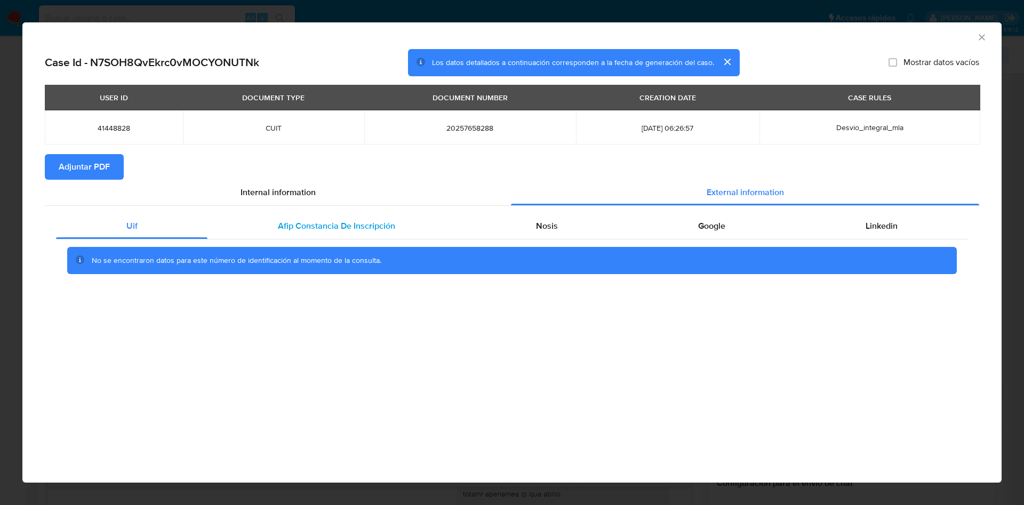
click at [353, 223] on span "Afip Constancia De Inscripción" at bounding box center [336, 226] width 117 height 12
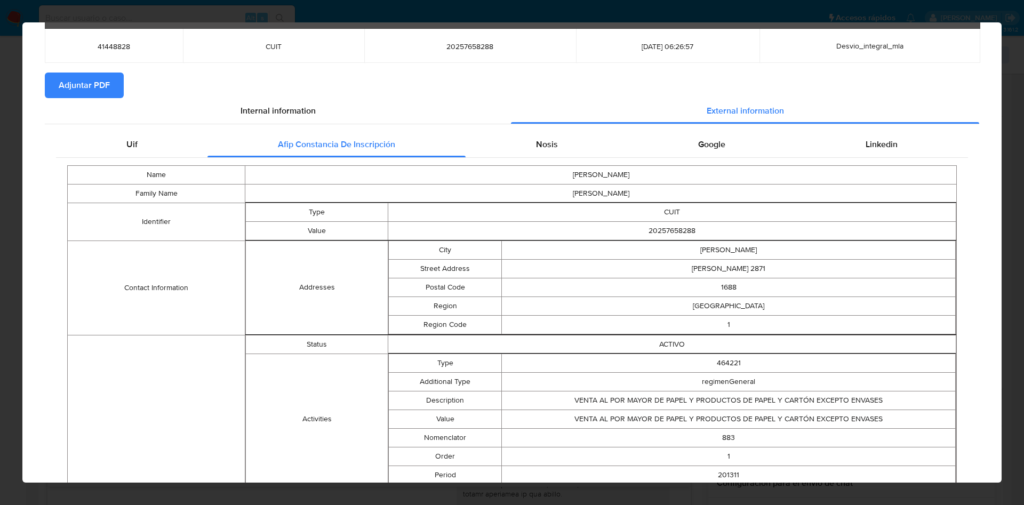
scroll to position [0, 0]
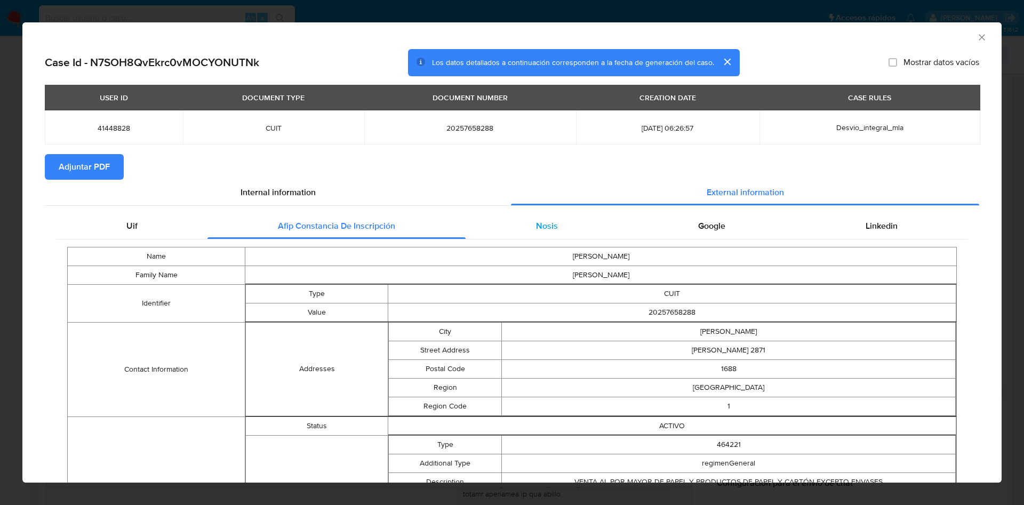
click at [523, 230] on div "Nosis" at bounding box center [546, 226] width 162 height 26
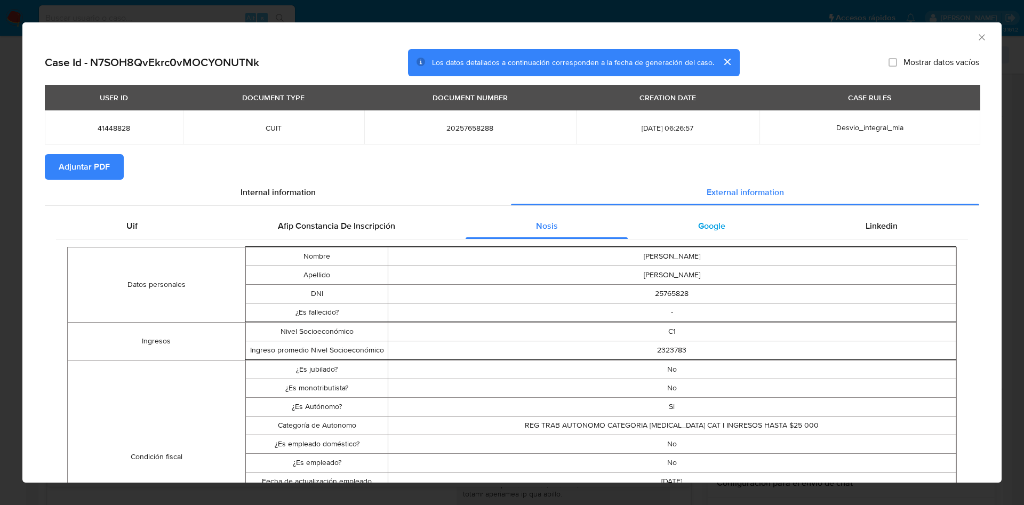
click at [736, 220] on div "Google" at bounding box center [710, 226] width 167 height 26
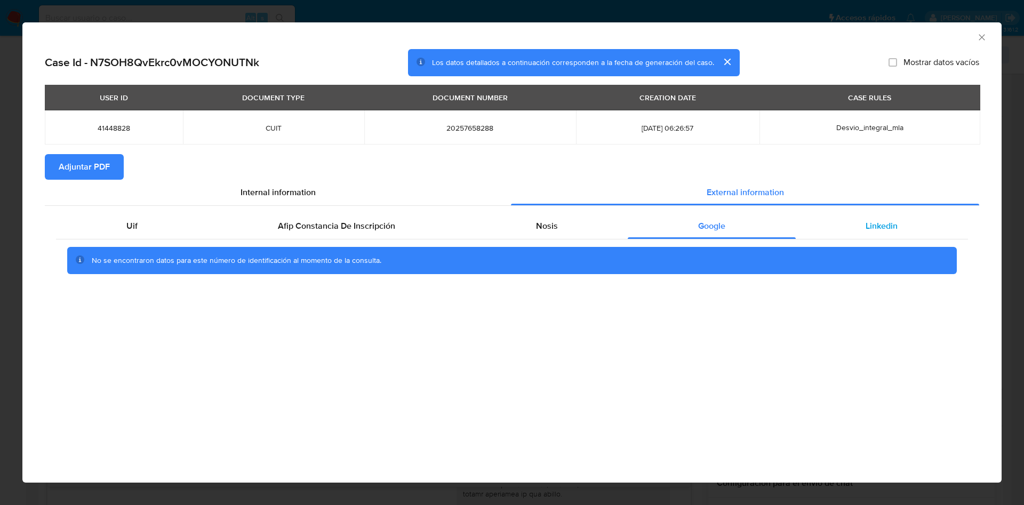
click at [881, 223] on span "Linkedin" at bounding box center [881, 226] width 32 height 12
click at [106, 168] on span "Adjuntar PDF" at bounding box center [84, 166] width 51 height 23
click at [985, 37] on icon "Cerrar ventana" at bounding box center [981, 37] width 11 height 11
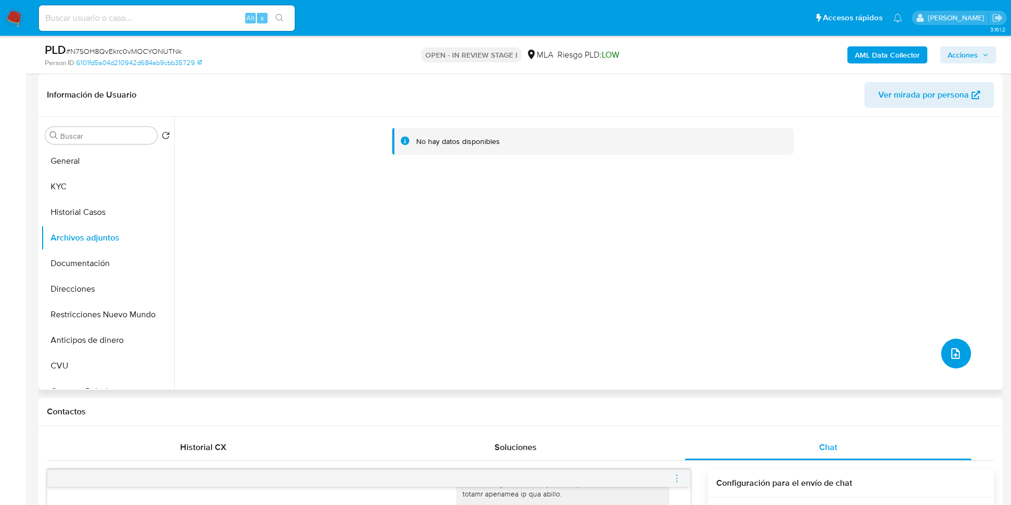
click at [954, 345] on button "upload-file" at bounding box center [956, 354] width 30 height 30
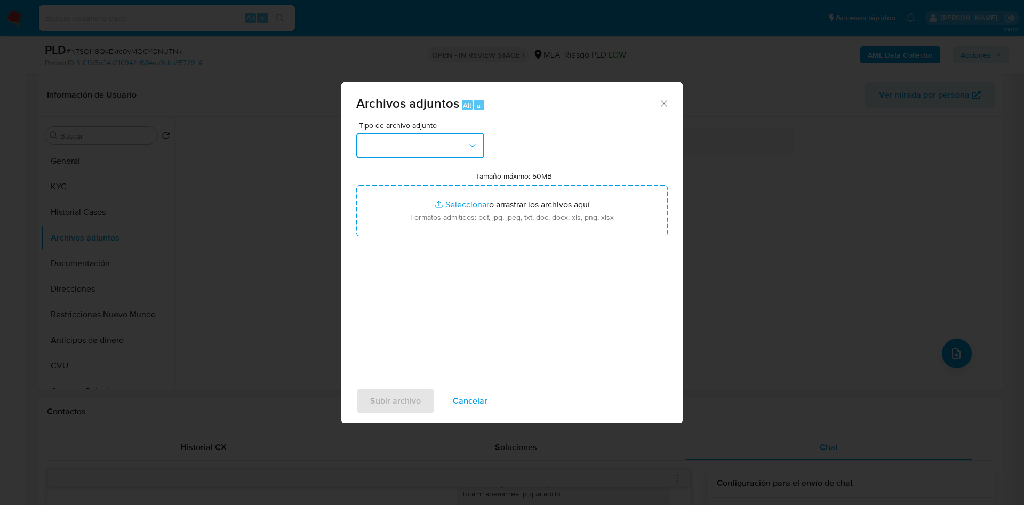
drag, startPoint x: 463, startPoint y: 144, endPoint x: 470, endPoint y: 158, distance: 15.5
click at [462, 147] on button "button" at bounding box center [420, 146] width 128 height 26
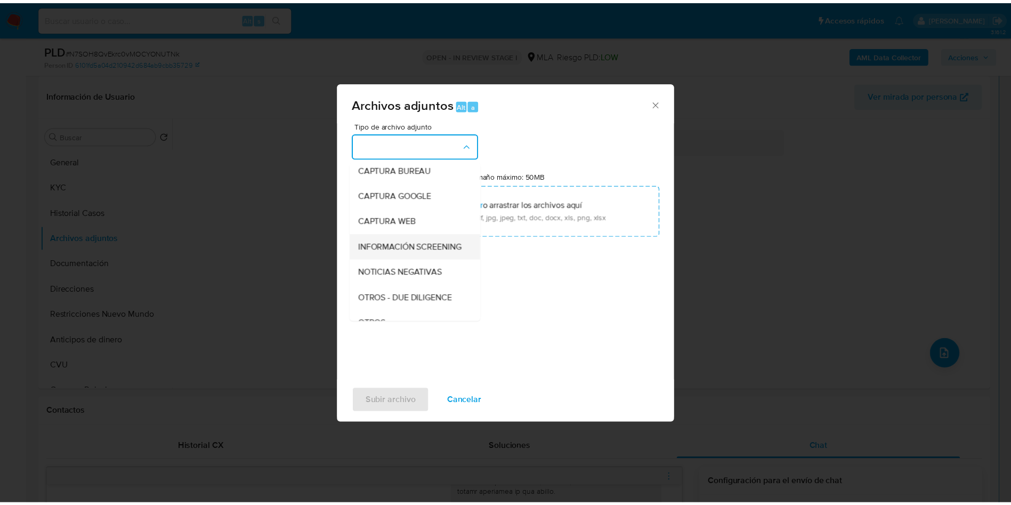
scroll to position [80, 0]
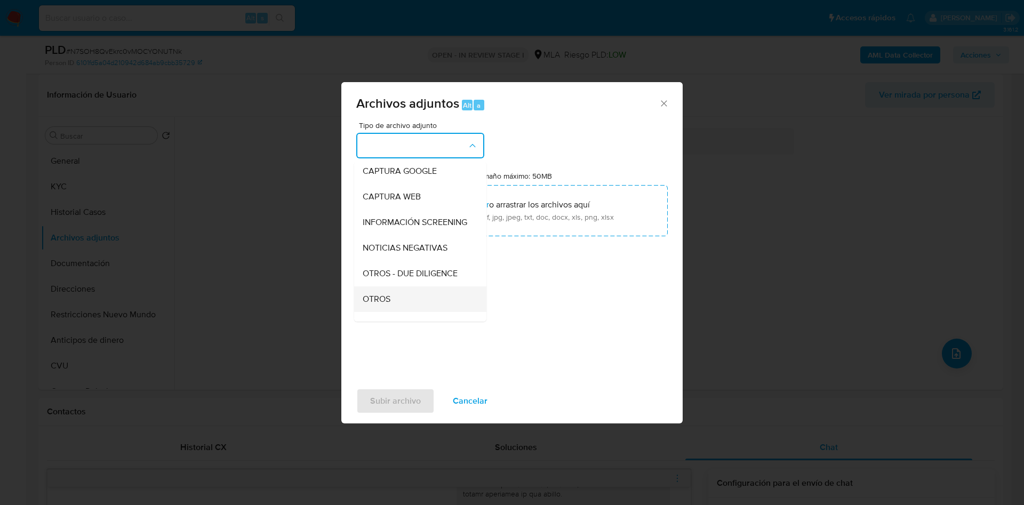
click at [407, 308] on div "OTROS" at bounding box center [417, 299] width 109 height 26
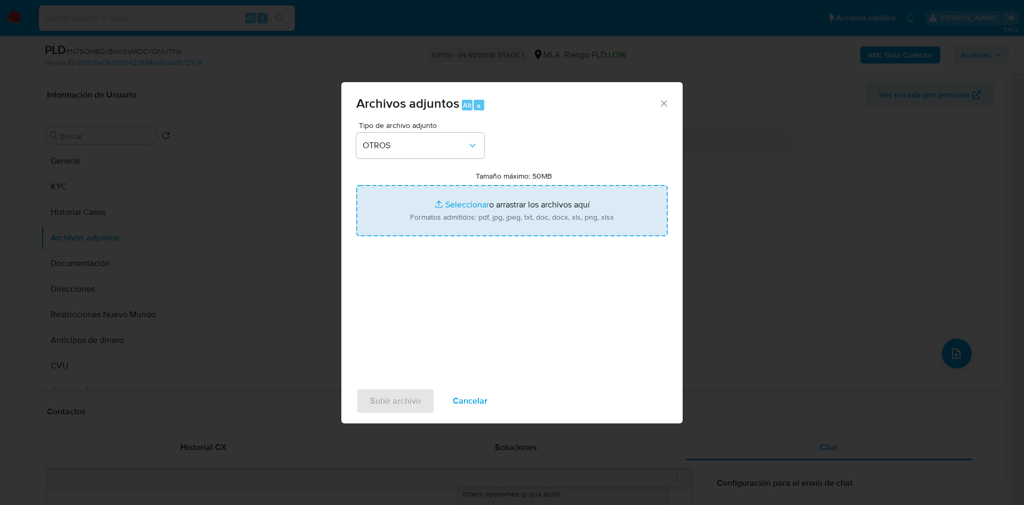
click at [466, 209] on input "Tamaño máximo: 50MB Seleccionar archivos" at bounding box center [511, 210] width 311 height 51
type input "C:\fakepath\Movimientos 41448828.xlsx"
click at [385, 390] on span "Subir archivo" at bounding box center [395, 400] width 51 height 23
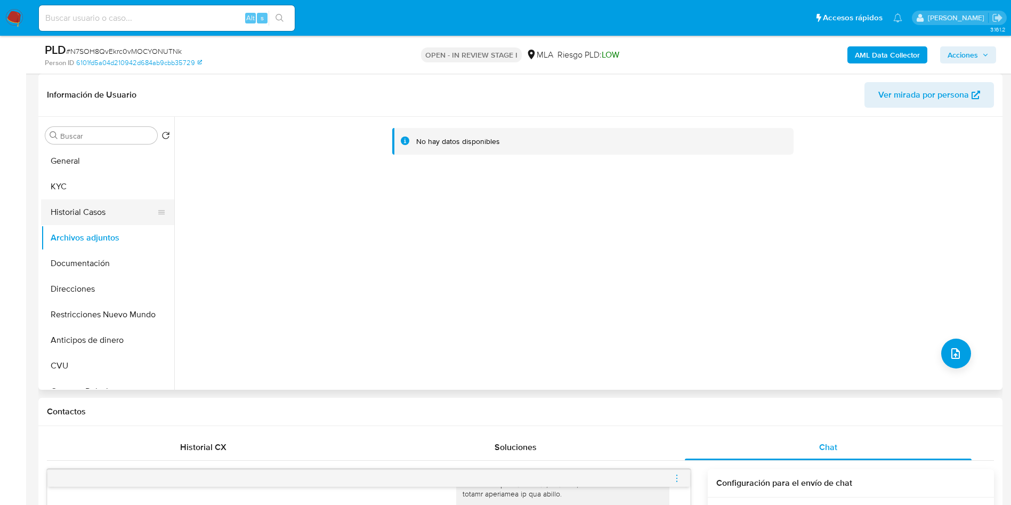
click at [94, 199] on button "Historial Casos" at bounding box center [103, 212] width 125 height 26
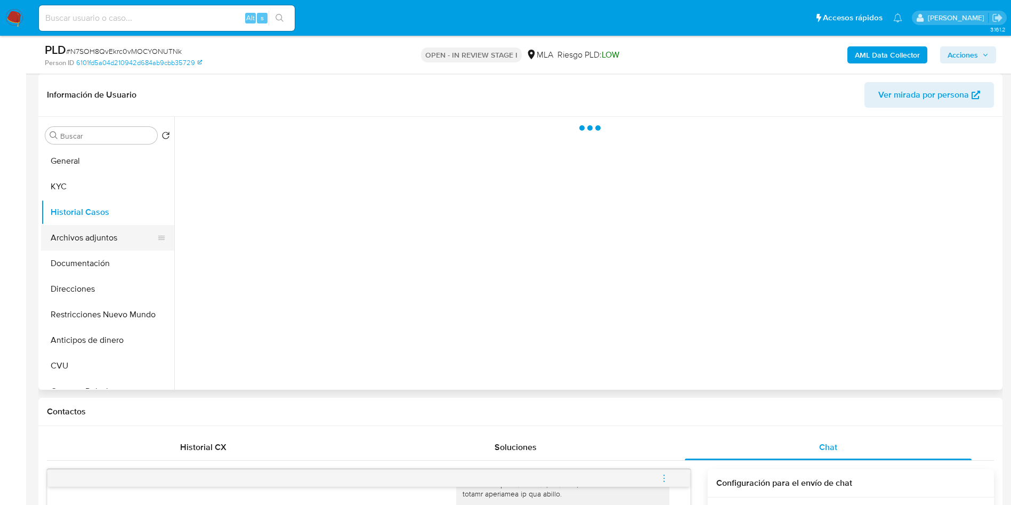
click at [91, 233] on button "Archivos adjuntos" at bounding box center [103, 238] width 125 height 26
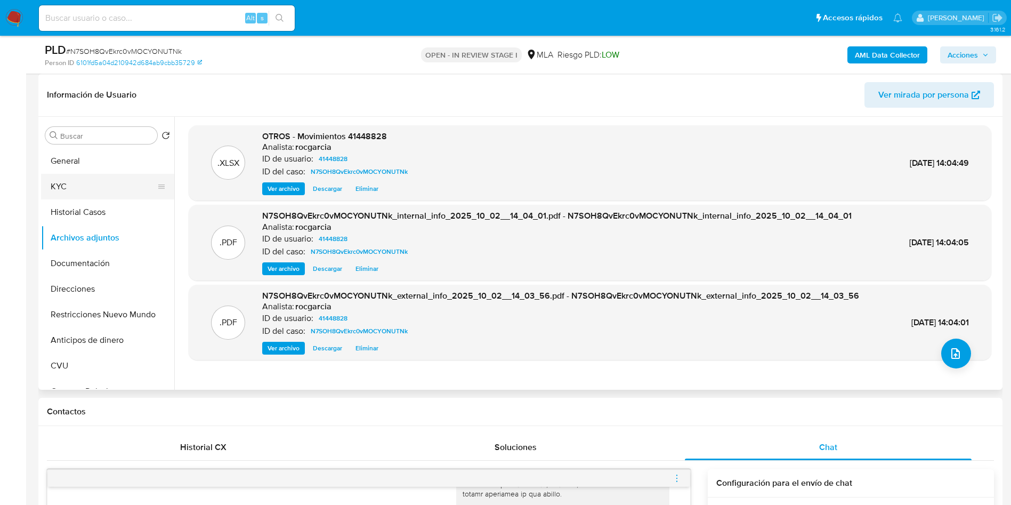
click at [66, 187] on button "KYC" at bounding box center [103, 187] width 125 height 26
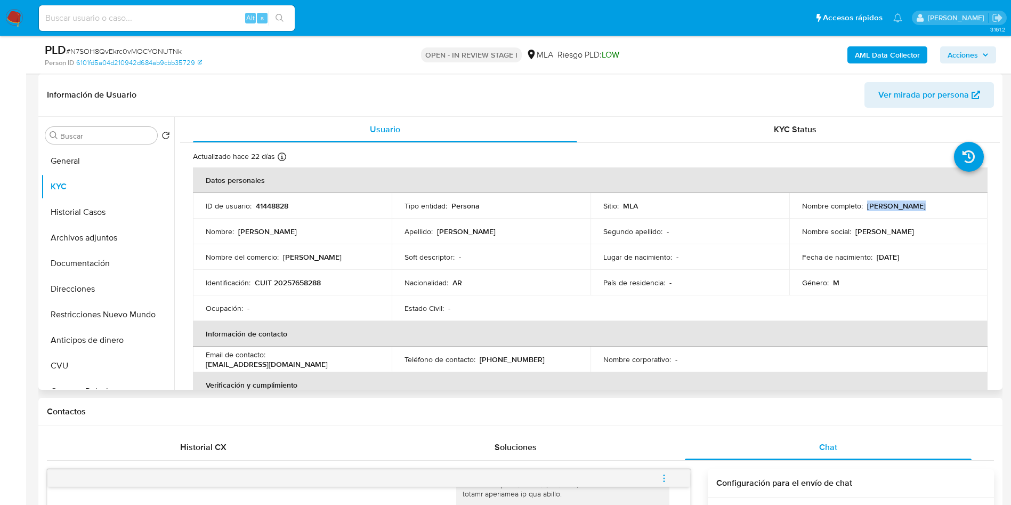
drag, startPoint x: 864, startPoint y: 209, endPoint x: 962, endPoint y: 208, distance: 97.6
click at [962, 208] on div "Nombre completo : Marcelo Arese" at bounding box center [888, 206] width 173 height 10
copy p "Marcelo Arese"
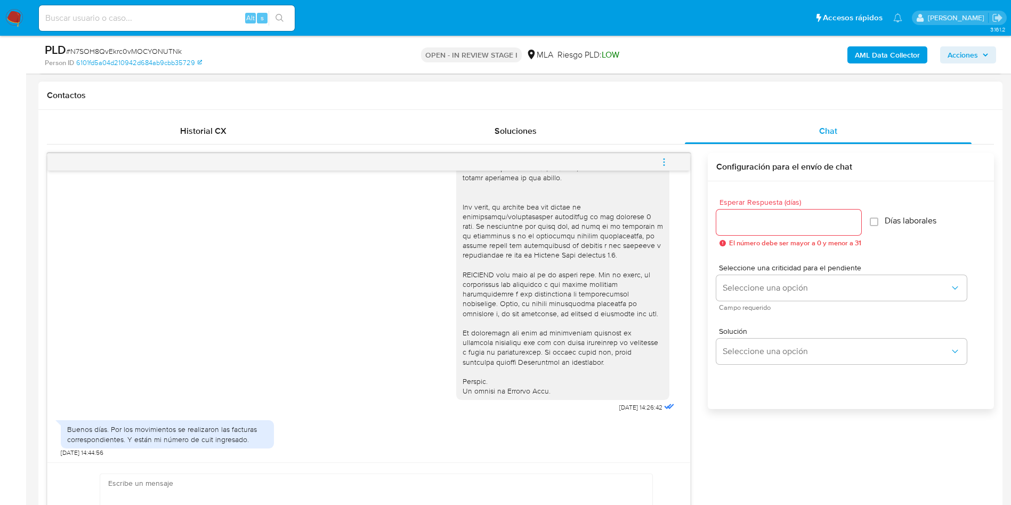
scroll to position [640, 0]
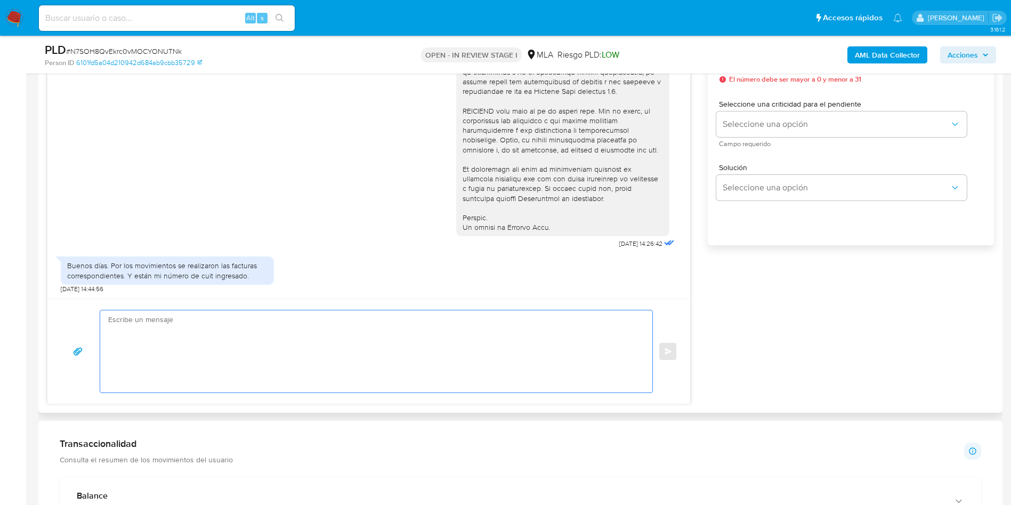
click at [166, 377] on textarea at bounding box center [373, 351] width 531 height 82
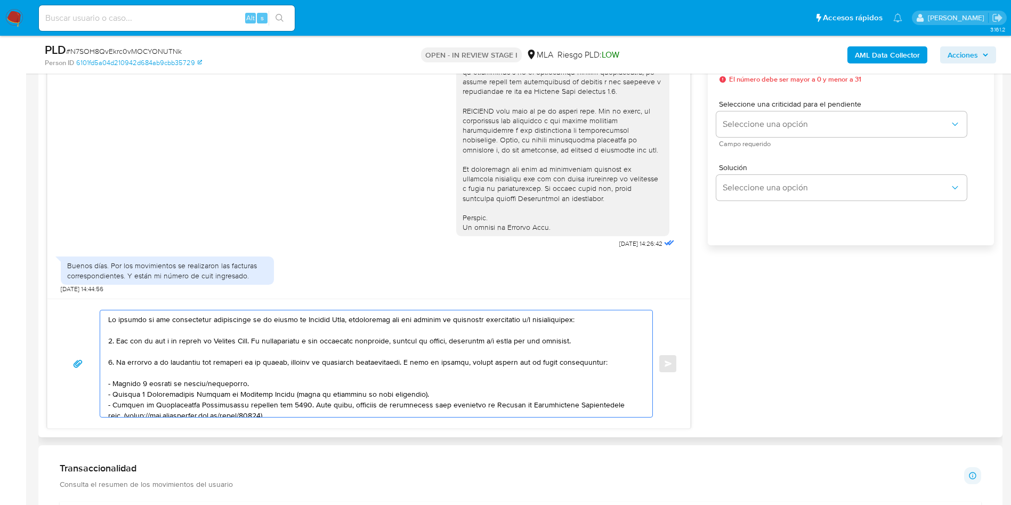
click at [110, 320] on textarea at bounding box center [373, 363] width 531 height 107
paste textarea "Marcelo Arese"
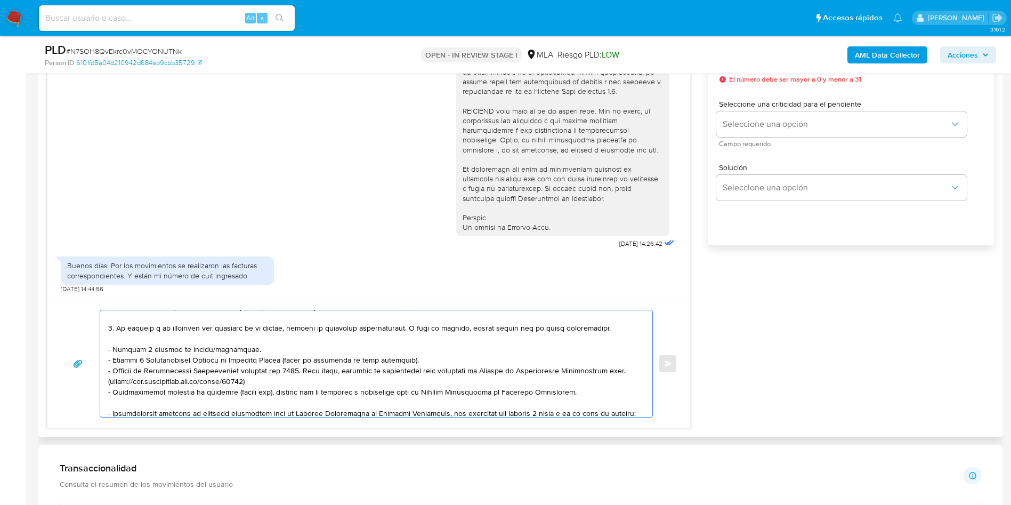
scroll to position [80, 0]
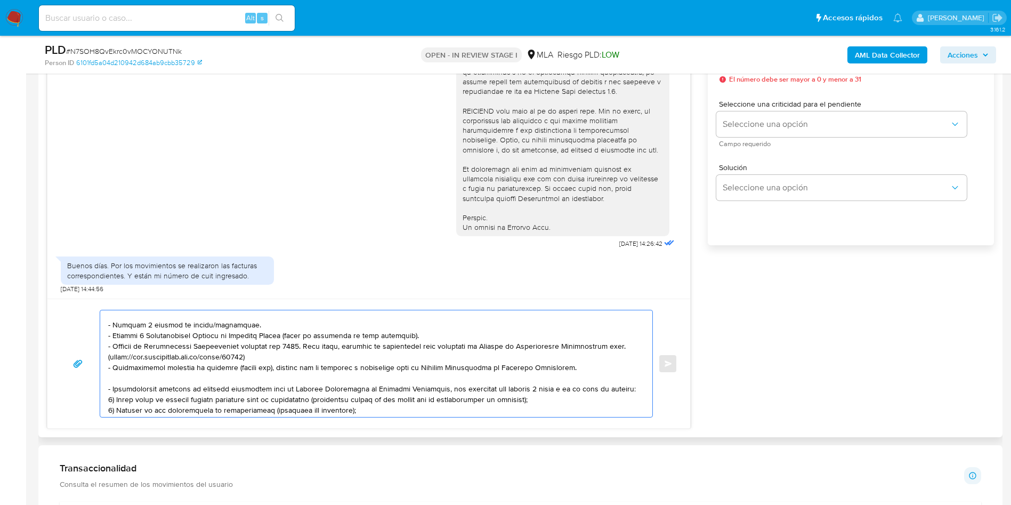
click at [174, 321] on textarea at bounding box center [373, 363] width 531 height 107
click at [142, 338] on textarea at bounding box center [373, 363] width 531 height 107
drag, startPoint x: 106, startPoint y: 324, endPoint x: 203, endPoint y: 337, distance: 97.9
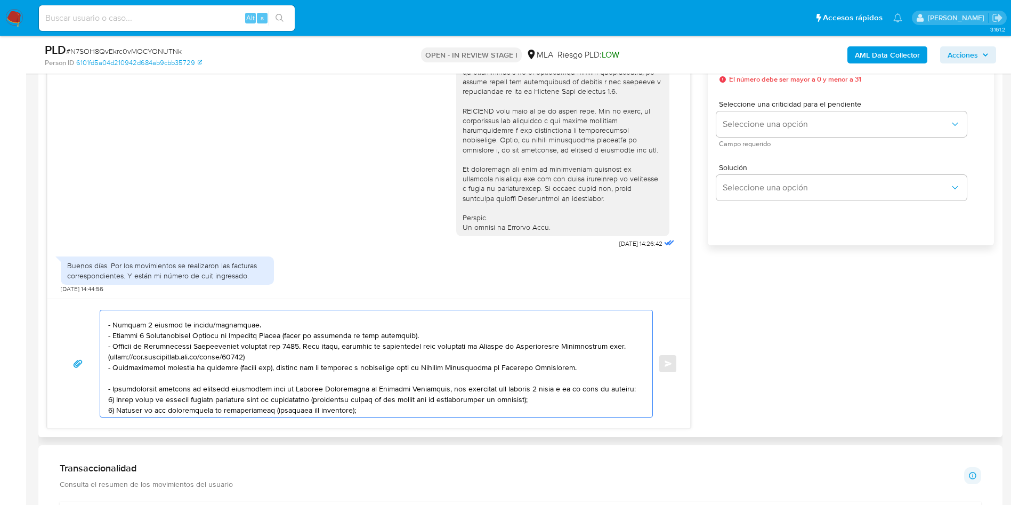
click at [206, 337] on div at bounding box center [373, 363] width 547 height 107
drag, startPoint x: 108, startPoint y: 324, endPoint x: 429, endPoint y: 340, distance: 320.8
click at [429, 340] on textarea at bounding box center [373, 363] width 531 height 107
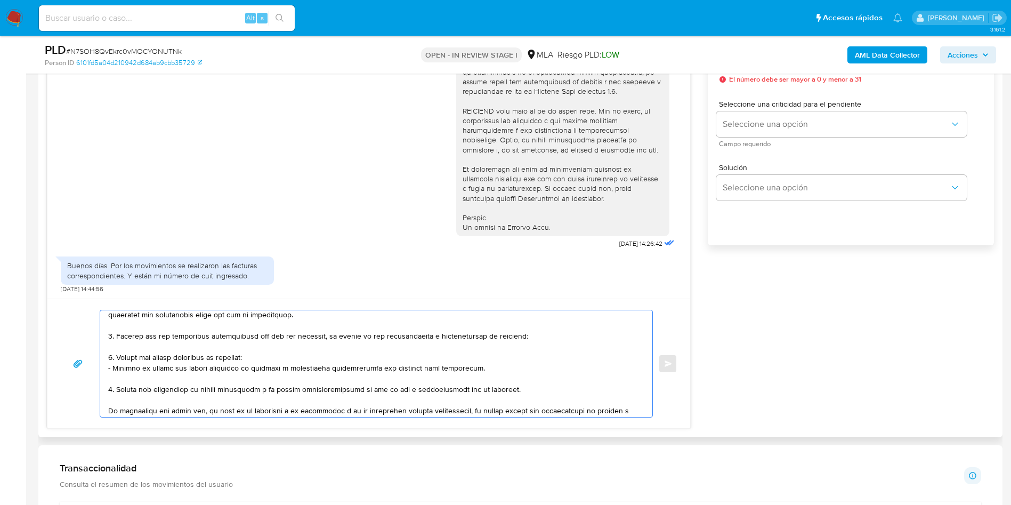
scroll to position [149, 0]
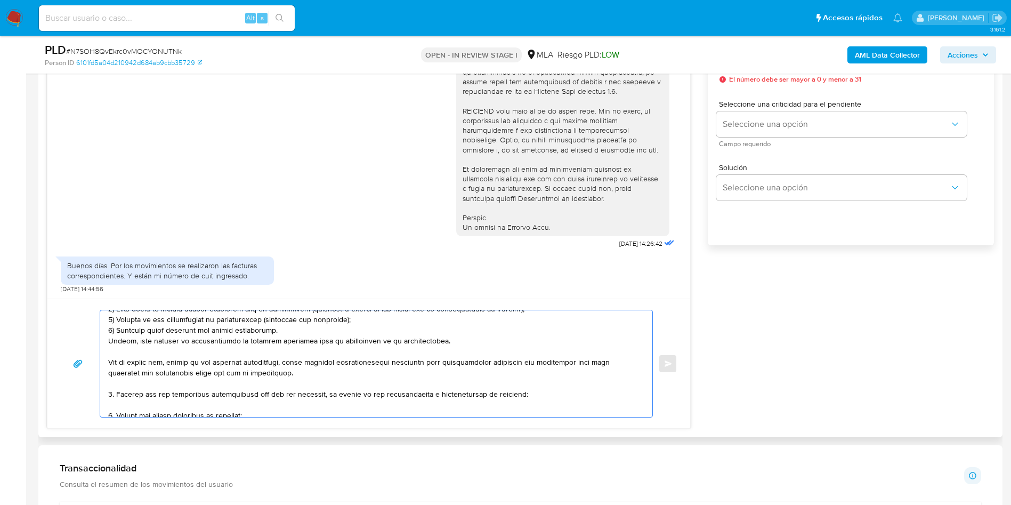
drag, startPoint x: 109, startPoint y: 360, endPoint x: 453, endPoint y: 347, distance: 344.6
click at [453, 347] on textarea at bounding box center [373, 363] width 531 height 107
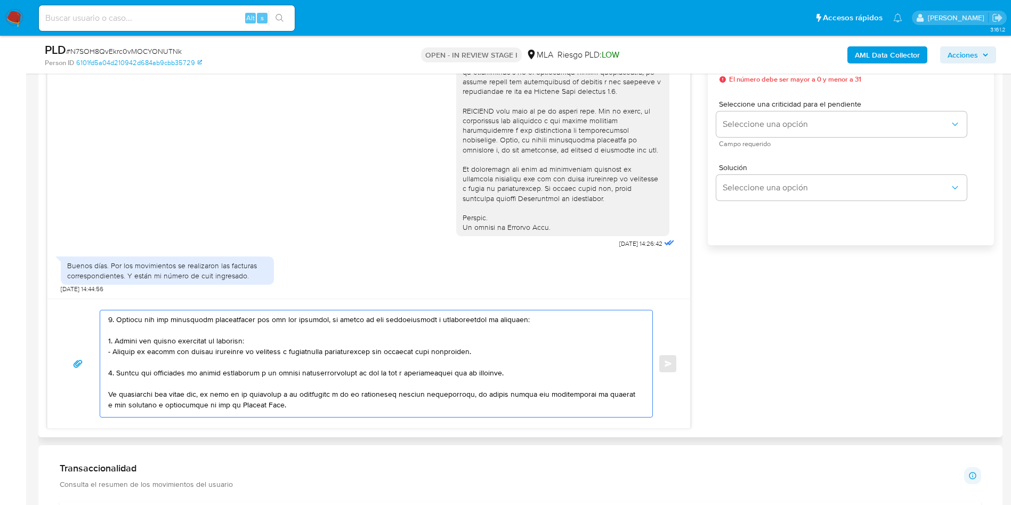
scroll to position [75, 0]
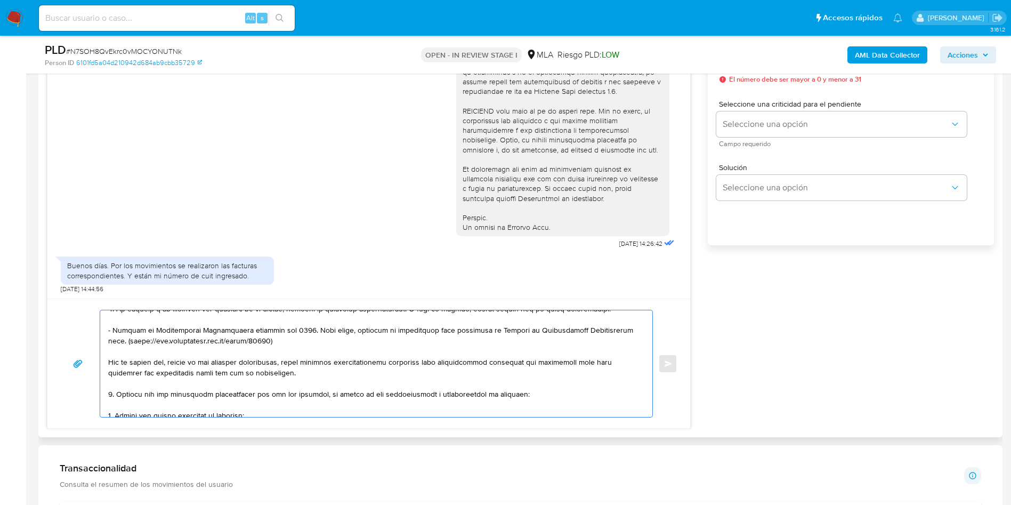
drag, startPoint x: 175, startPoint y: 363, endPoint x: 302, endPoint y: 362, distance: 126.9
click at [302, 362] on textarea at bounding box center [373, 363] width 531 height 107
drag, startPoint x: 156, startPoint y: 395, endPoint x: 315, endPoint y: 394, distance: 159.4
click at [315, 394] on textarea at bounding box center [373, 363] width 531 height 107
paste textarea "Casarias S. A. S. A. - CUIT 30714683604"
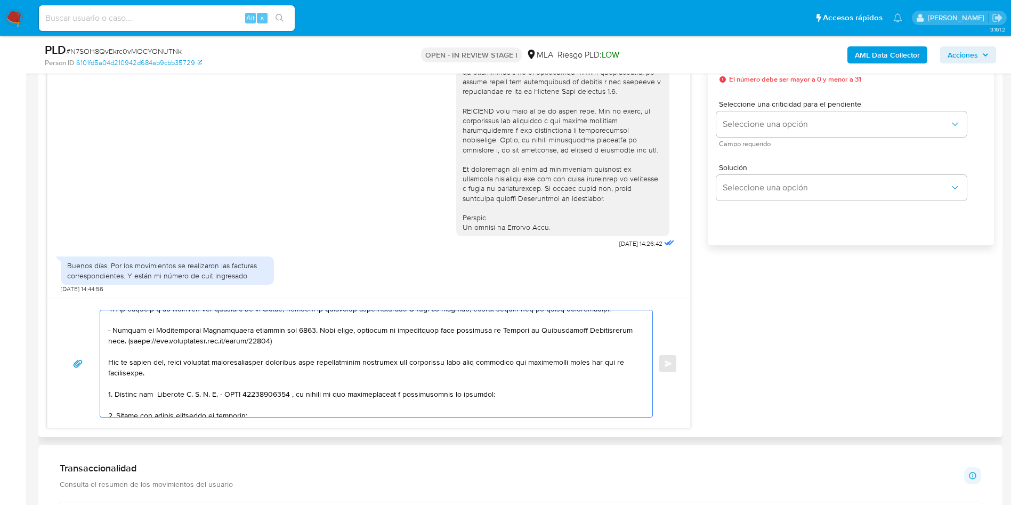
scroll to position [155, 0]
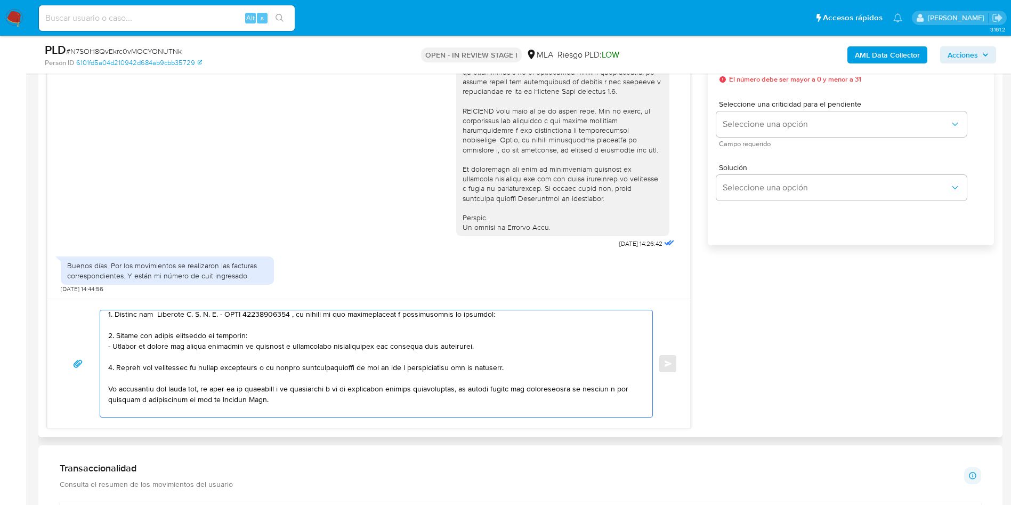
click at [119, 334] on textarea at bounding box center [373, 363] width 531 height 107
drag, startPoint x: 118, startPoint y: 334, endPoint x: 117, endPoint y: 370, distance: 35.7
click at [117, 370] on textarea at bounding box center [373, 363] width 531 height 107
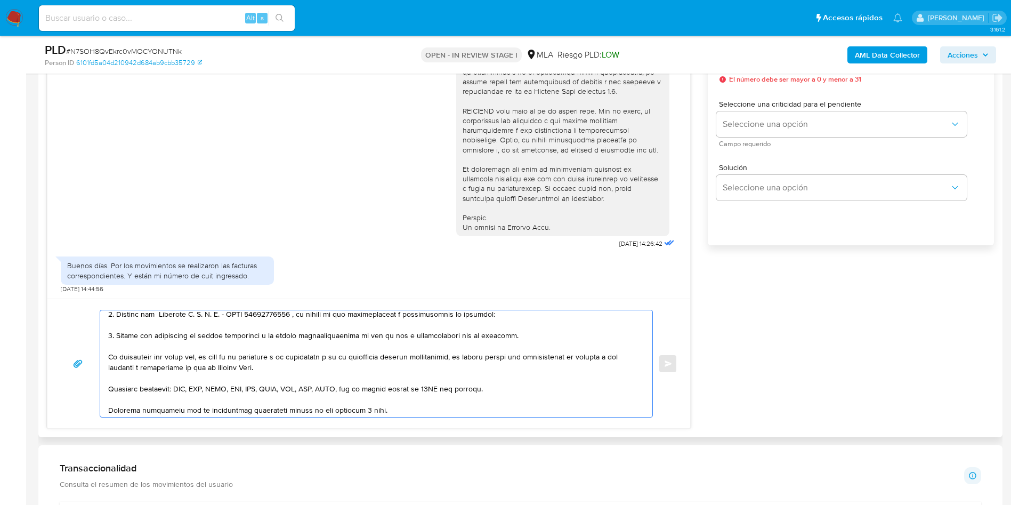
drag, startPoint x: 142, startPoint y: 334, endPoint x: 236, endPoint y: 333, distance: 93.8
click at [236, 333] on textarea at bounding box center [373, 363] width 531 height 107
click at [394, 335] on textarea at bounding box center [373, 363] width 531 height 107
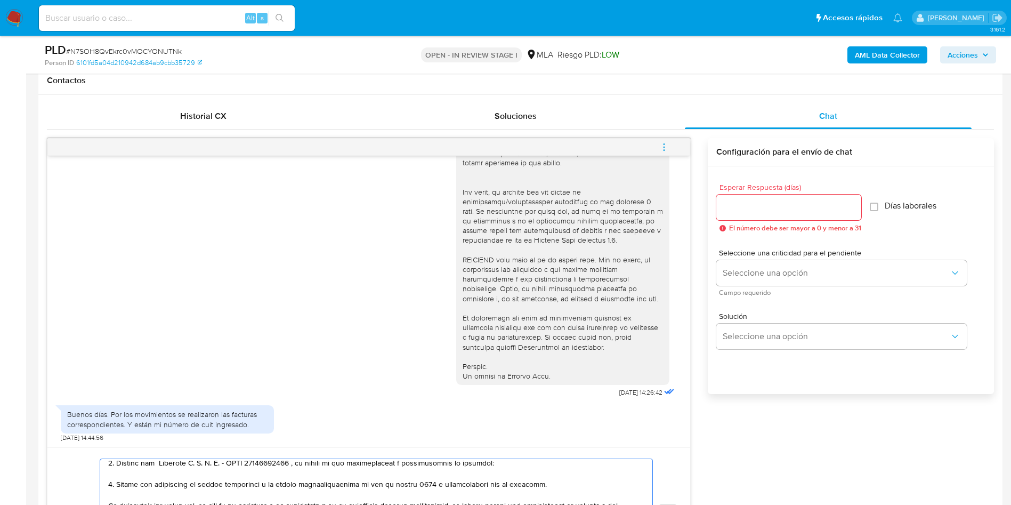
scroll to position [480, 0]
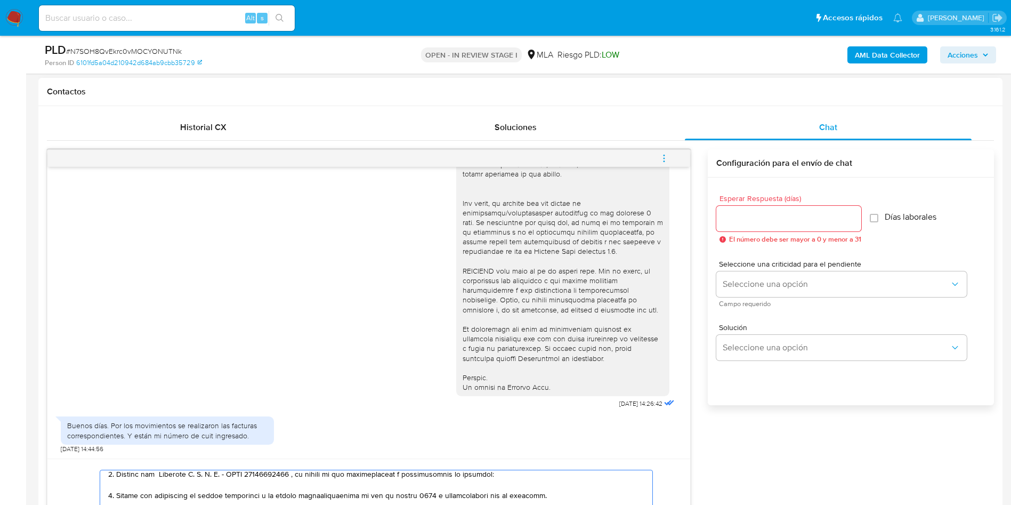
type textarea "Buenos días, Marcelo Arese, En función de las operaciones registradas en tu cue…"
click at [793, 221] on input "Esperar Respuesta (días)" at bounding box center [788, 219] width 145 height 14
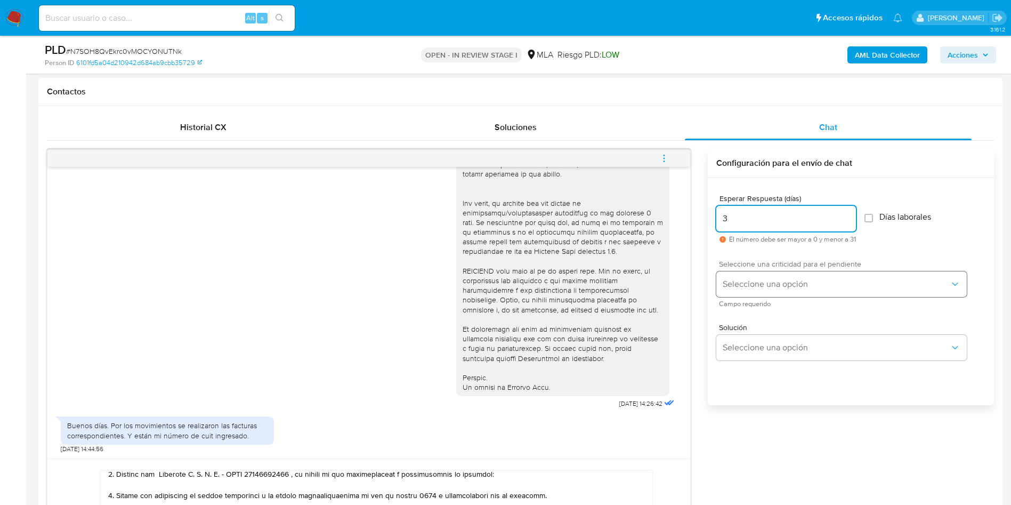
type input "3"
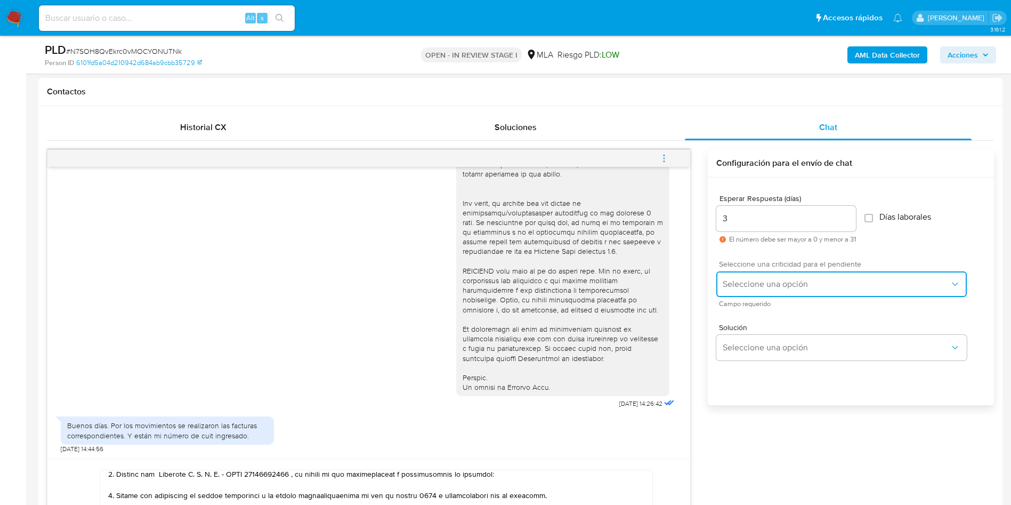
click at [761, 285] on span "Seleccione una opción" at bounding box center [836, 284] width 227 height 11
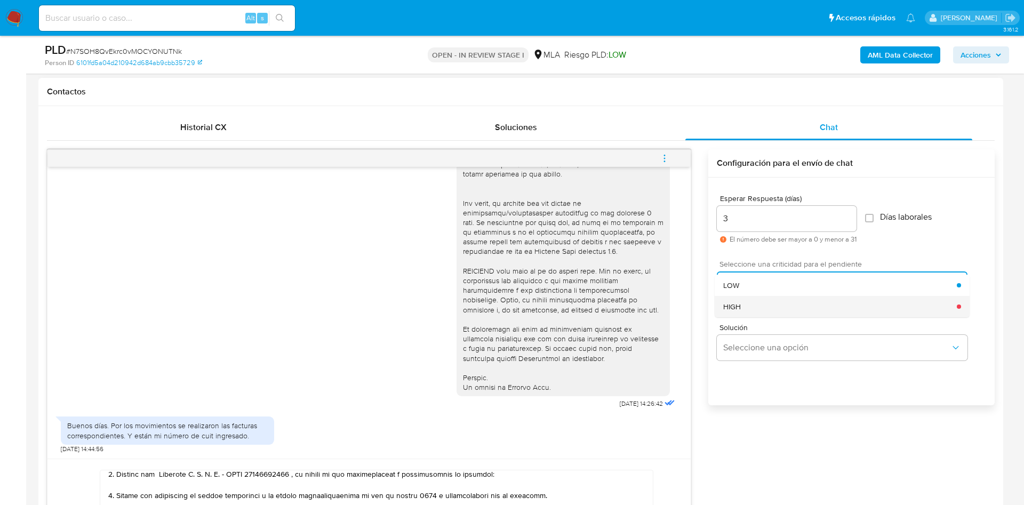
click at [760, 297] on div "HIGH" at bounding box center [839, 306] width 233 height 21
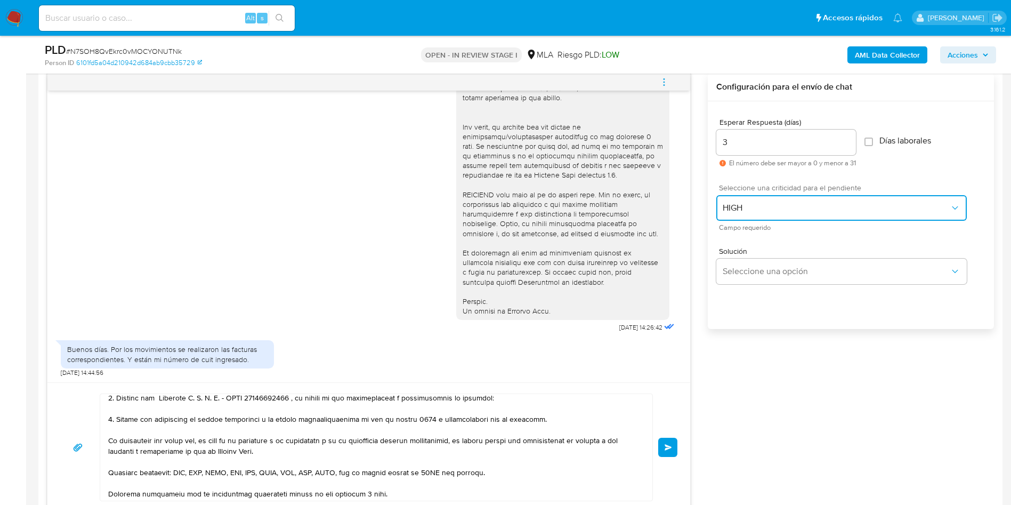
scroll to position [720, 0]
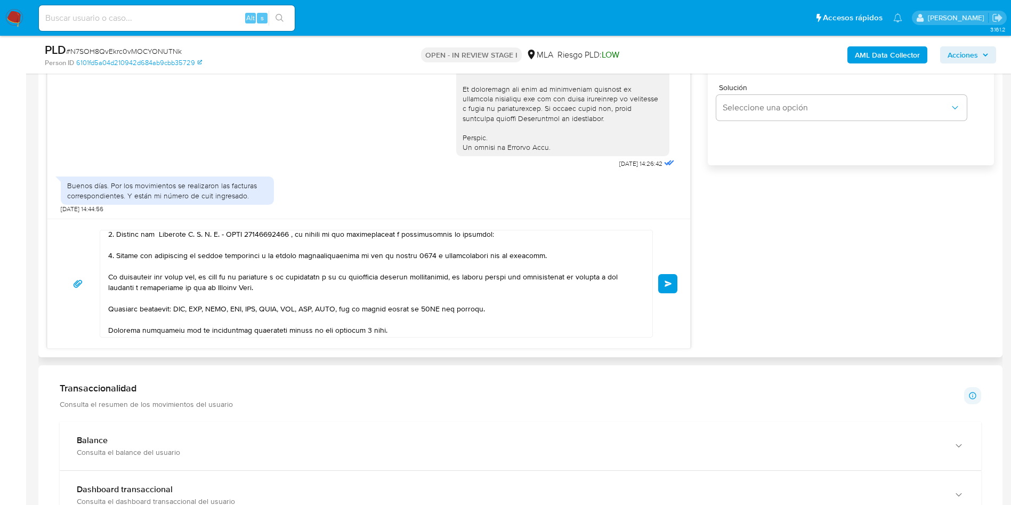
click at [671, 281] on span "Enviar" at bounding box center [668, 283] width 7 height 6
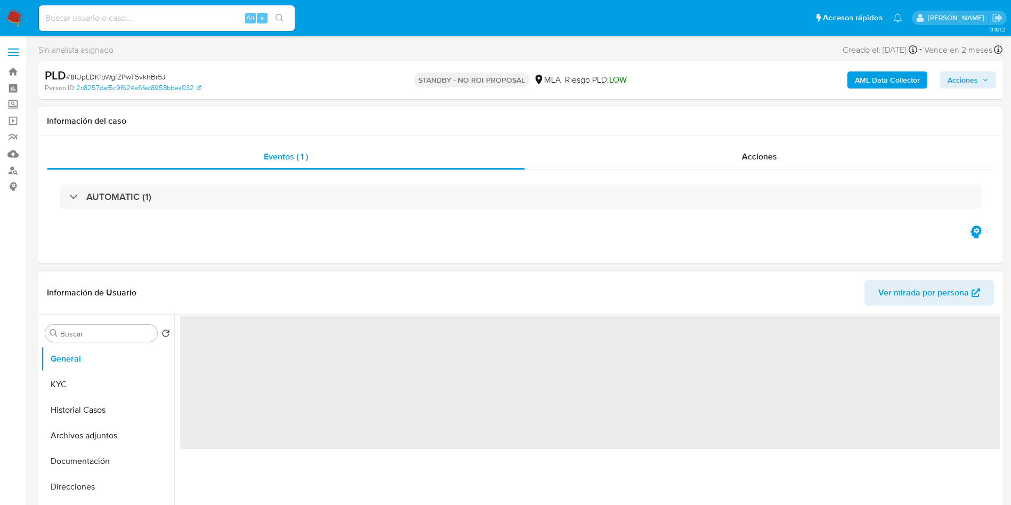
select select "10"
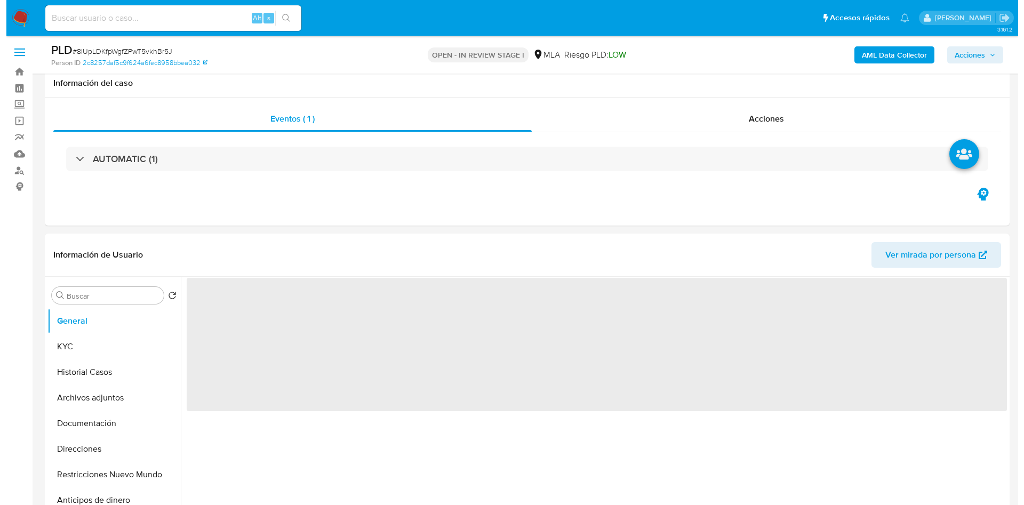
scroll to position [80, 0]
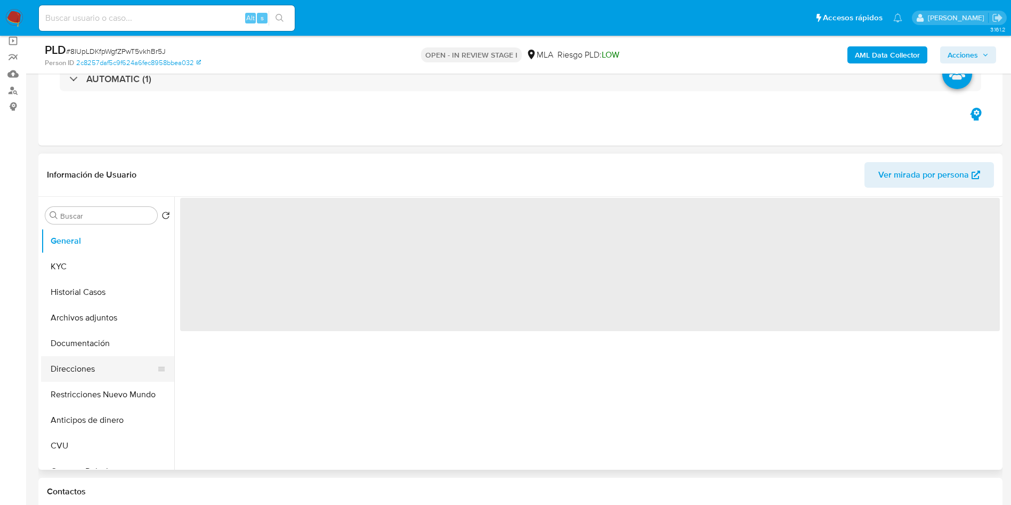
select select "10"
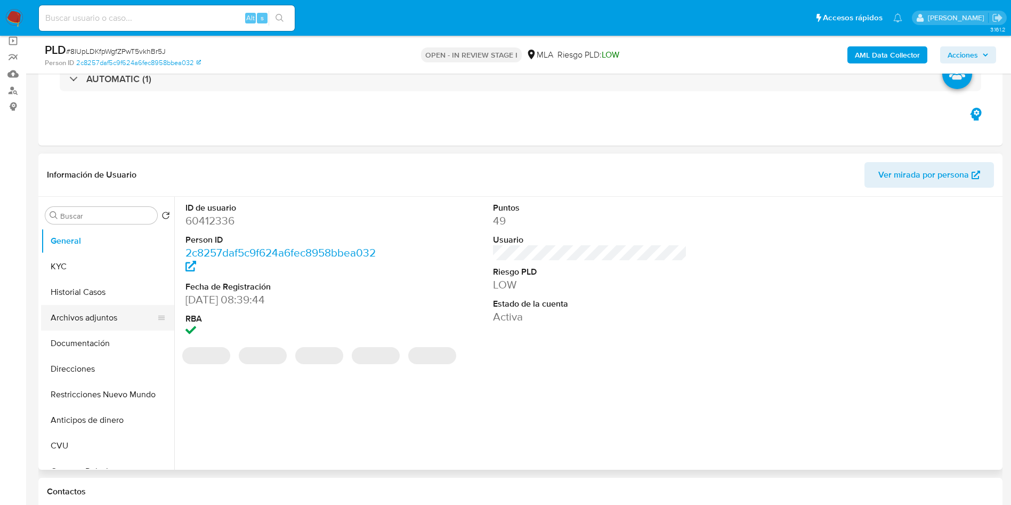
click at [90, 318] on button "Archivos adjuntos" at bounding box center [103, 318] width 125 height 26
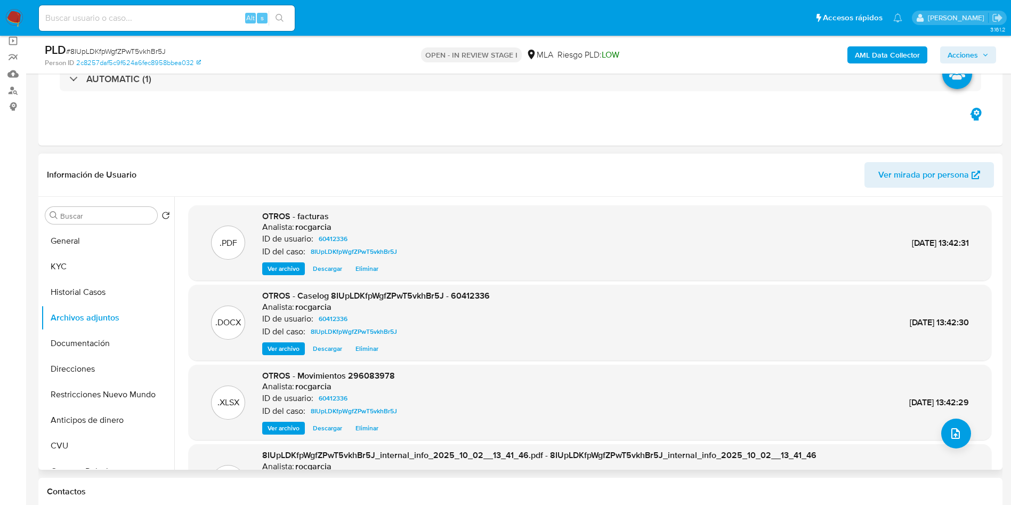
click at [371, 425] on span "Eliminar" at bounding box center [367, 428] width 23 height 11
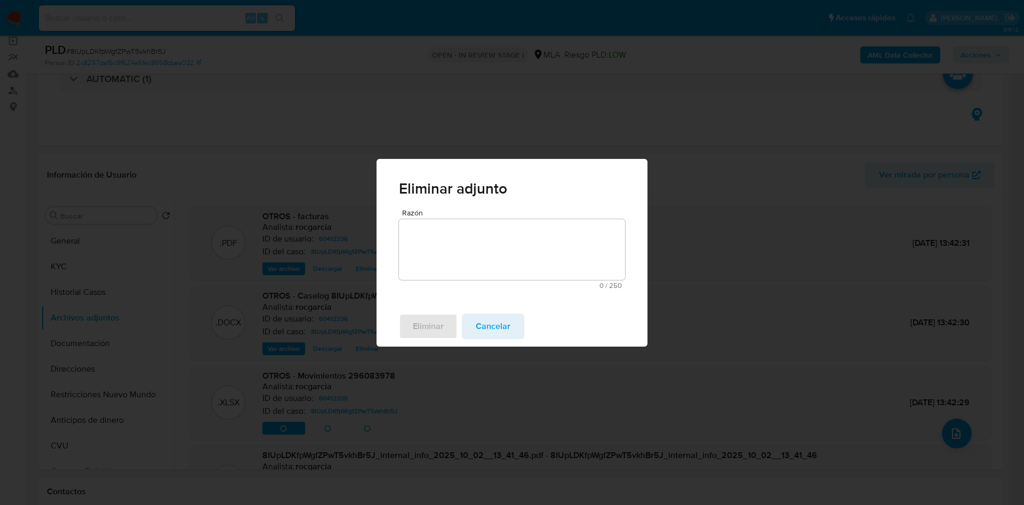
click at [466, 263] on textarea "Razón" at bounding box center [512, 249] width 226 height 61
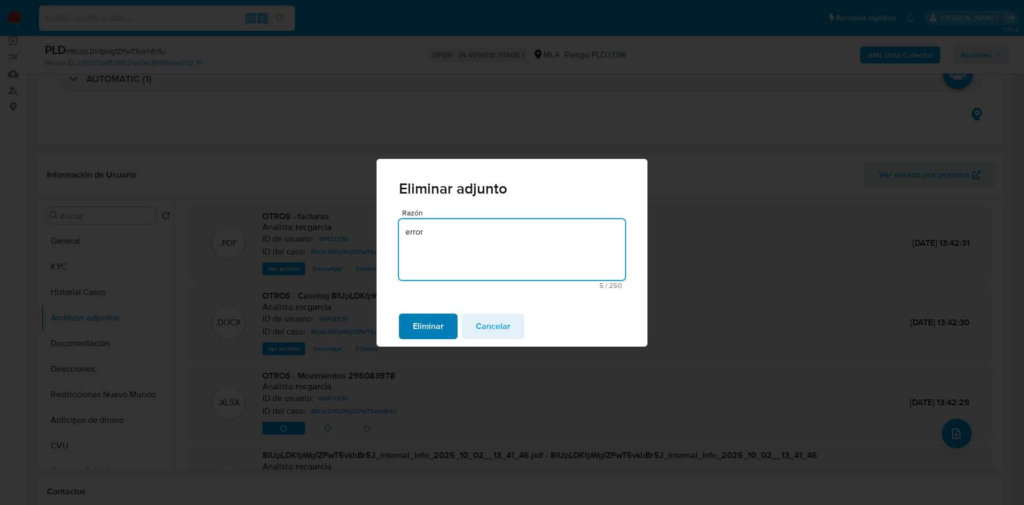
type textarea "error"
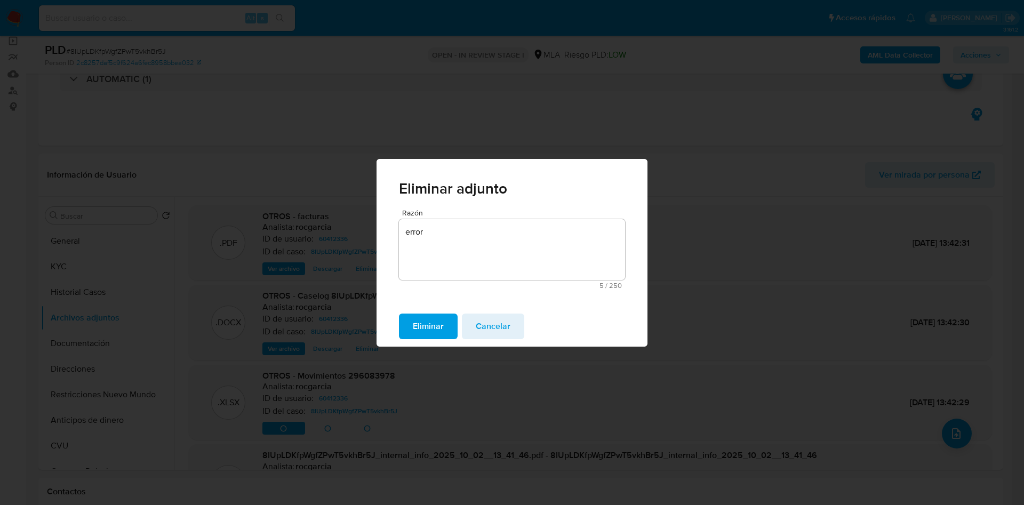
click at [420, 321] on span "Eliminar" at bounding box center [428, 326] width 31 height 23
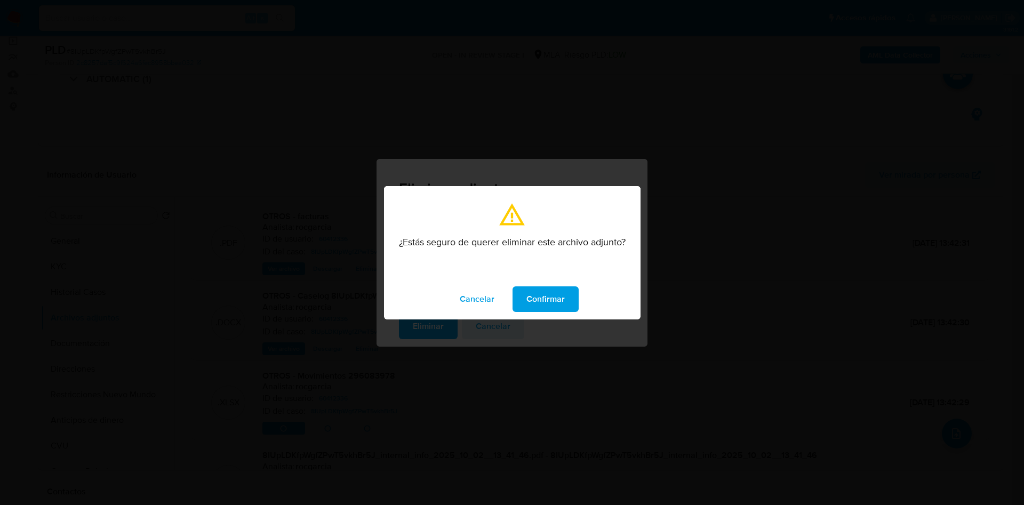
click at [537, 289] on span "Confirmar" at bounding box center [545, 298] width 38 height 23
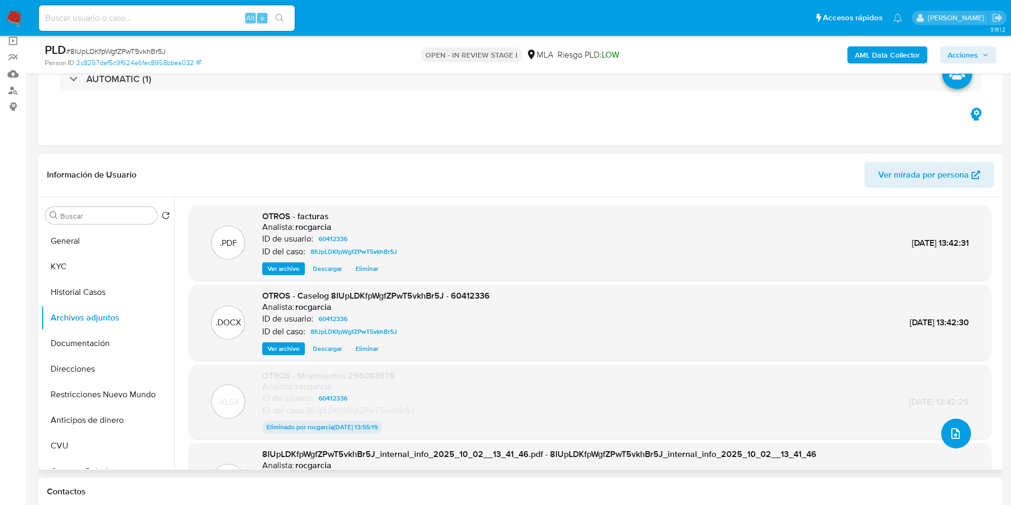
click at [961, 425] on button "upload-file" at bounding box center [956, 433] width 30 height 30
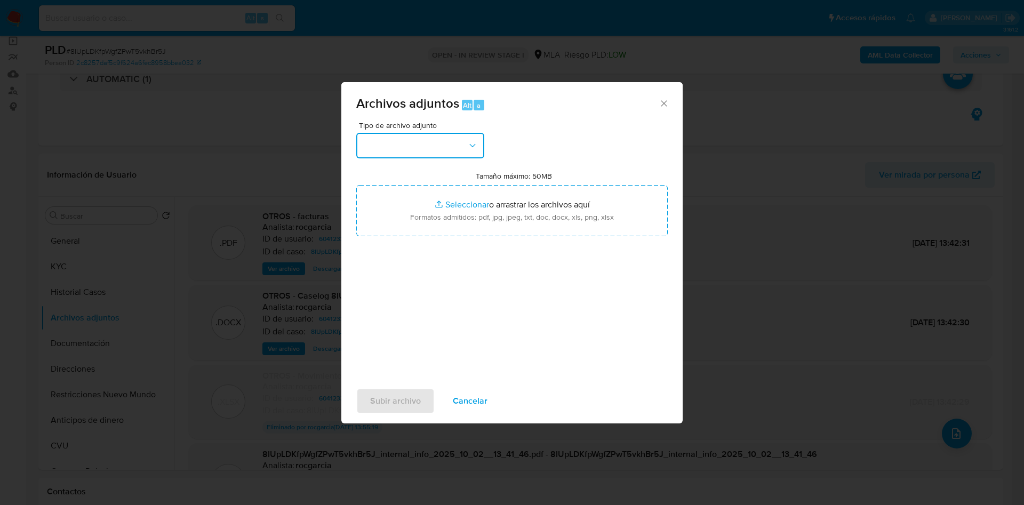
click at [390, 143] on button "button" at bounding box center [420, 146] width 128 height 26
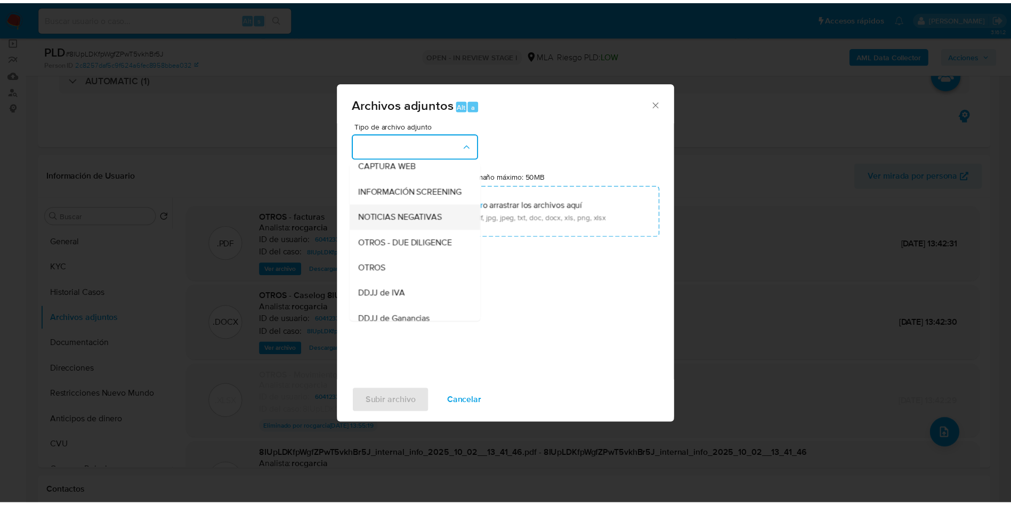
scroll to position [160, 0]
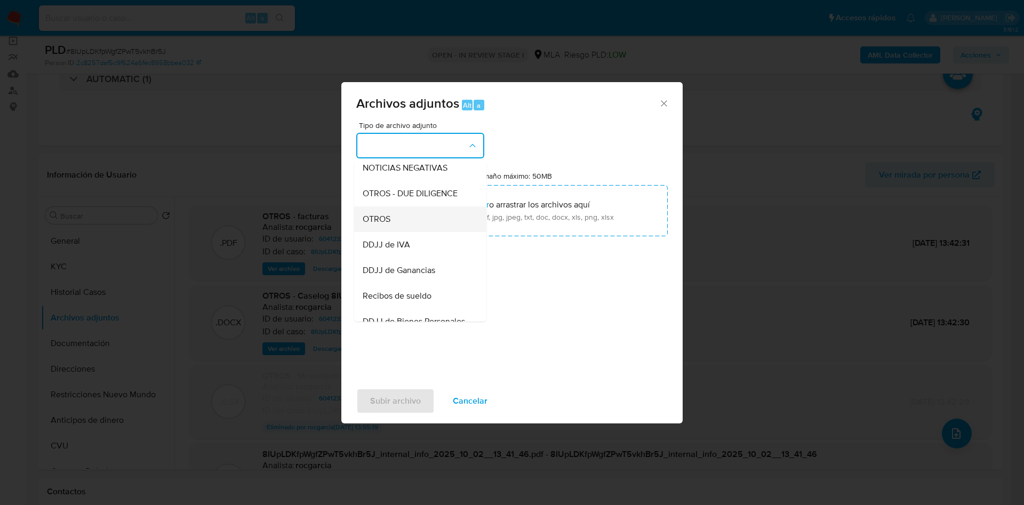
click at [399, 224] on div "OTROS" at bounding box center [417, 219] width 109 height 26
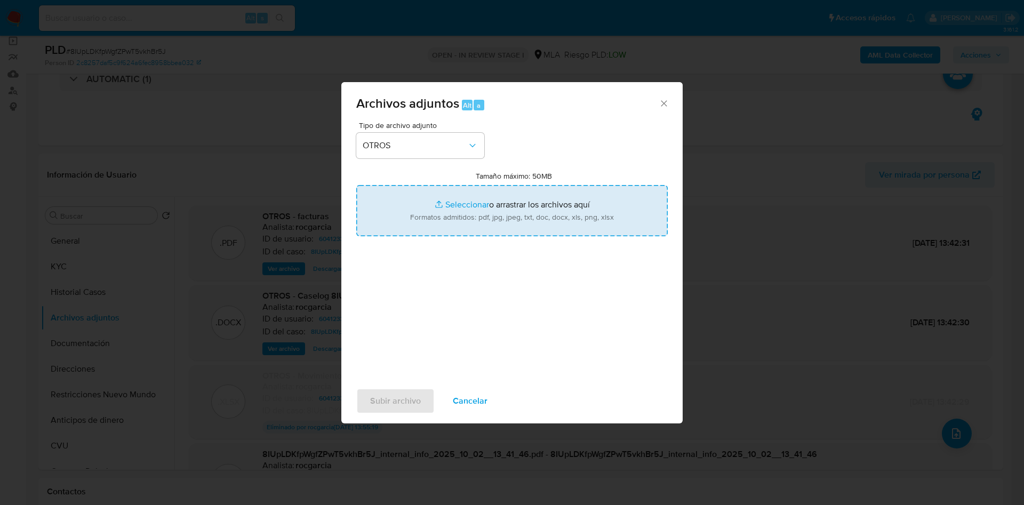
click at [439, 213] on input "Tamaño máximo: 50MB Seleccionar archivos" at bounding box center [511, 210] width 311 height 51
type input "C:\fakepath\Movimientos 60412336.xlsx"
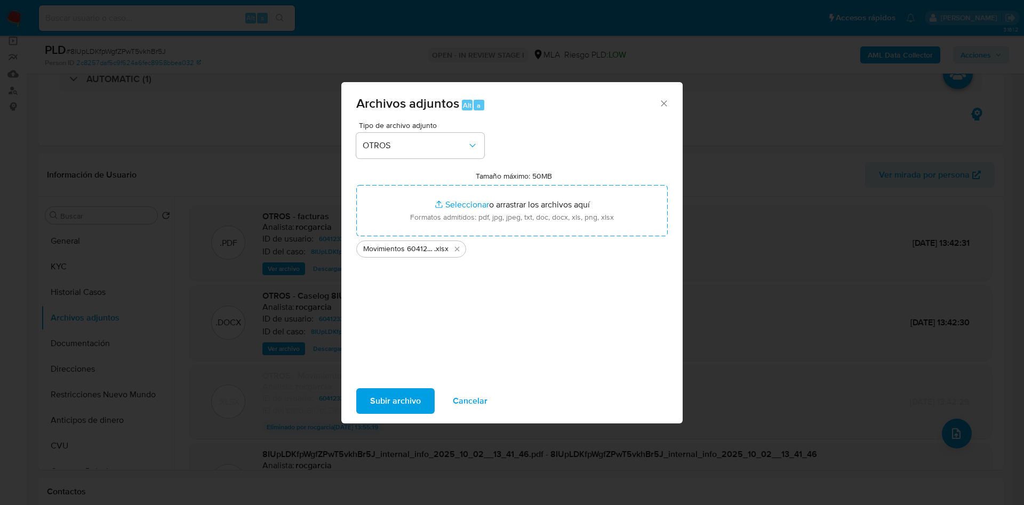
click at [410, 399] on span "Subir archivo" at bounding box center [395, 400] width 51 height 23
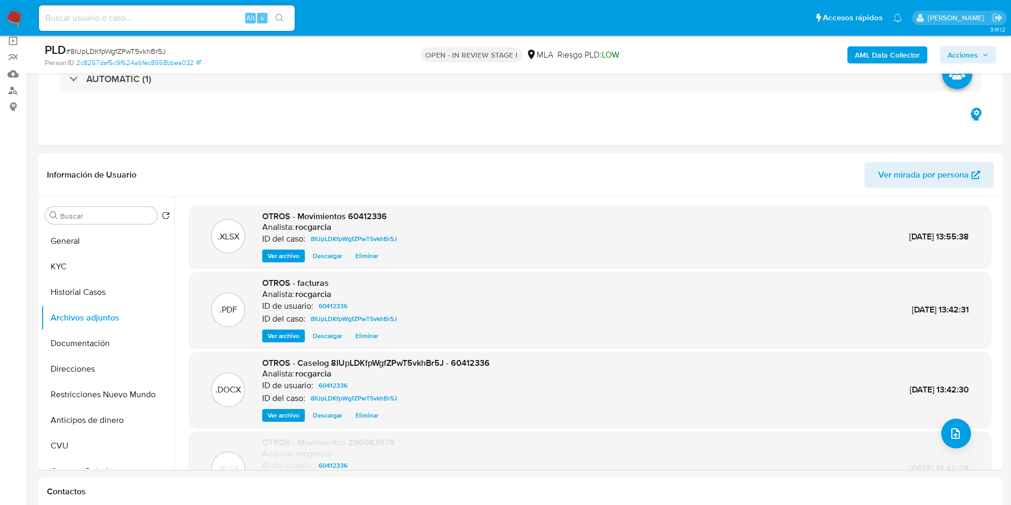
click at [958, 47] on span "Acciones" at bounding box center [963, 54] width 30 height 17
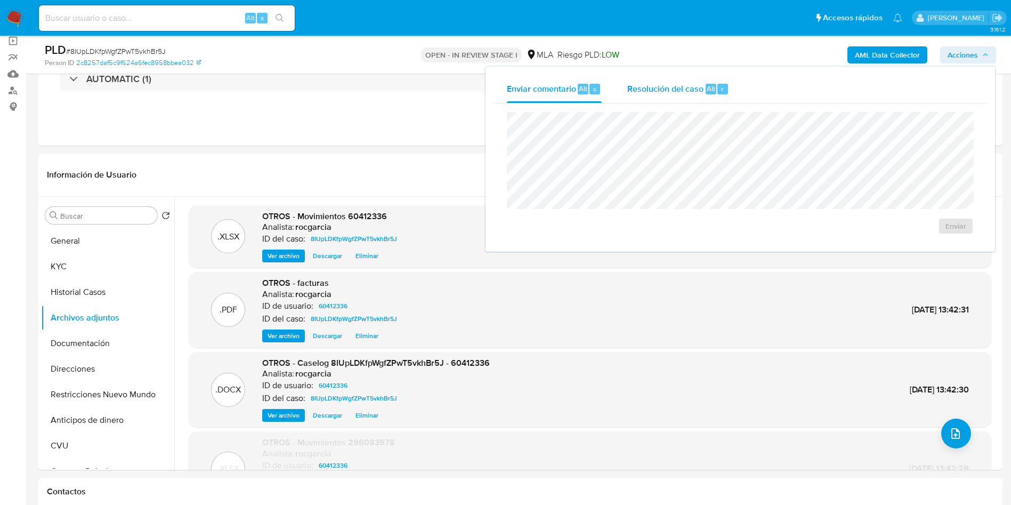
click at [691, 89] on span "Resolución del caso" at bounding box center [665, 88] width 76 height 12
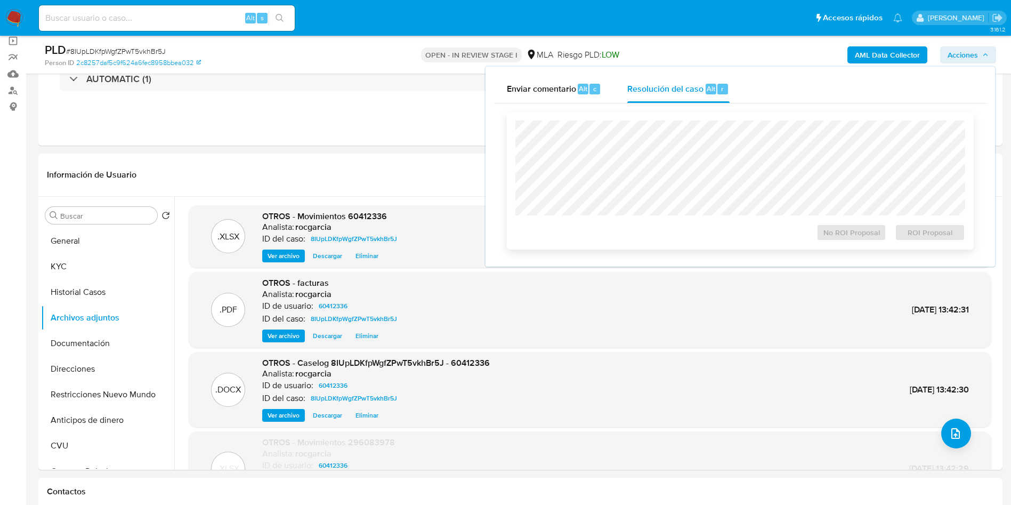
click at [755, 220] on div "No ROI Proposal ROI Proposal" at bounding box center [741, 180] width 450 height 120
click at [859, 236] on span "No ROI Proposal" at bounding box center [851, 232] width 55 height 15
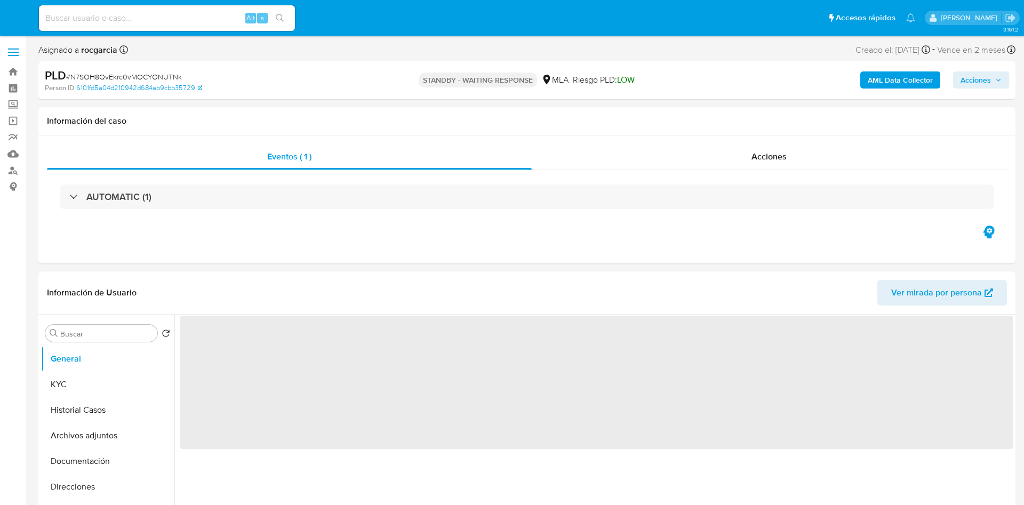
select select "10"
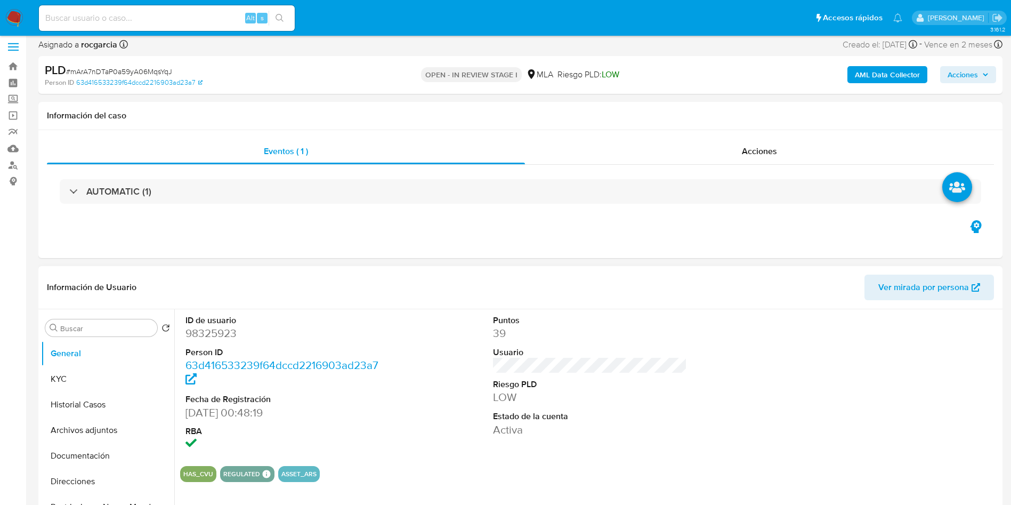
scroll to position [240, 0]
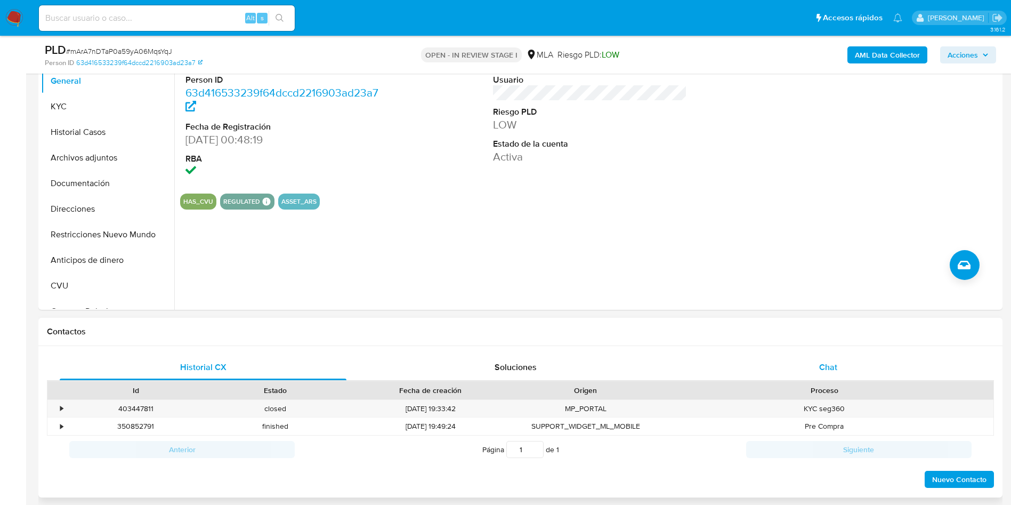
click at [838, 359] on div "Chat" at bounding box center [828, 368] width 287 height 26
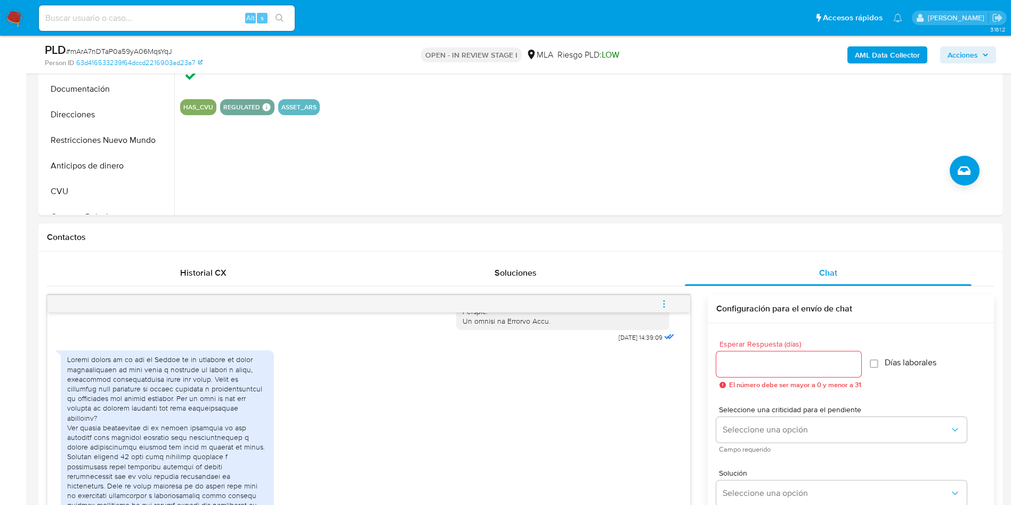
scroll to position [160, 0]
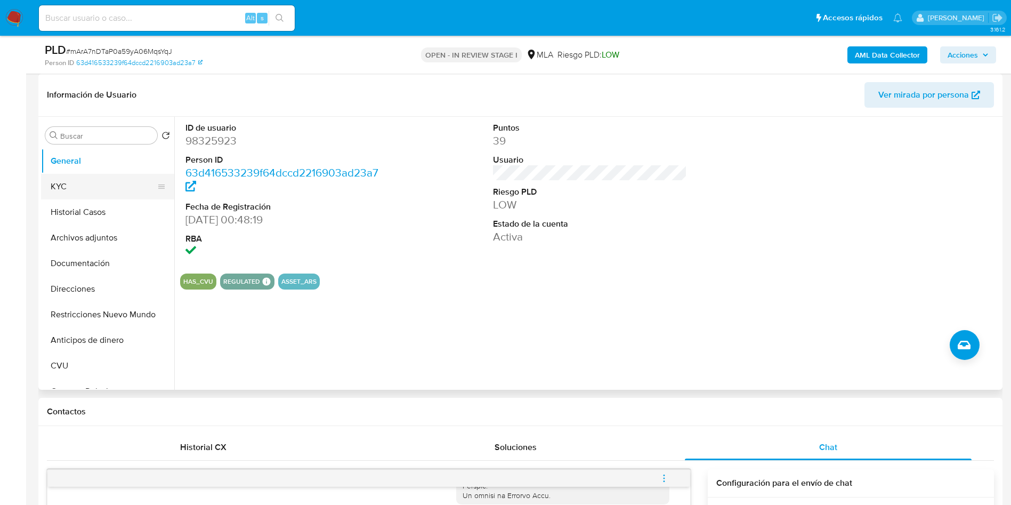
click at [92, 182] on button "KYC" at bounding box center [103, 187] width 125 height 26
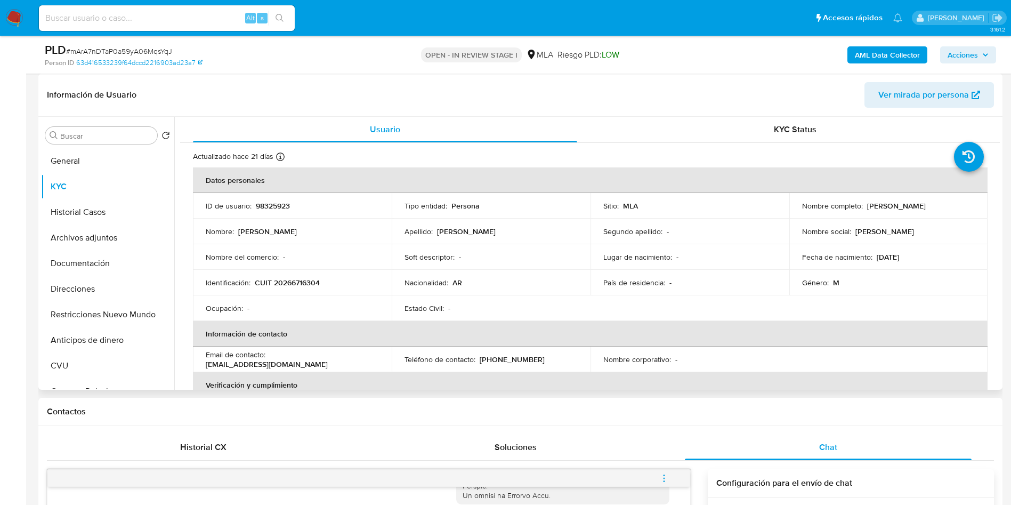
click at [267, 209] on p "98325923" at bounding box center [273, 206] width 34 height 10
copy p "98325923"
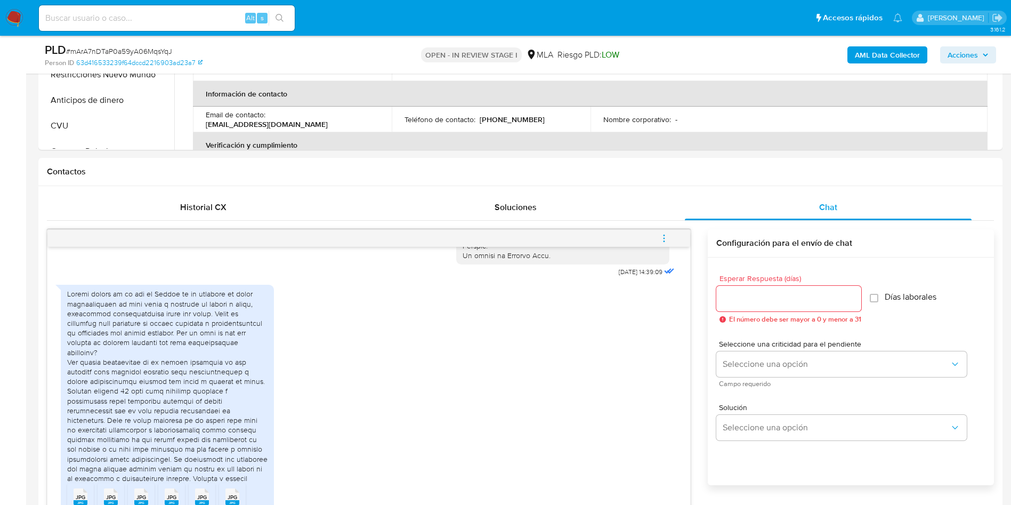
scroll to position [560, 0]
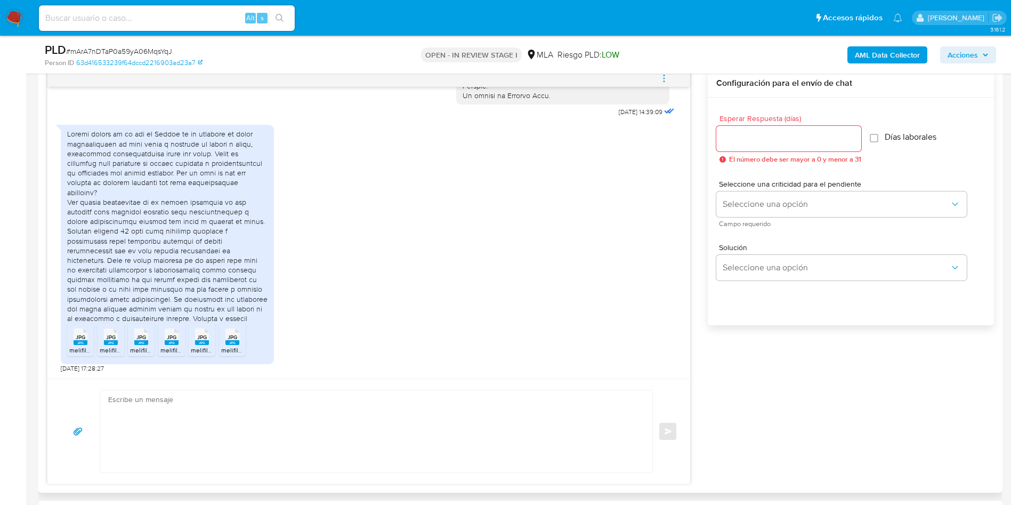
click at [77, 338] on span "JPG" at bounding box center [81, 337] width 10 height 7
click at [115, 344] on rect at bounding box center [111, 342] width 14 height 5
drag, startPoint x: 140, startPoint y: 347, endPoint x: 158, endPoint y: 347, distance: 17.6
click at [141, 347] on span "melifile1251271084746174906.jpg" at bounding box center [177, 349] width 94 height 9
drag, startPoint x: 177, startPoint y: 345, endPoint x: 198, endPoint y: 349, distance: 21.6
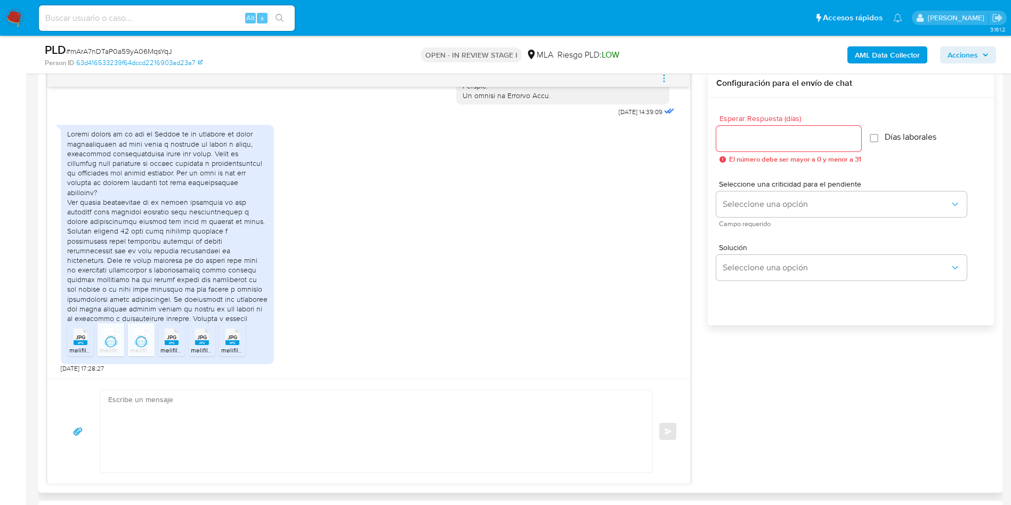
click at [177, 345] on icon "JPG" at bounding box center [172, 336] width 14 height 19
click at [204, 349] on span "melifile6635782376628887023.jpg" at bounding box center [241, 349] width 101 height 9
drag, startPoint x: 233, startPoint y: 344, endPoint x: 679, endPoint y: 219, distance: 462.4
click at [233, 344] on rect at bounding box center [232, 342] width 14 height 5
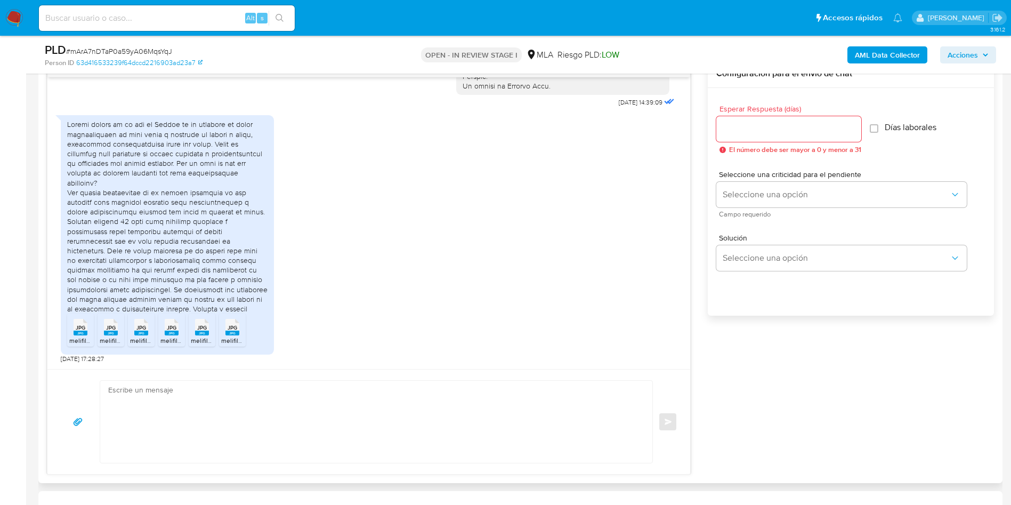
scroll to position [640, 0]
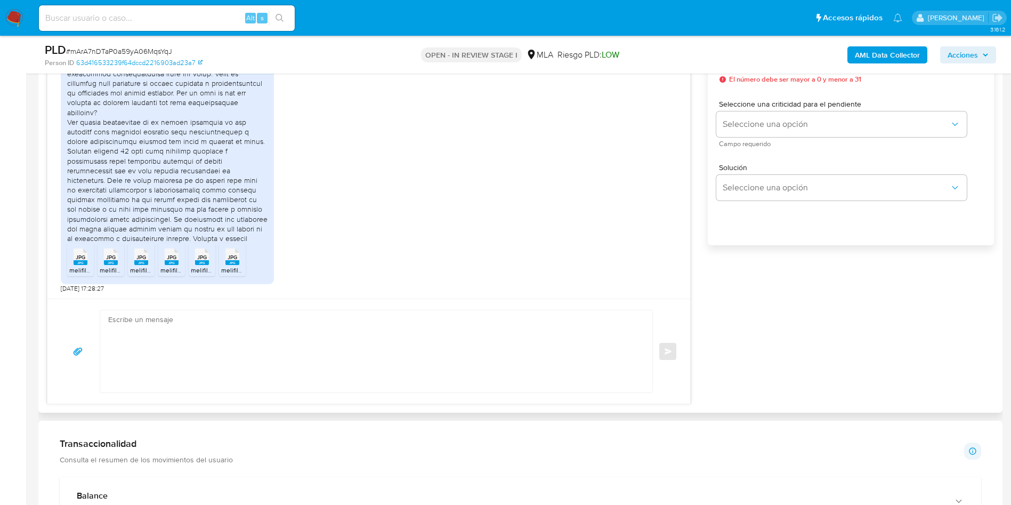
click at [305, 359] on textarea at bounding box center [373, 351] width 531 height 82
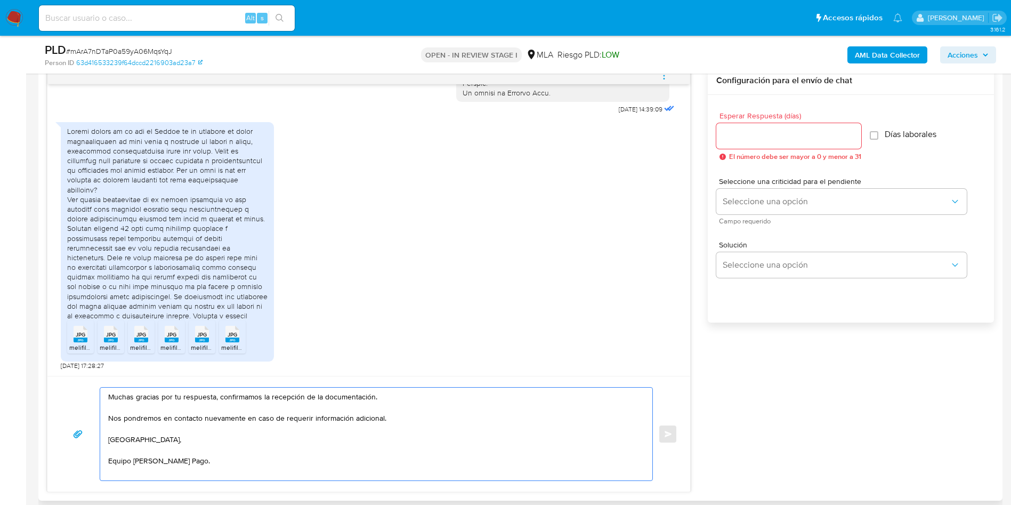
scroll to position [480, 0]
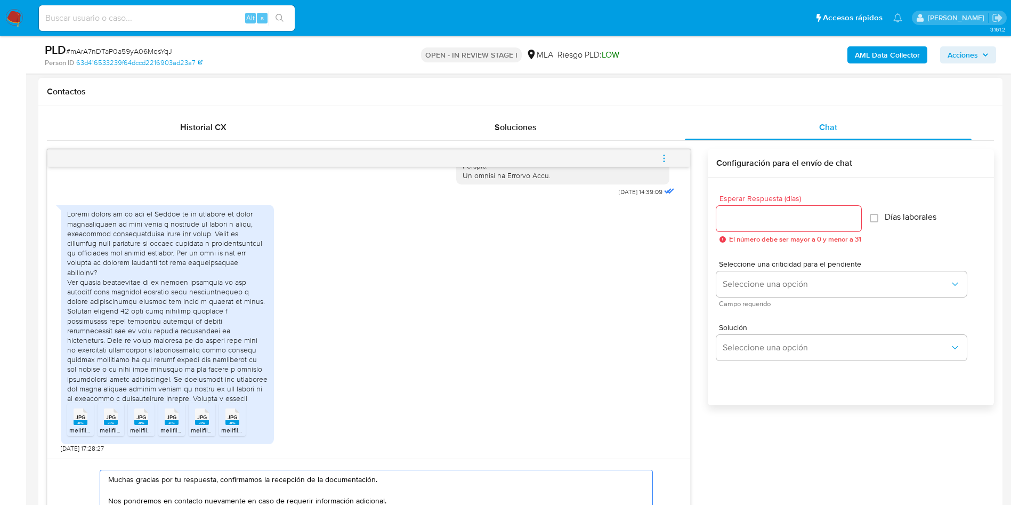
type textarea "Muchas gracias por tu respuesta, confirmamos la recepción de la documentación. …"
click at [805, 219] on input "Esperar Respuesta (días)" at bounding box center [788, 219] width 145 height 14
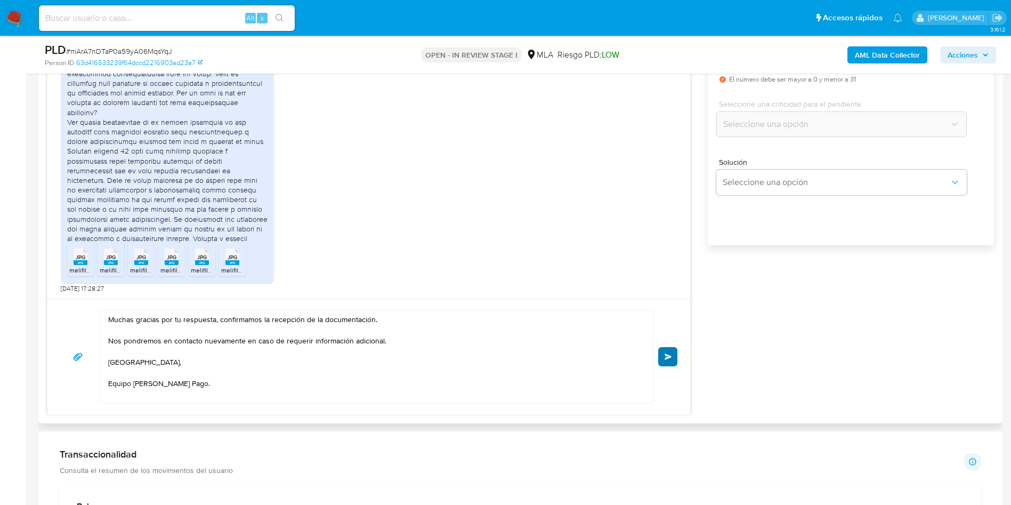
type input "0"
drag, startPoint x: 665, startPoint y: 362, endPoint x: 722, endPoint y: 385, distance: 61.7
click at [665, 362] on button "Enviar" at bounding box center [667, 356] width 19 height 19
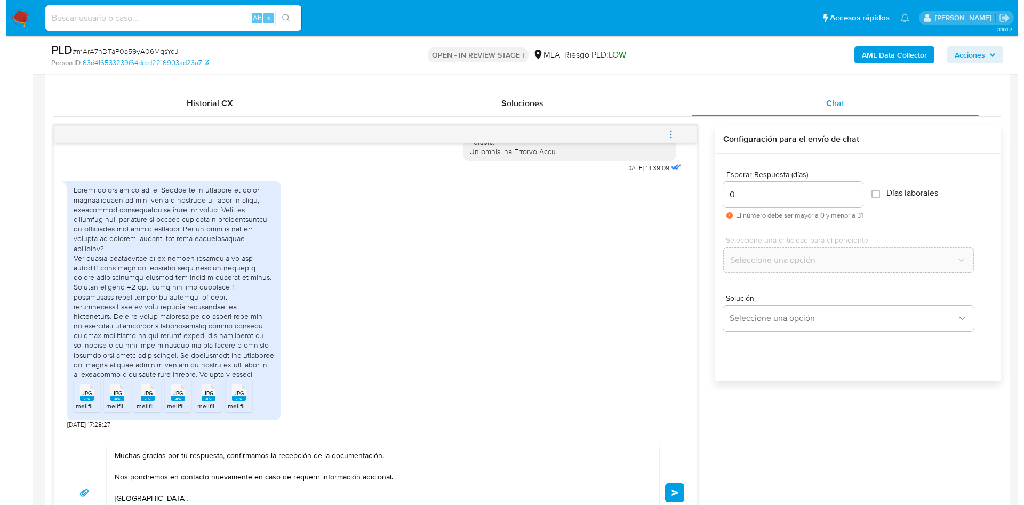
scroll to position [400, 0]
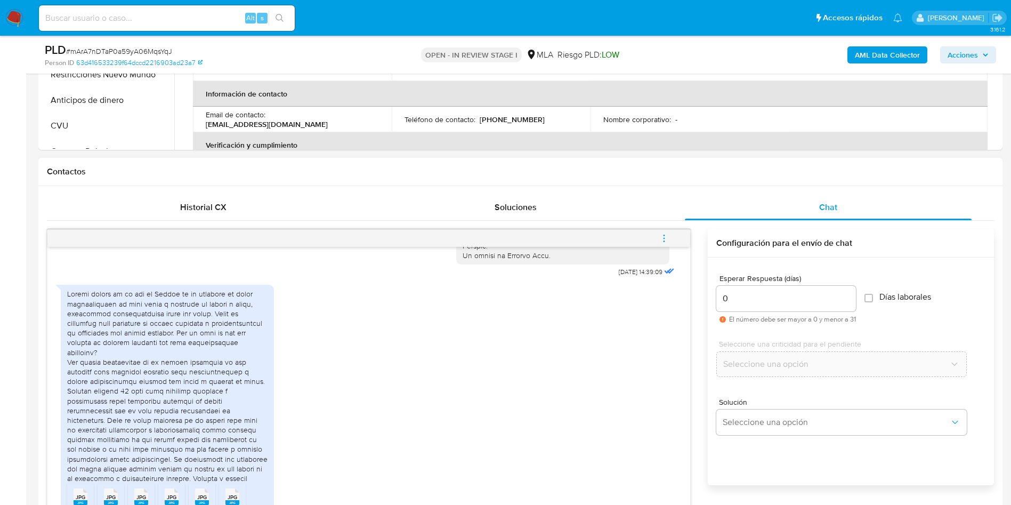
click at [665, 228] on span "menu-action" at bounding box center [664, 238] width 10 height 26
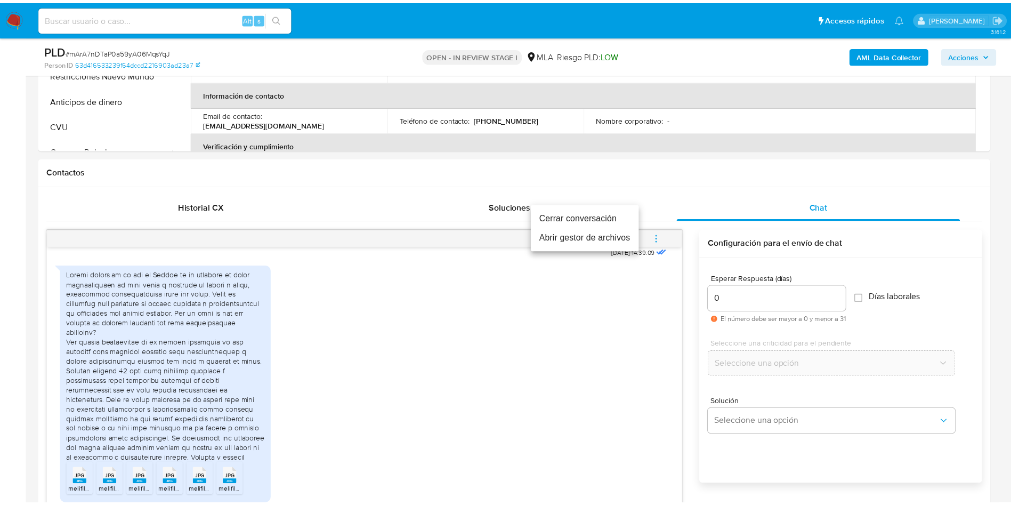
scroll to position [694, 0]
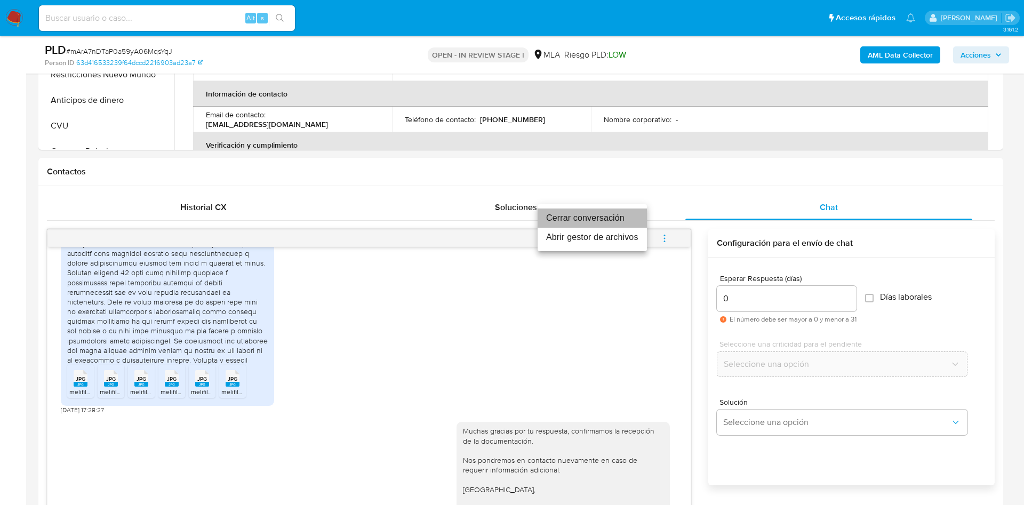
click at [613, 219] on li "Cerrar conversación" at bounding box center [591, 217] width 109 height 19
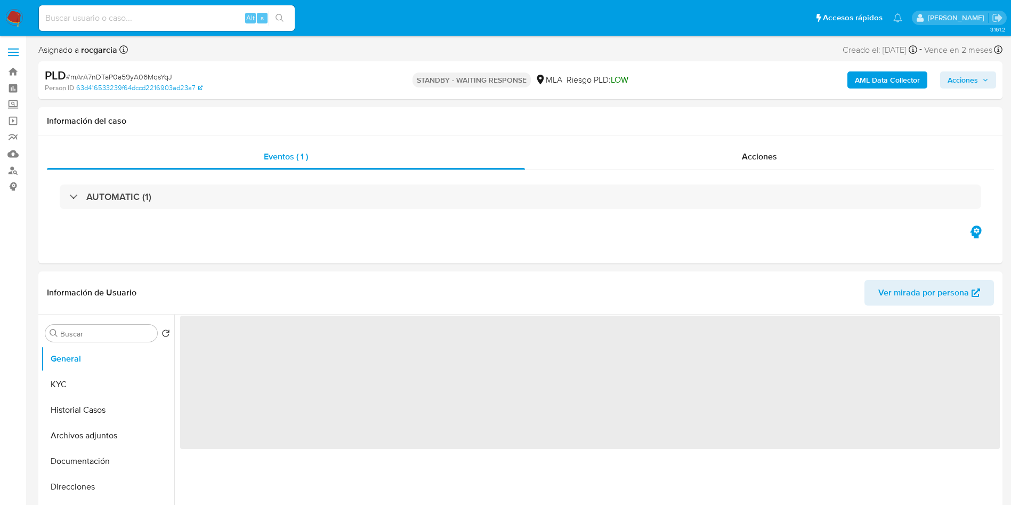
select select "10"
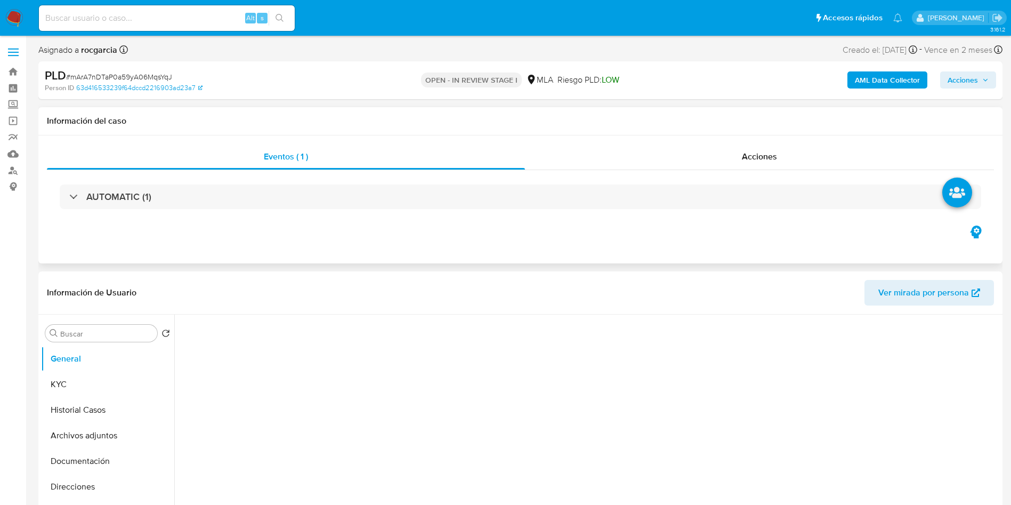
select select "10"
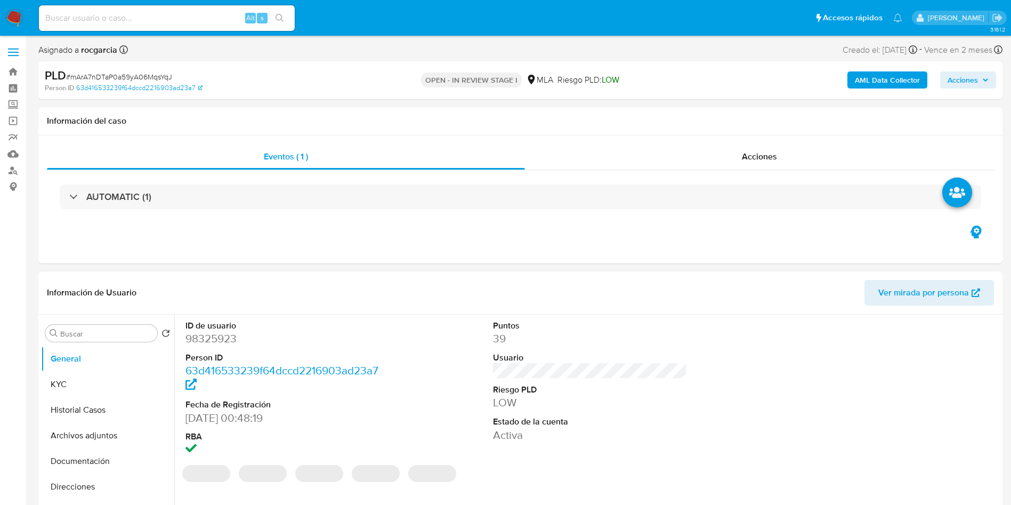
drag, startPoint x: 96, startPoint y: 425, endPoint x: 201, endPoint y: 378, distance: 114.8
click at [96, 425] on button "Archivos adjuntos" at bounding box center [107, 436] width 133 height 26
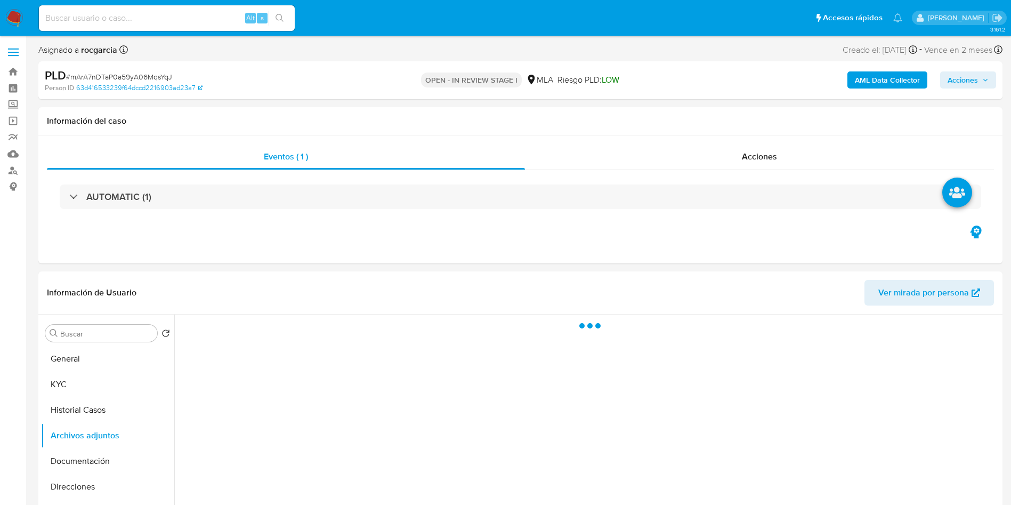
click at [873, 80] on b "AML Data Collector" at bounding box center [887, 79] width 65 height 17
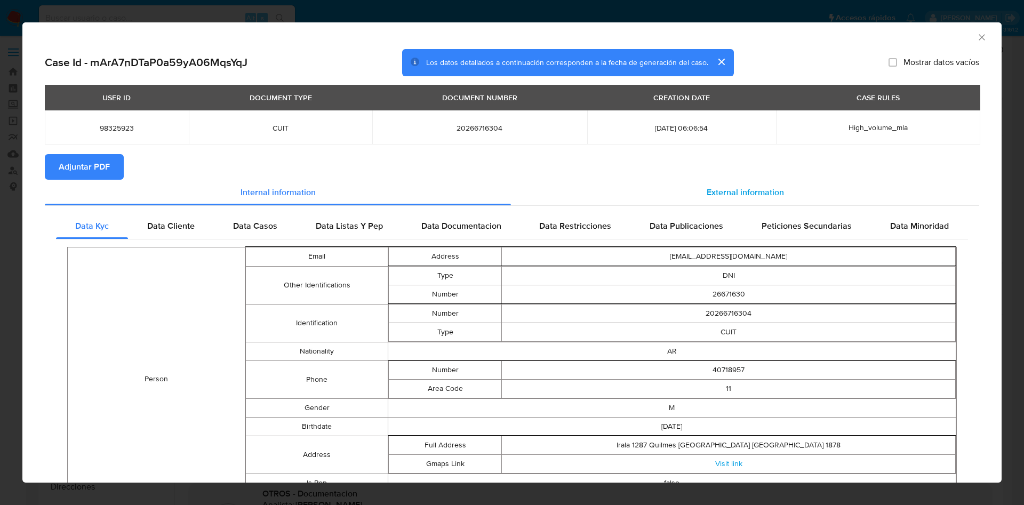
click at [746, 186] on span "External information" at bounding box center [744, 192] width 77 height 12
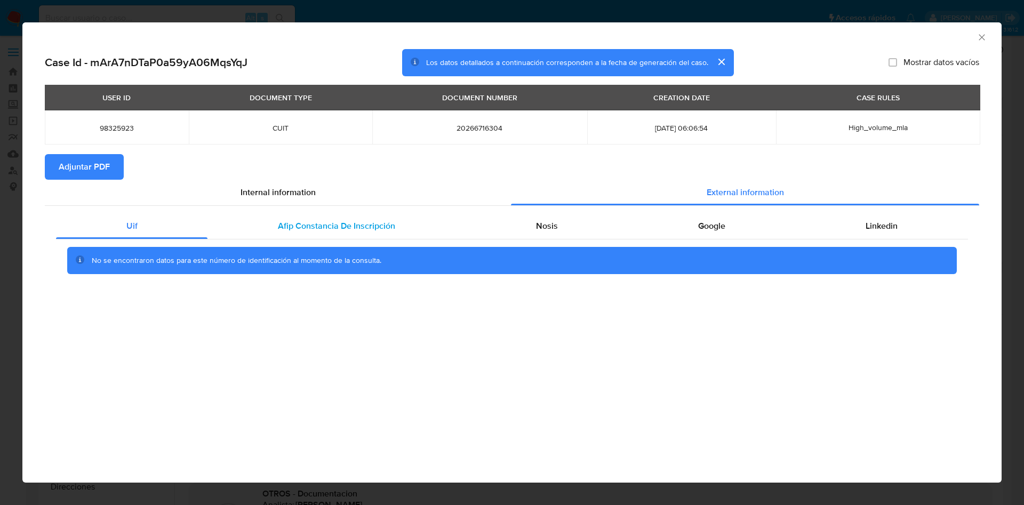
click at [302, 238] on div "Afip Constancia De Inscripción" at bounding box center [335, 226] width 257 height 26
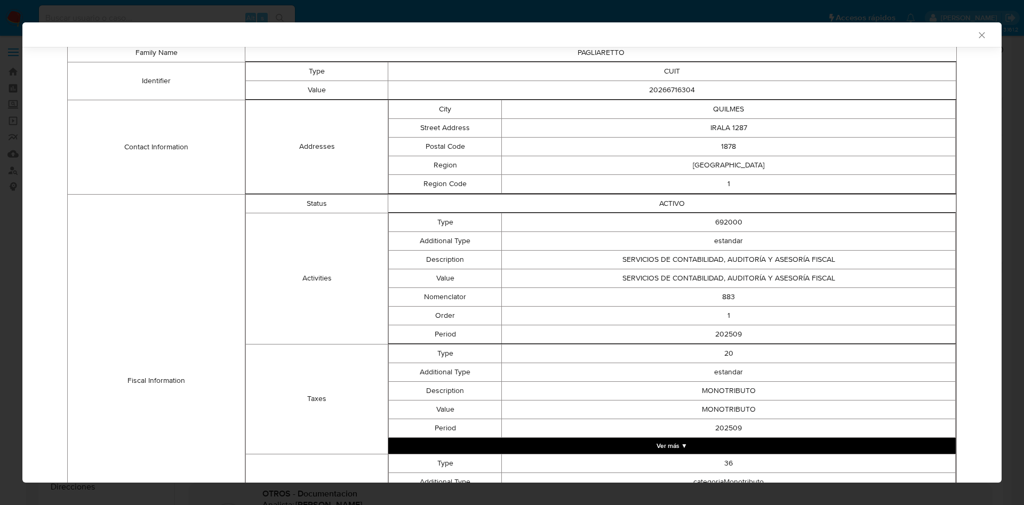
scroll to position [22, 0]
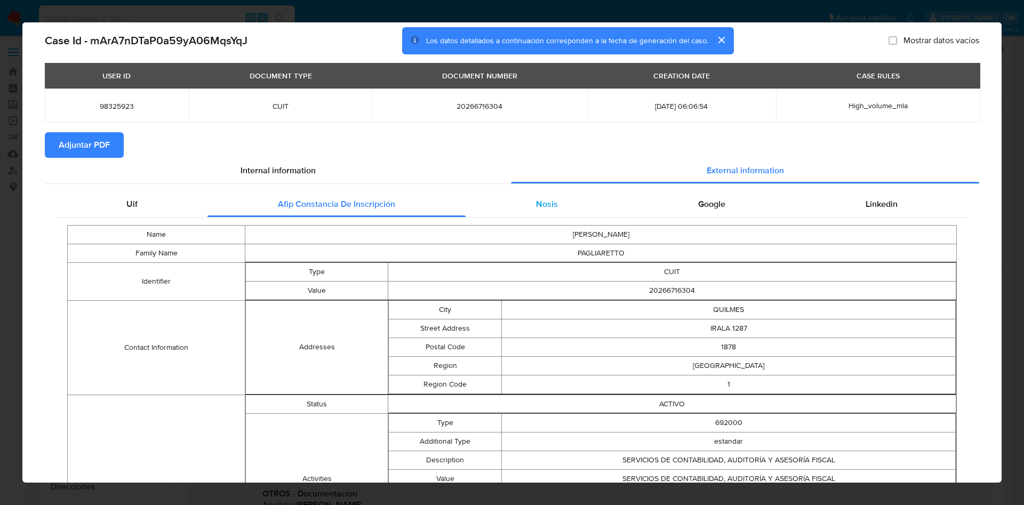
click at [549, 211] on div "Nosis" at bounding box center [546, 204] width 162 height 26
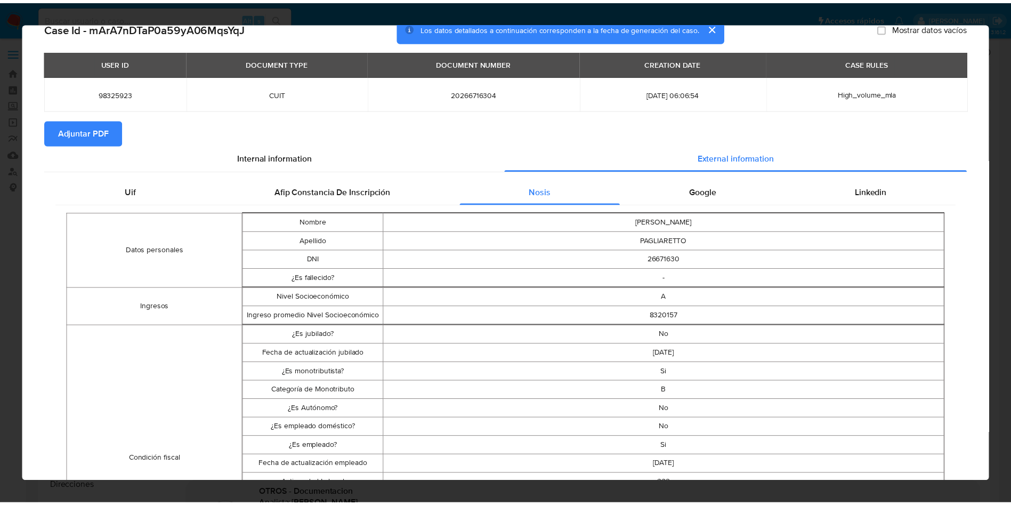
scroll to position [0, 0]
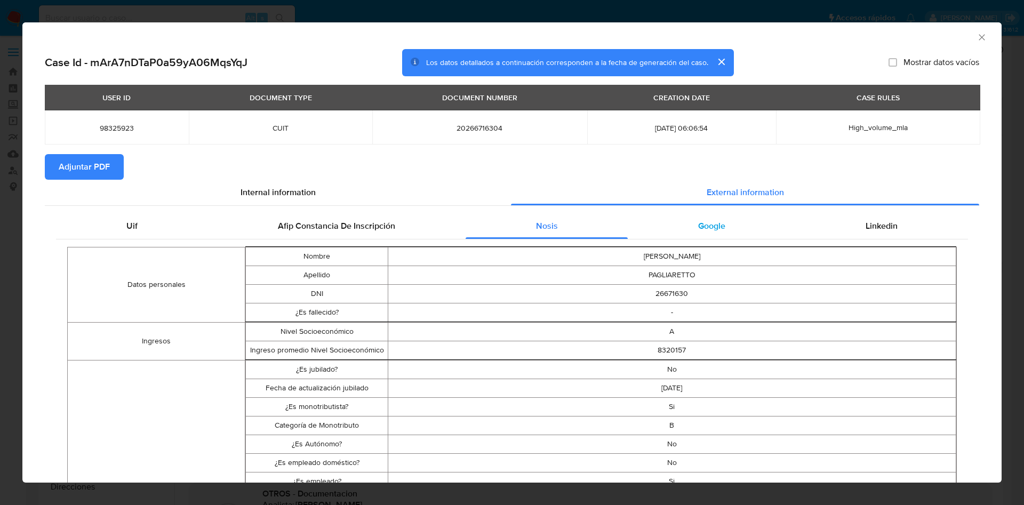
click at [698, 223] on span "Google" at bounding box center [711, 226] width 27 height 12
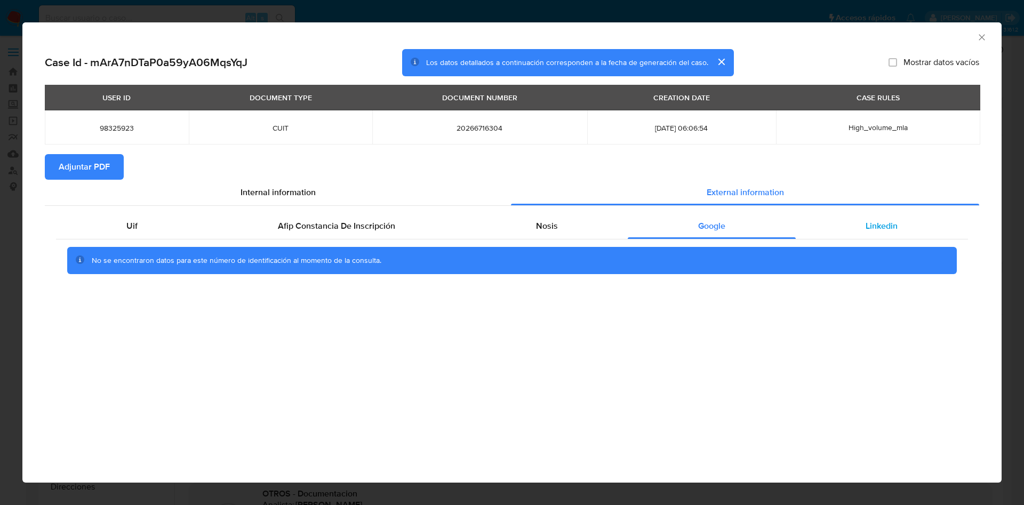
click at [902, 230] on div "Linkedin" at bounding box center [881, 226] width 172 height 26
click at [99, 173] on span "Adjuntar PDF" at bounding box center [84, 166] width 51 height 23
click at [984, 41] on icon "Cerrar ventana" at bounding box center [981, 37] width 11 height 11
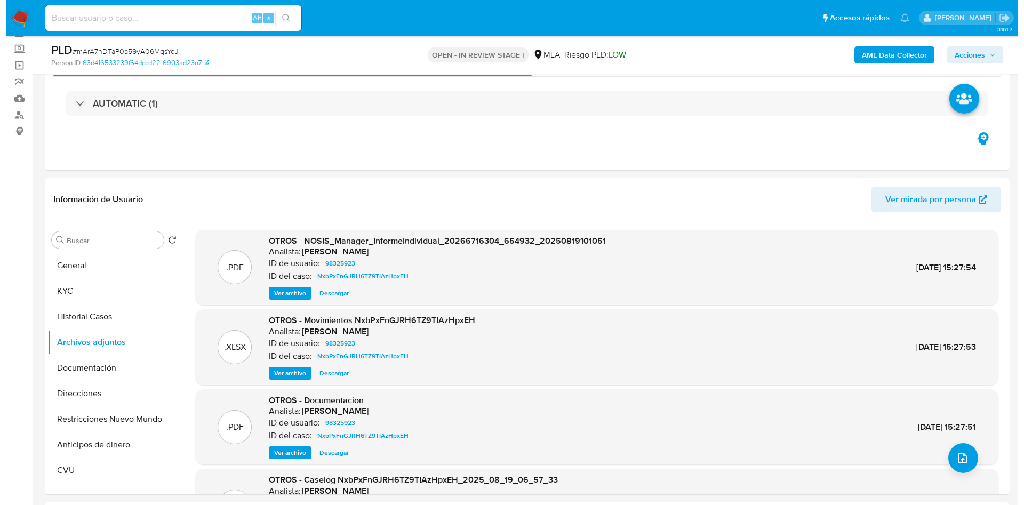
scroll to position [80, 0]
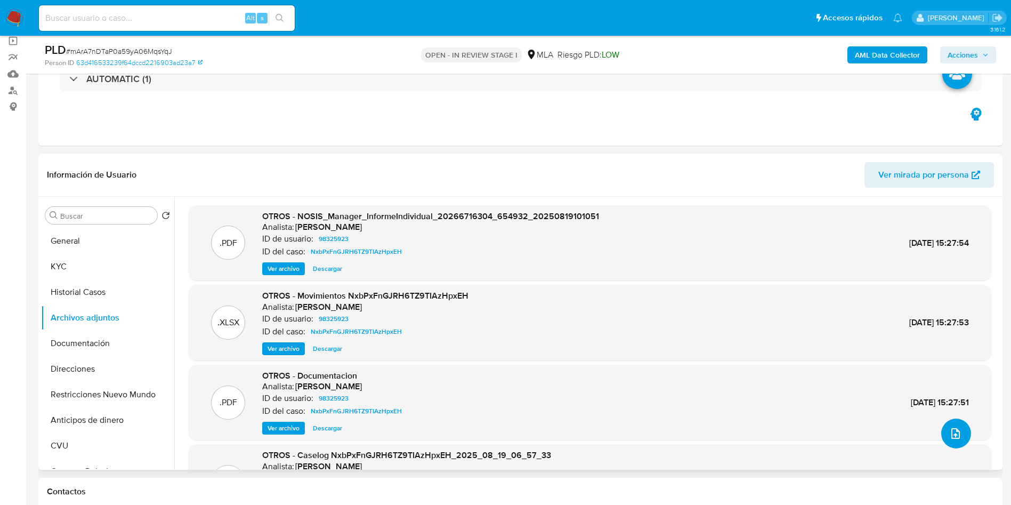
click at [954, 432] on icon "upload-file" at bounding box center [955, 433] width 13 height 13
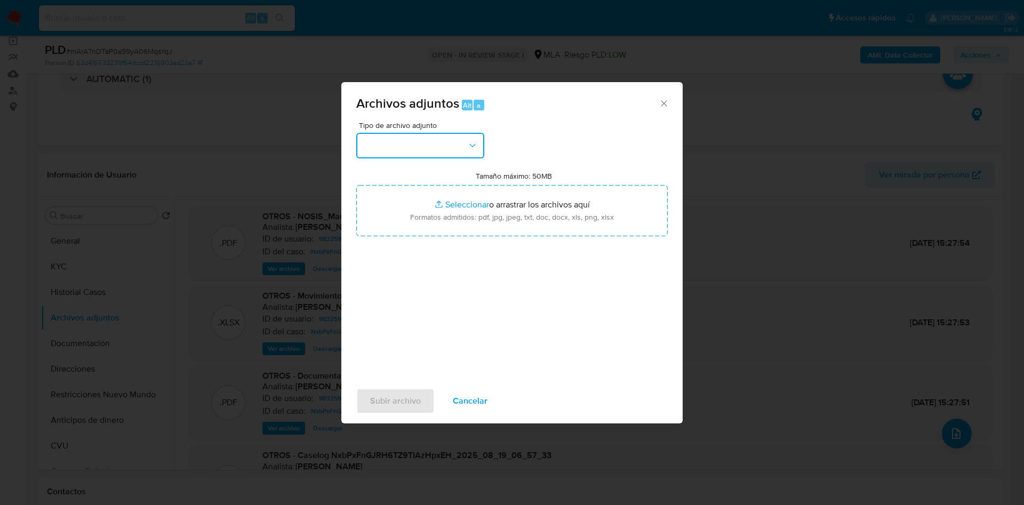
click at [381, 147] on button "button" at bounding box center [420, 146] width 128 height 26
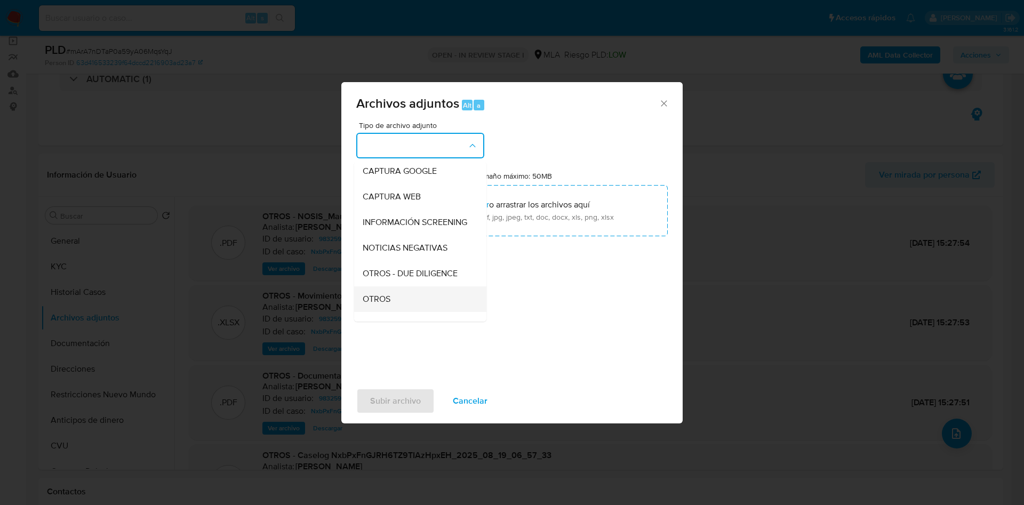
click at [383, 304] on span "OTROS" at bounding box center [377, 299] width 28 height 11
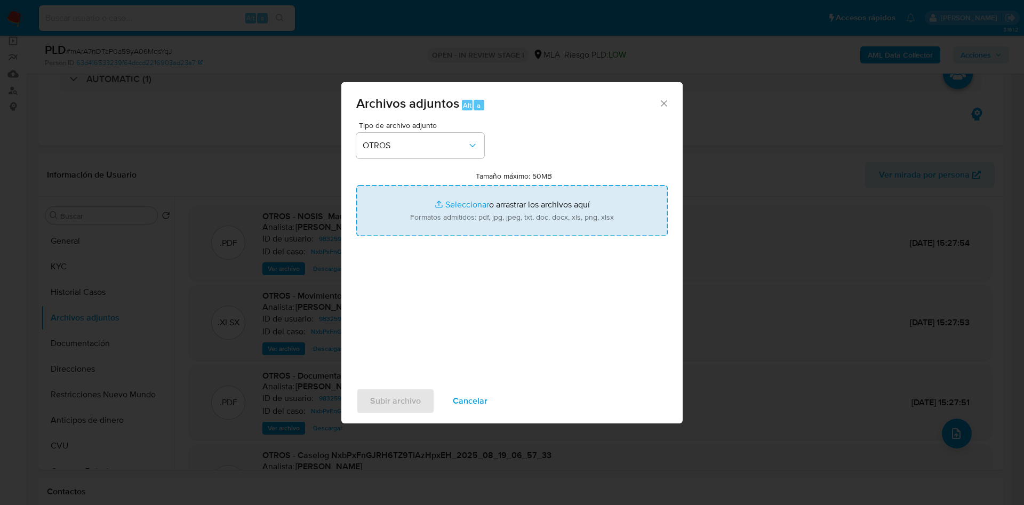
click at [476, 204] on input "Tamaño máximo: 50MB Seleccionar archivos" at bounding box center [511, 210] width 311 height 51
type input "C:\fakepath\Movimientos 98325923.xlsx"
click at [455, 217] on input "Tamaño máximo: 50MB Seleccionar archivos" at bounding box center [511, 210] width 311 height 51
type input "C:\fakepath\Caselog mArA7nDTaP0a59yA06MqsYqJ - 98325923 agosto .docx"
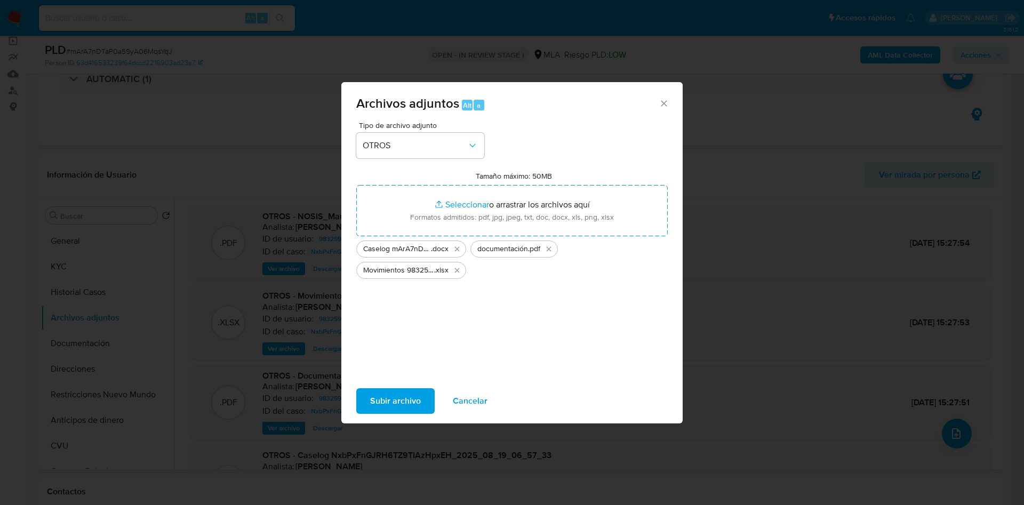
click at [383, 398] on span "Subir archivo" at bounding box center [395, 400] width 51 height 23
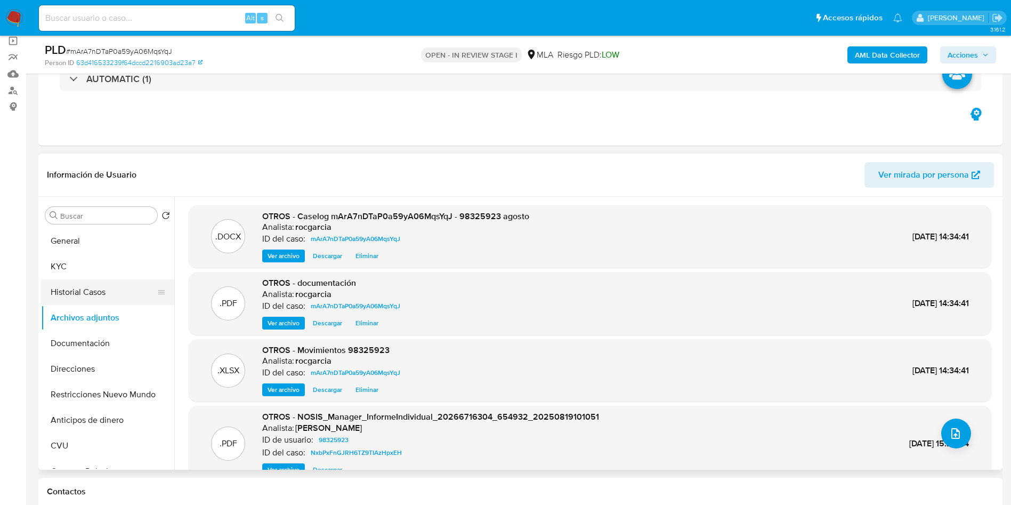
click at [119, 283] on button "Historial Casos" at bounding box center [103, 292] width 125 height 26
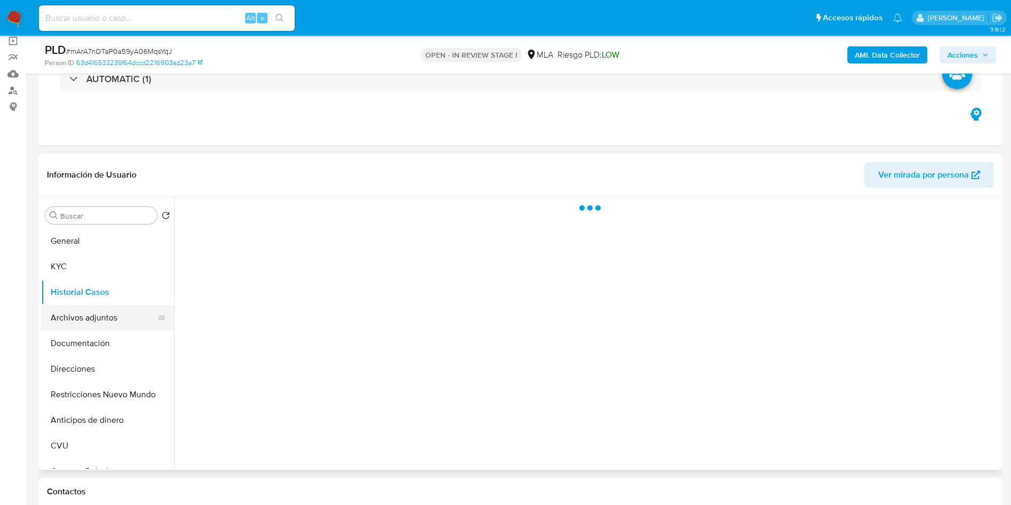
click at [111, 309] on button "Archivos adjuntos" at bounding box center [103, 318] width 125 height 26
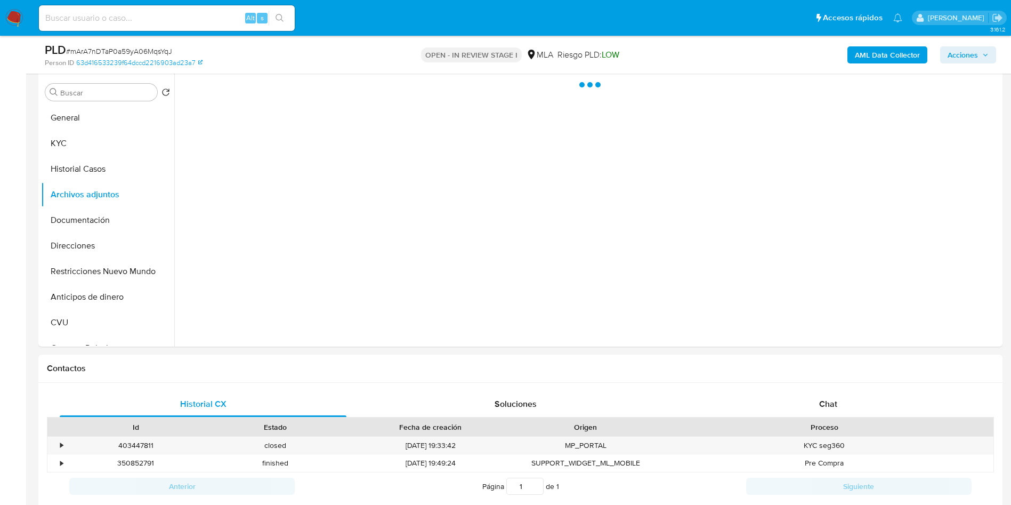
scroll to position [320, 0]
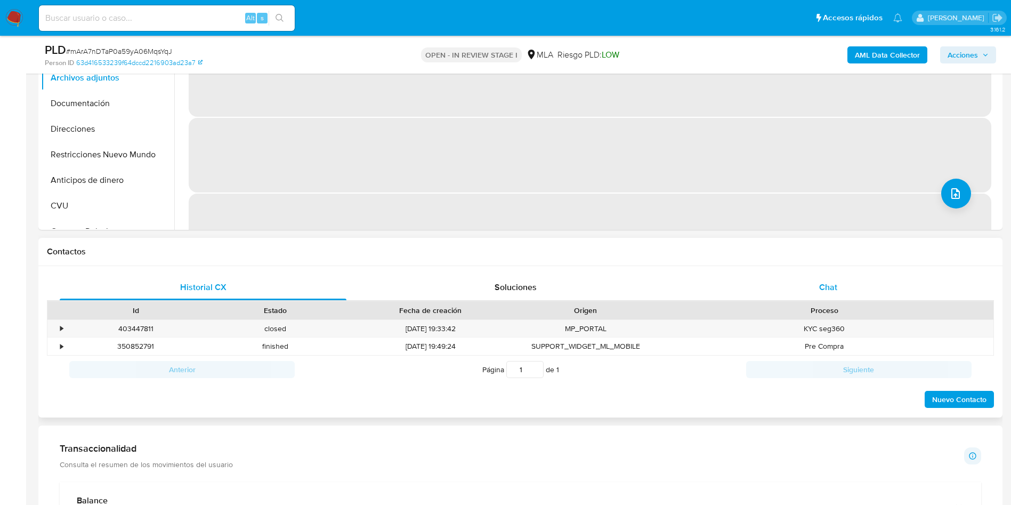
click at [858, 285] on div "Chat" at bounding box center [828, 288] width 287 height 26
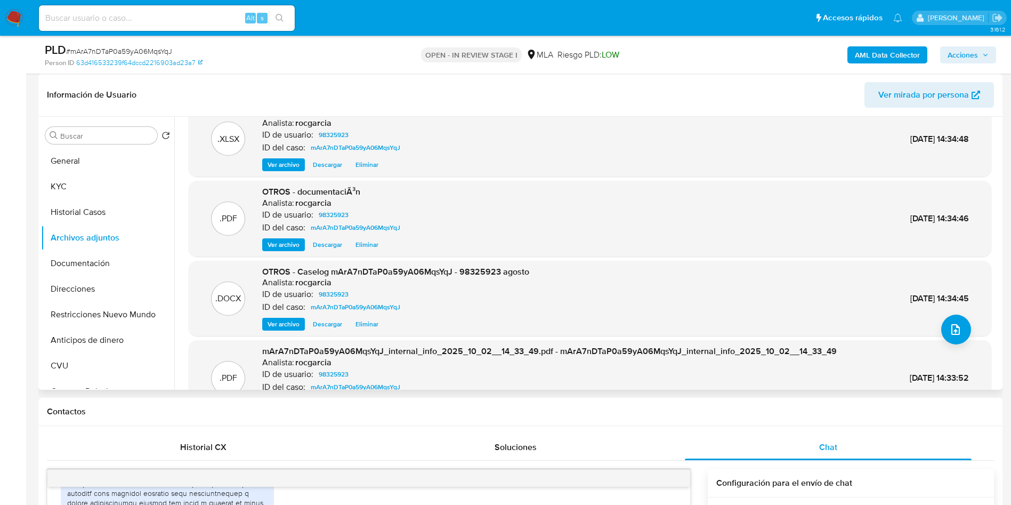
scroll to position [0, 0]
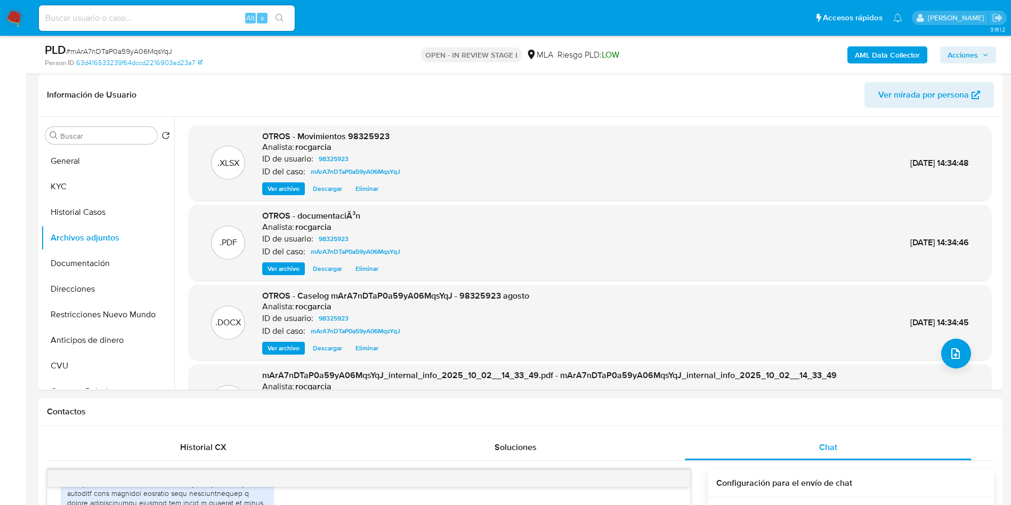
click at [962, 54] on span "Acciones" at bounding box center [963, 54] width 30 height 17
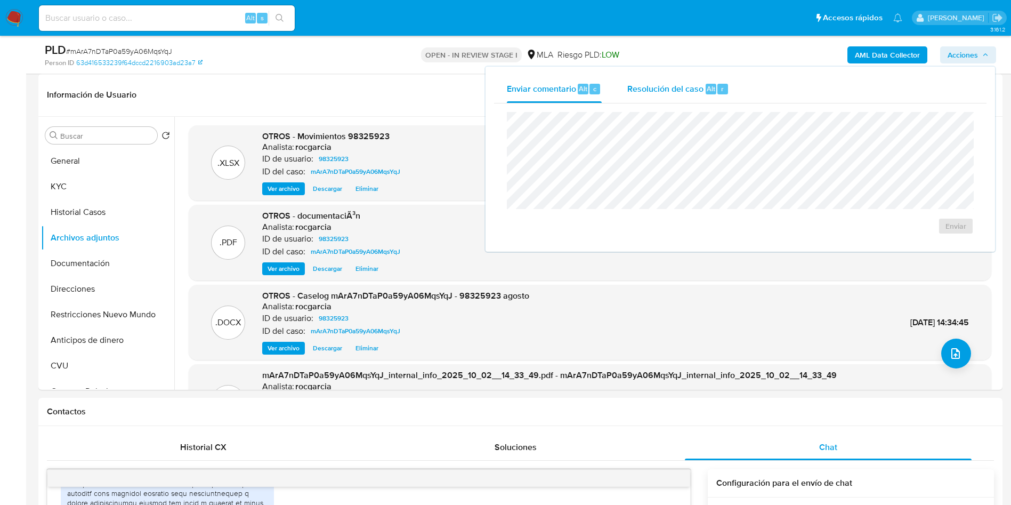
click at [695, 99] on div "Resolución del caso Alt r" at bounding box center [678, 89] width 102 height 28
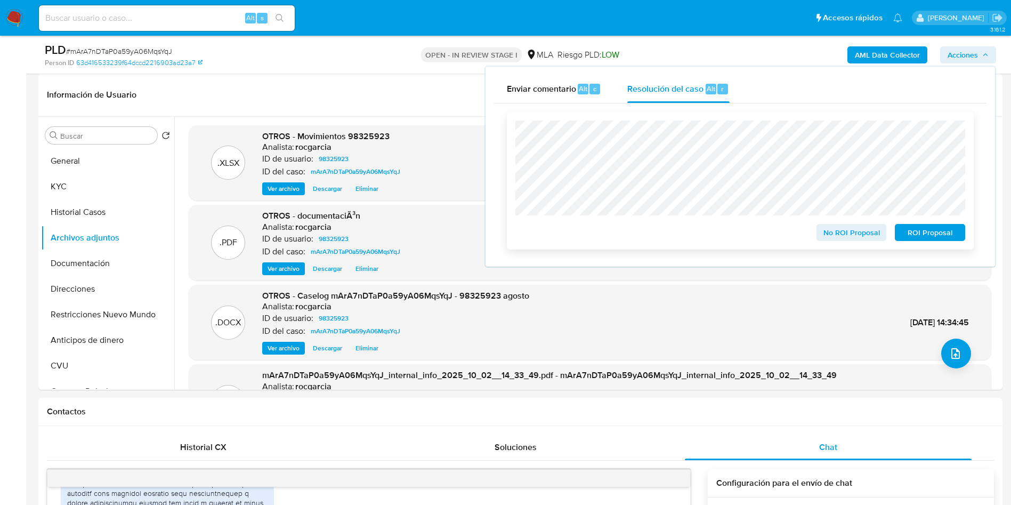
click at [868, 238] on span "No ROI Proposal" at bounding box center [851, 232] width 55 height 15
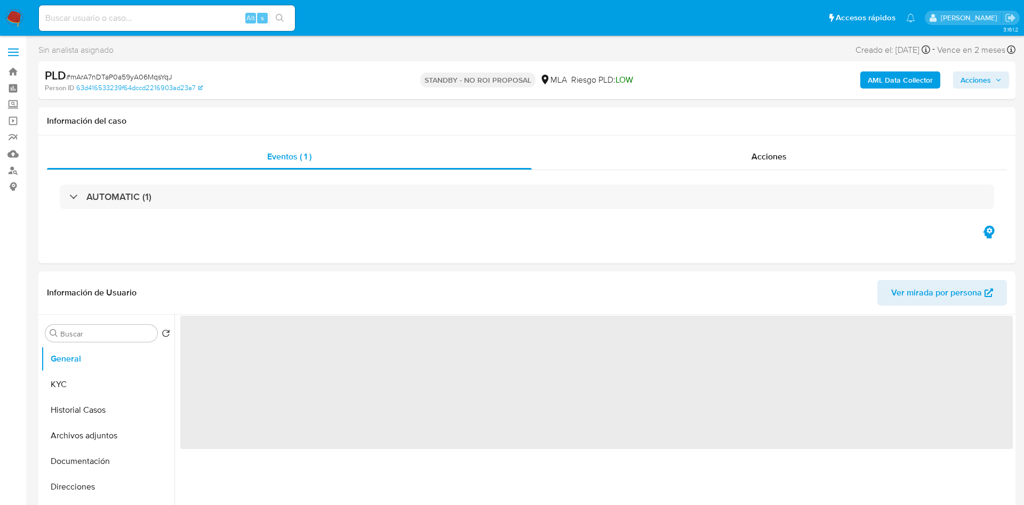
select select "10"
